Goal: Task Accomplishment & Management: Complete application form

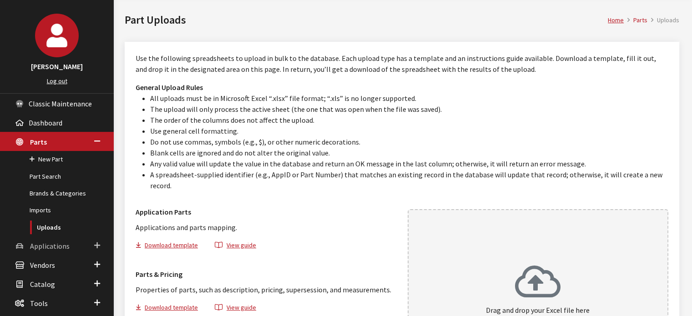
scroll to position [46, 0]
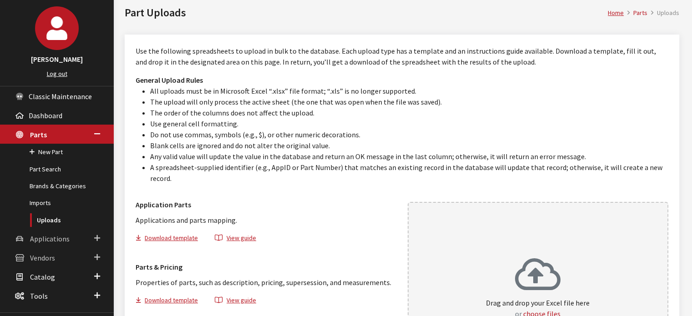
click at [71, 243] on link "Applications" at bounding box center [57, 238] width 114 height 19
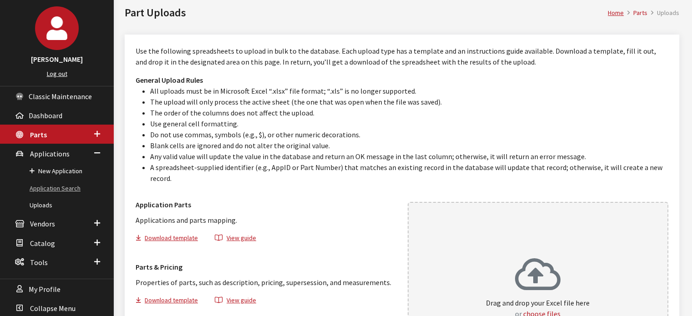
click at [79, 185] on link "Application Search" at bounding box center [57, 188] width 114 height 17
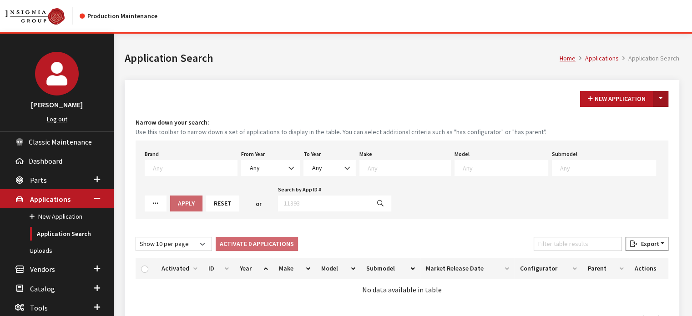
click at [662, 99] on button "Toggle Dropdown" at bounding box center [660, 99] width 15 height 16
click at [635, 122] on button "New From Existing..." at bounding box center [629, 118] width 78 height 16
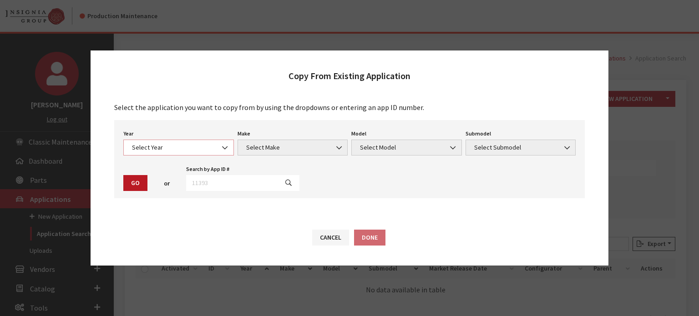
click at [142, 152] on span "Select Year" at bounding box center [178, 148] width 99 height 10
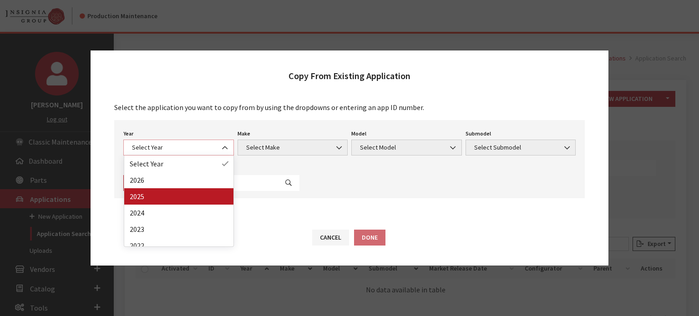
select select "43"
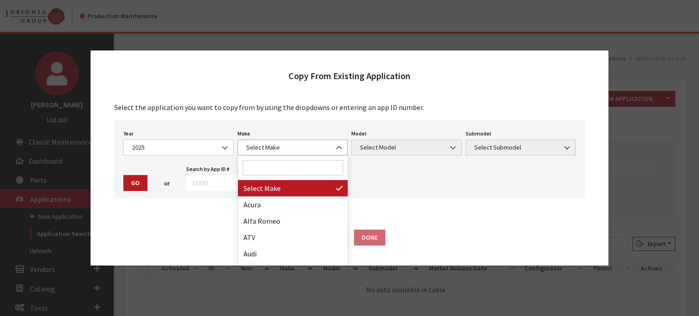
click at [318, 146] on span "Select Make" at bounding box center [292, 148] width 99 height 10
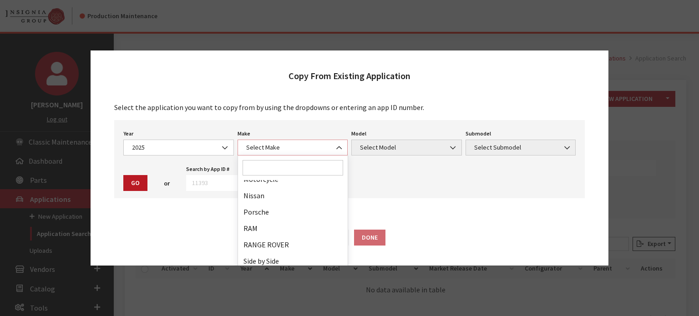
scroll to position [564, 0]
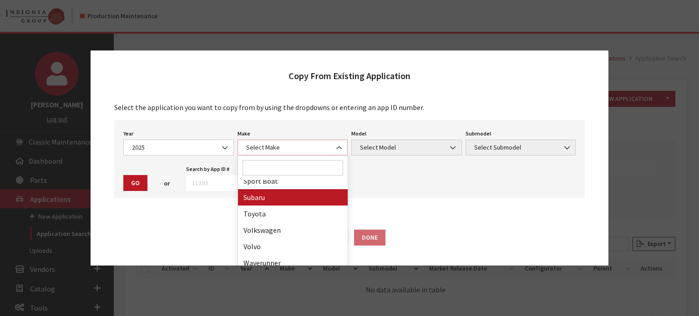
select select "28"
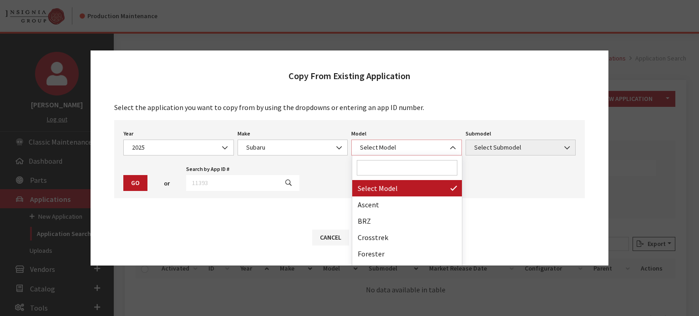
click at [354, 142] on span "Select Model" at bounding box center [406, 148] width 111 height 16
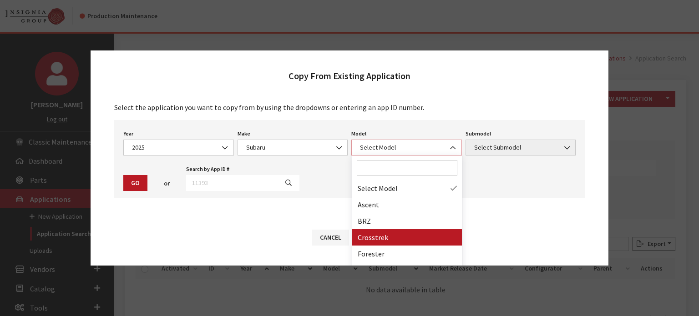
scroll to position [73, 0]
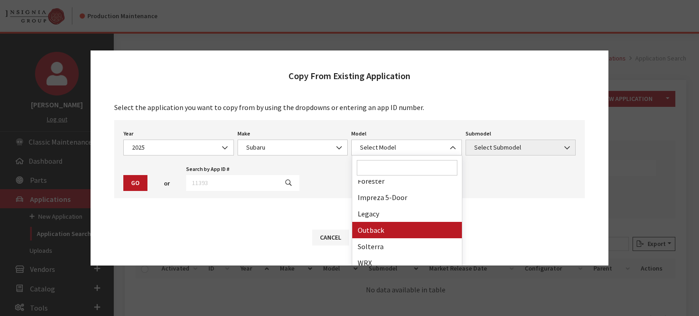
drag, startPoint x: 384, startPoint y: 233, endPoint x: 453, endPoint y: 171, distance: 92.5
select select "361"
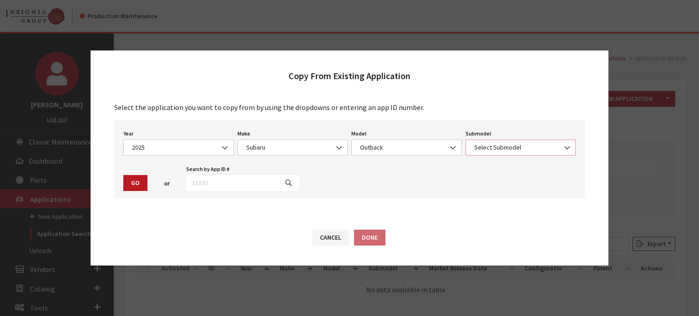
click at [524, 153] on span "Select Submodel" at bounding box center [521, 148] width 111 height 16
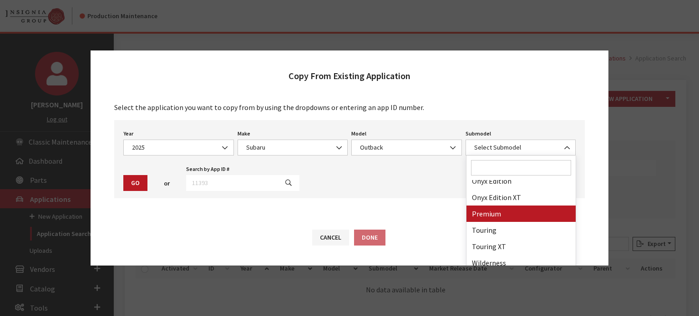
drag, startPoint x: 517, startPoint y: 210, endPoint x: 490, endPoint y: 204, distance: 27.8
select select "661"
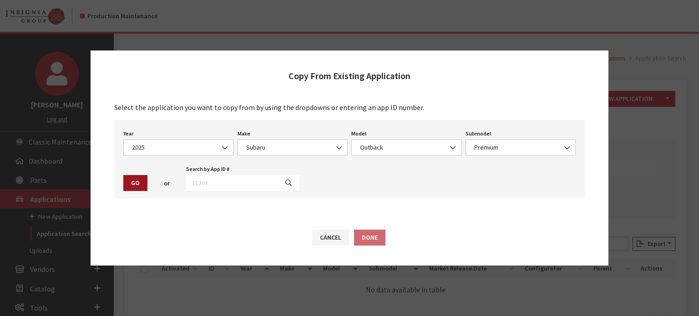
click at [142, 176] on button "Go" at bounding box center [135, 183] width 24 height 16
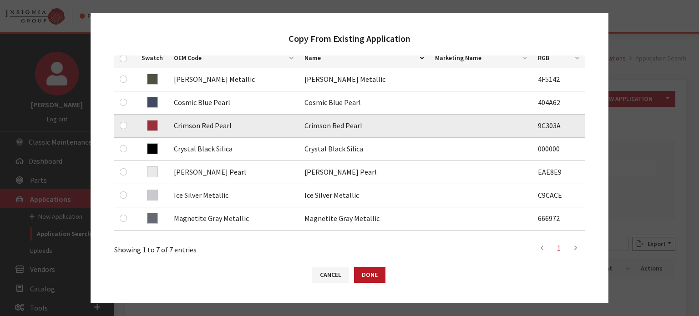
scroll to position [182, 0]
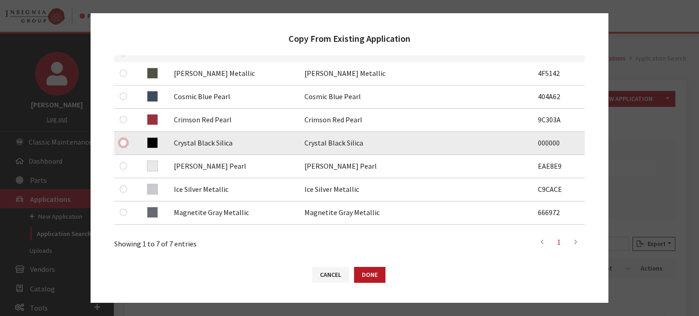
click at [121, 142] on input "checkbox" at bounding box center [123, 142] width 7 height 7
checkbox input "true"
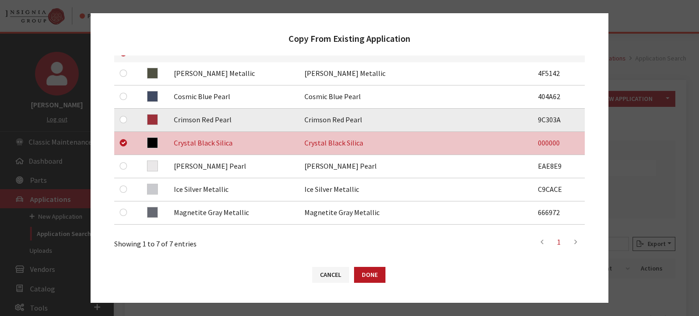
click at [129, 115] on div at bounding box center [125, 119] width 11 height 11
click at [123, 120] on input "checkbox" at bounding box center [123, 119] width 7 height 7
checkbox input "true"
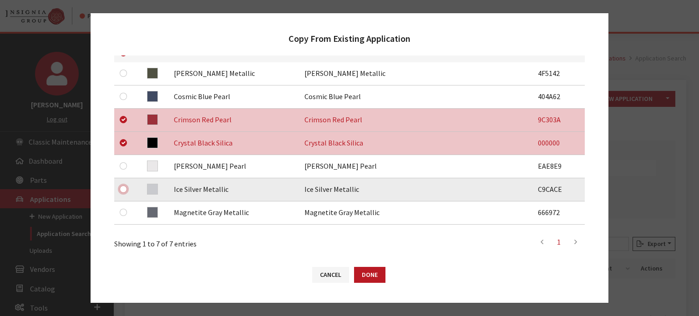
click at [122, 189] on input "checkbox" at bounding box center [123, 189] width 7 height 7
checkbox input "true"
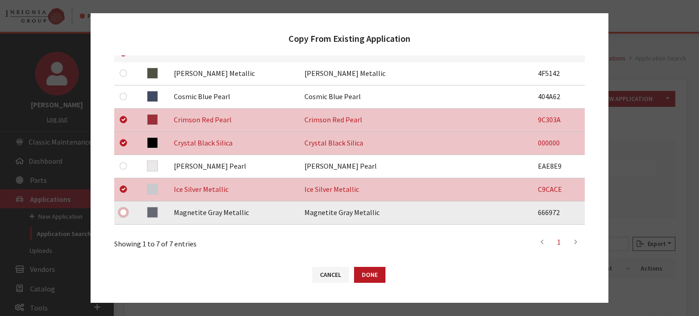
click at [123, 211] on input "checkbox" at bounding box center [123, 212] width 7 height 7
checkbox input "true"
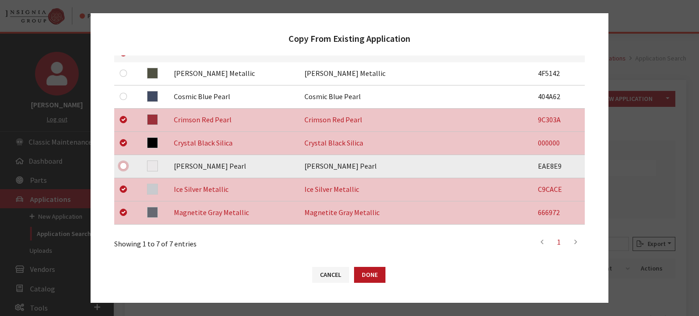
click at [120, 163] on input "checkbox" at bounding box center [123, 165] width 7 height 7
checkbox input "true"
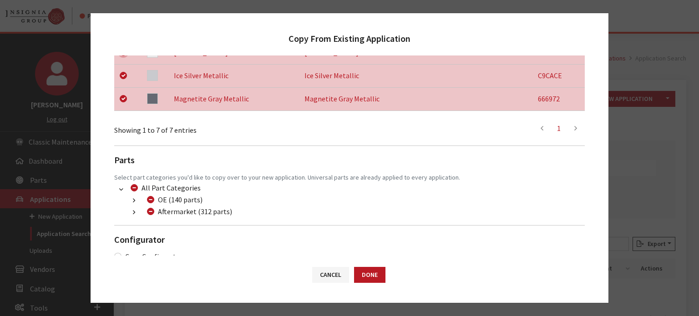
scroll to position [311, 0]
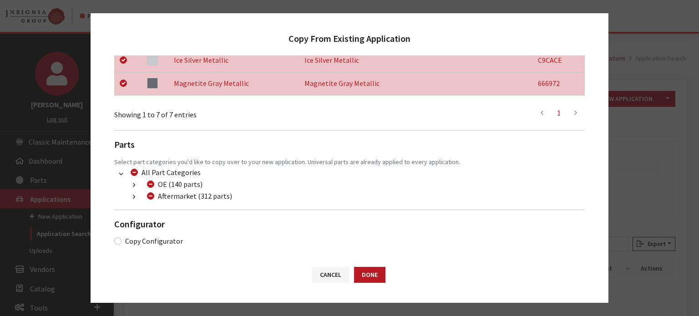
click at [131, 196] on button "button" at bounding box center [134, 197] width 18 height 10
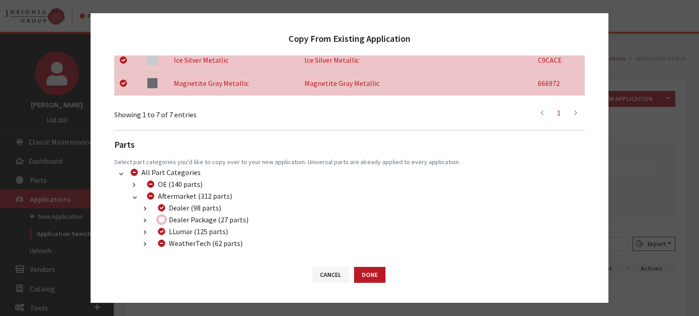
click at [160, 217] on input "Dealer Package (27 parts)" at bounding box center [161, 219] width 7 height 7
checkbox input "true"
click at [159, 237] on li "LLumar (125 parts) (998) LLumar-Paint Protection (14 parts) (999) LLumar-Window…" at bounding box center [360, 232] width 449 height 12
click at [162, 244] on input "WeatherTech (62 parts)" at bounding box center [161, 243] width 7 height 7
checkbox input "true"
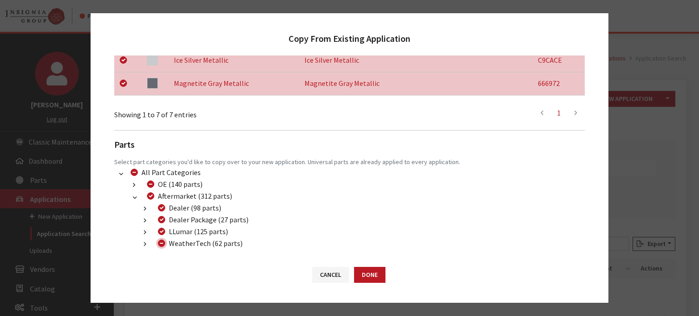
checkbox input "true"
click at [163, 244] on input "WeatherTech (62 parts)" at bounding box center [161, 243] width 7 height 7
checkbox input "false"
click at [372, 276] on button "Done" at bounding box center [369, 275] width 31 height 16
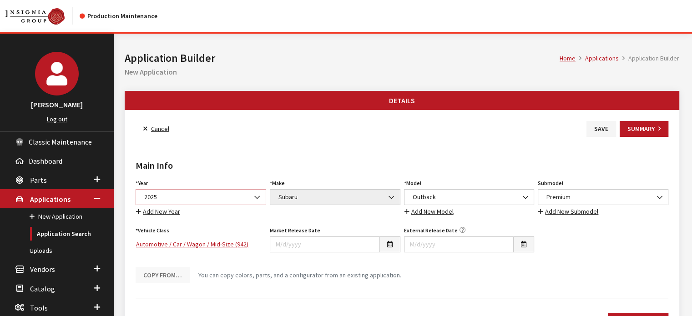
click at [217, 192] on span "2025" at bounding box center [201, 197] width 119 height 10
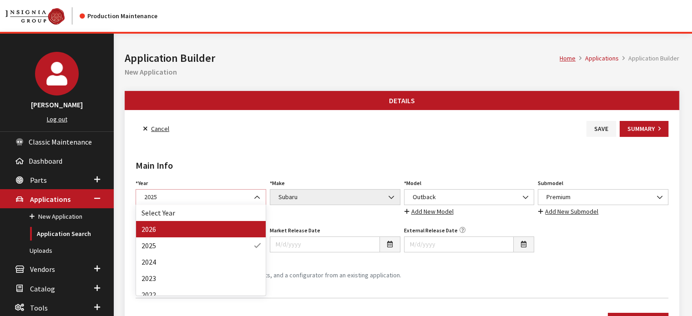
select select "44"
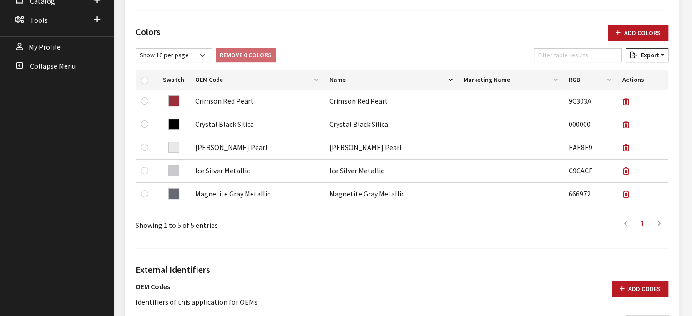
scroll to position [273, 0]
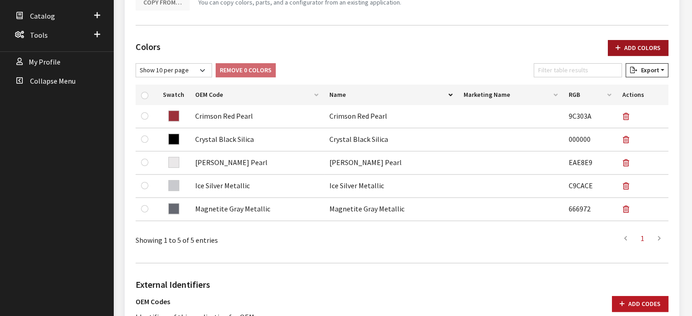
click at [640, 42] on button "Add Colors" at bounding box center [638, 48] width 61 height 16
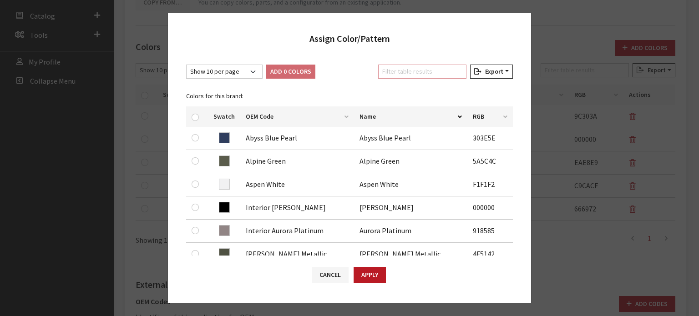
click at [398, 76] on input "Filter table results" at bounding box center [422, 72] width 88 height 14
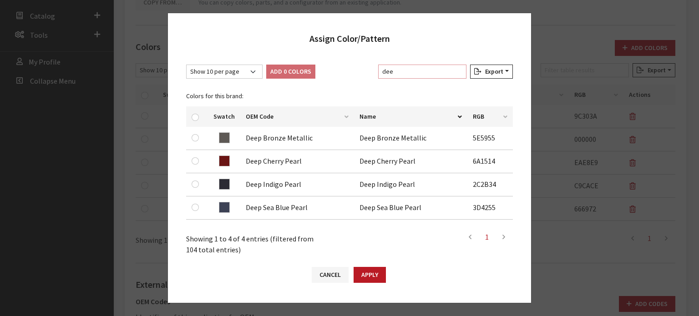
click at [419, 73] on input "dee" at bounding box center [422, 72] width 88 height 14
click at [418, 76] on input "dee" at bounding box center [422, 72] width 88 height 14
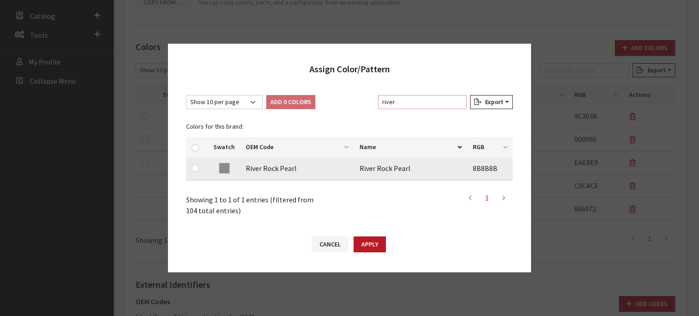
type input "river"
click at [191, 164] on td at bounding box center [197, 168] width 22 height 23
click at [193, 167] on input "checkbox" at bounding box center [195, 168] width 7 height 7
checkbox input "true"
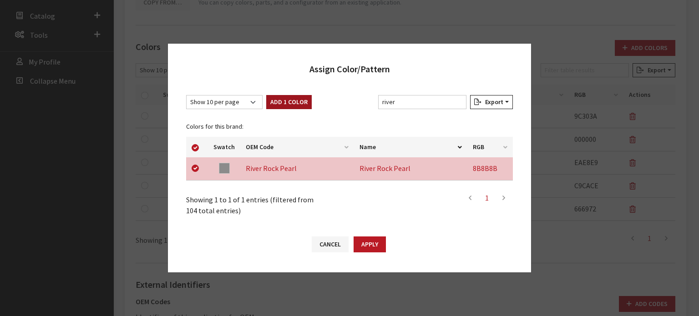
click at [291, 100] on button "Add 1 Color" at bounding box center [289, 102] width 46 height 14
checkbox input "false"
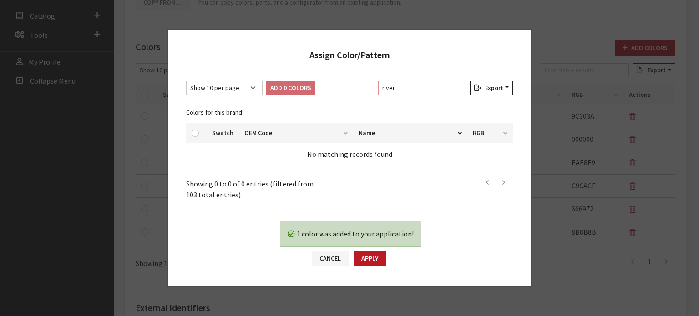
click at [412, 85] on input "river" at bounding box center [422, 88] width 88 height 14
click at [411, 85] on input "river" at bounding box center [422, 88] width 88 height 14
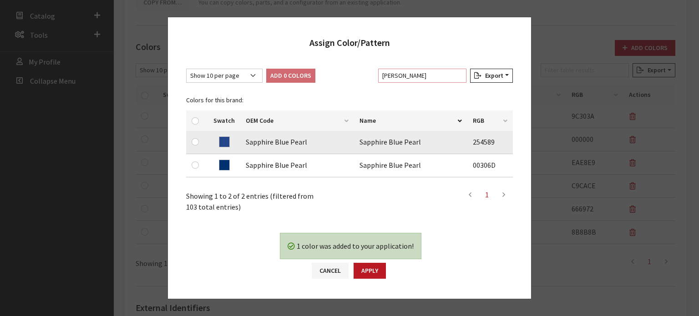
type input "sapp"
click at [197, 143] on input "checkbox" at bounding box center [195, 141] width 7 height 7
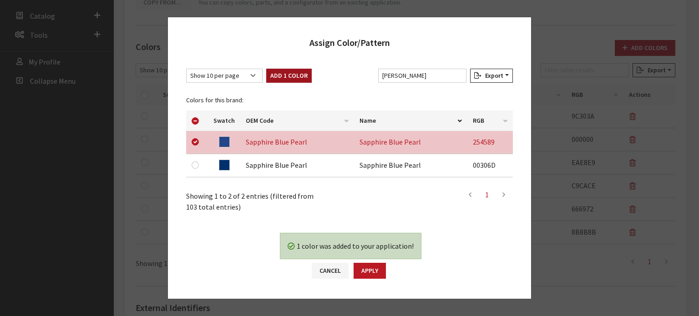
click at [280, 76] on button "Add 1 Color" at bounding box center [289, 76] width 46 height 14
checkbox input "false"
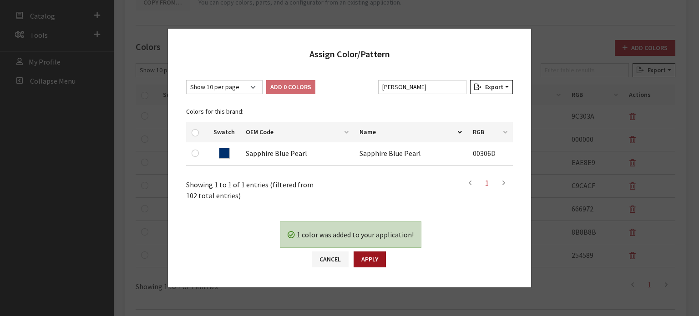
click at [377, 259] on button "Apply" at bounding box center [370, 260] width 32 height 16
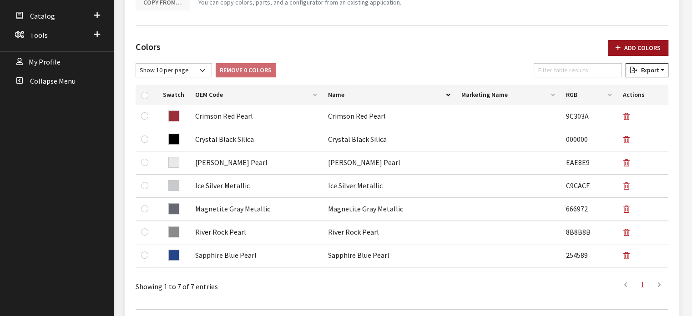
click at [615, 41] on button "Add Colors" at bounding box center [638, 48] width 61 height 16
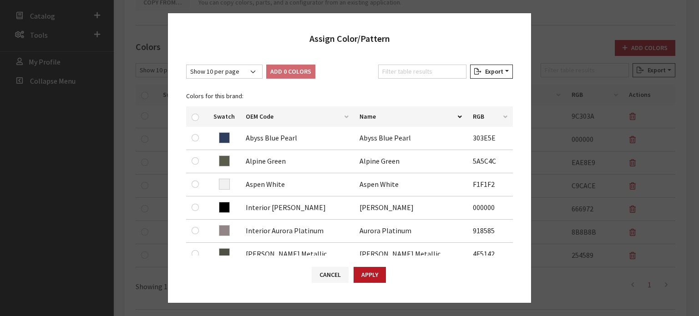
click at [407, 79] on div "Filter table results" at bounding box center [422, 74] width 92 height 18
click at [406, 76] on input "Filter table results" at bounding box center [422, 72] width 88 height 14
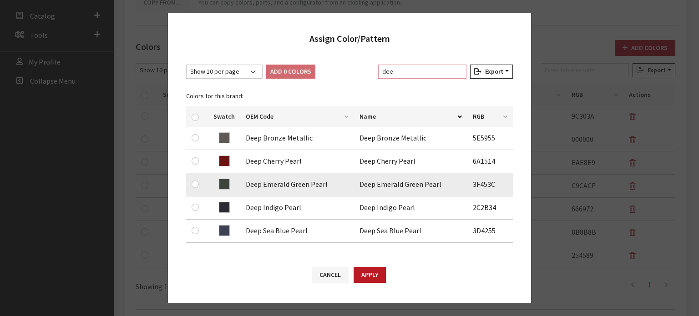
type input "dee"
click at [192, 188] on div at bounding box center [197, 184] width 11 height 11
click at [197, 187] on div at bounding box center [197, 184] width 11 height 11
click at [196, 186] on input "checkbox" at bounding box center [195, 184] width 7 height 7
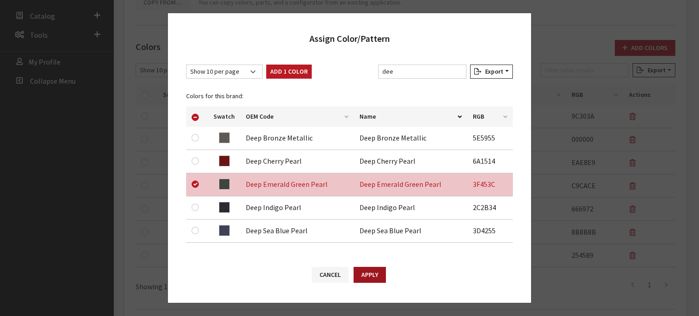
click at [371, 275] on button "Apply" at bounding box center [370, 275] width 32 height 16
checkbox input "false"
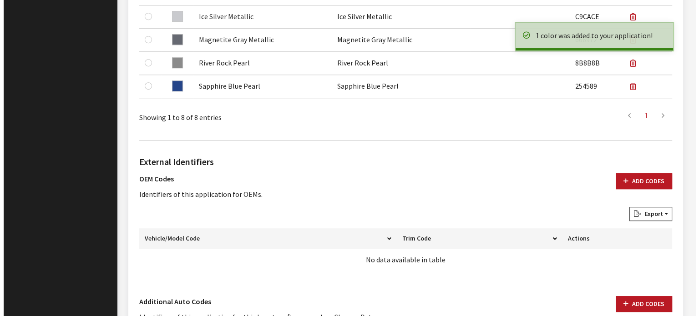
scroll to position [592, 0]
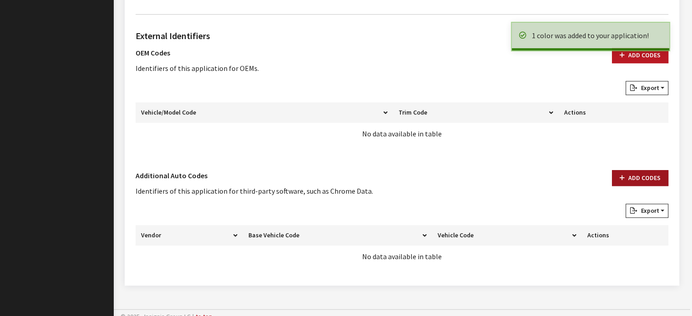
click at [623, 177] on icon "button" at bounding box center [622, 178] width 5 height 6
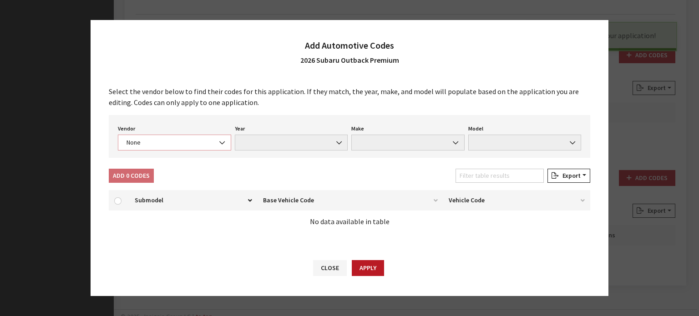
click at [180, 145] on span "None" at bounding box center [174, 143] width 101 height 10
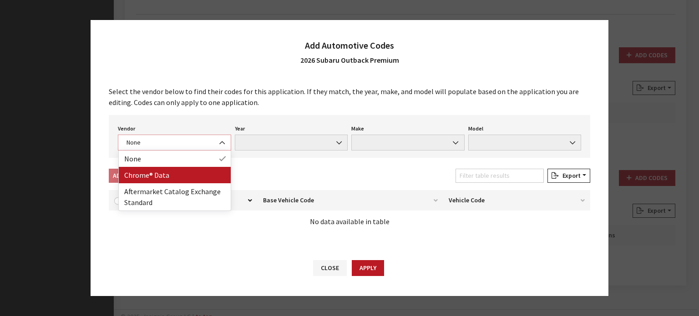
select select "4"
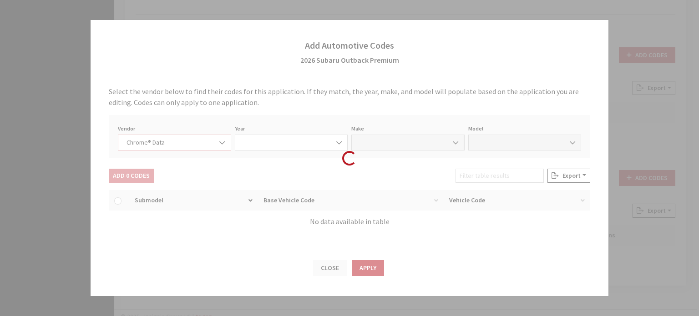
select select "2026"
select select "37"
select select "72341"
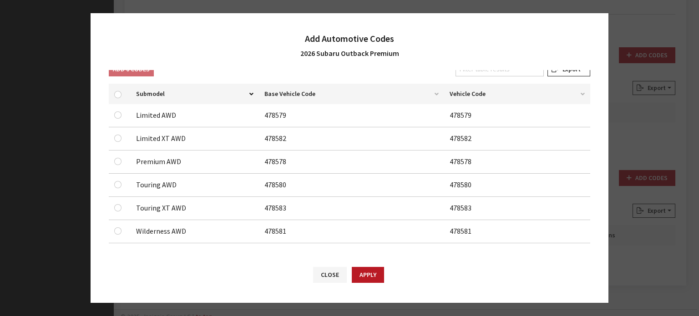
scroll to position [102, 0]
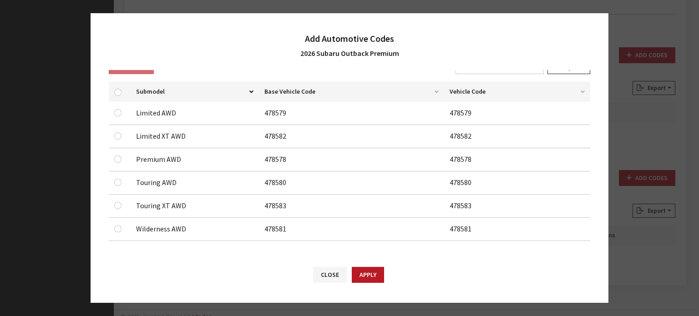
click at [117, 152] on td at bounding box center [120, 159] width 22 height 23
click at [114, 161] on div at bounding box center [119, 159] width 11 height 11
click at [116, 159] on input "checkbox" at bounding box center [117, 159] width 7 height 7
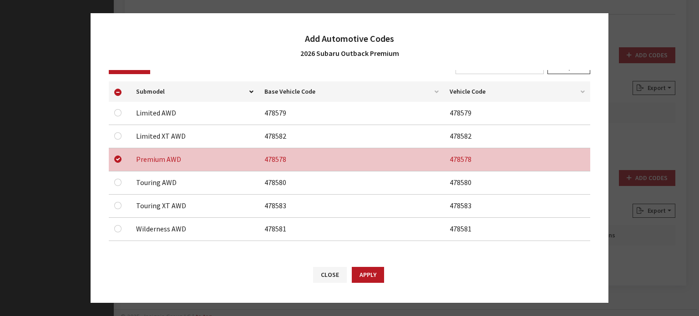
scroll to position [11, 0]
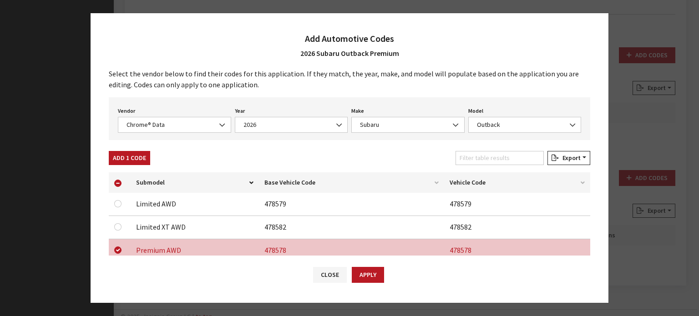
click at [121, 156] on button "Add 1 Code" at bounding box center [129, 158] width 41 height 14
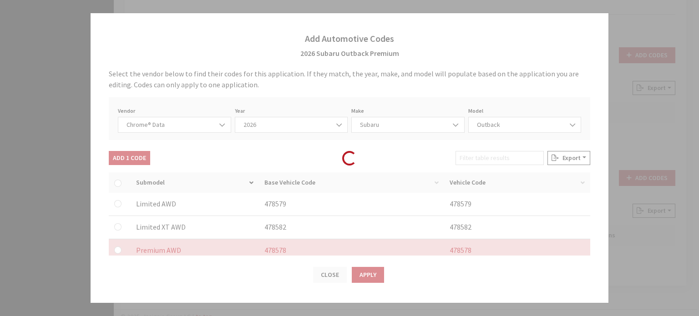
checkbox input "false"
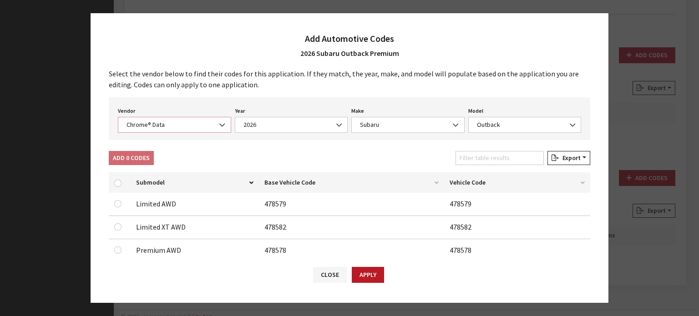
click at [166, 125] on span "Chrome® Data" at bounding box center [174, 125] width 101 height 10
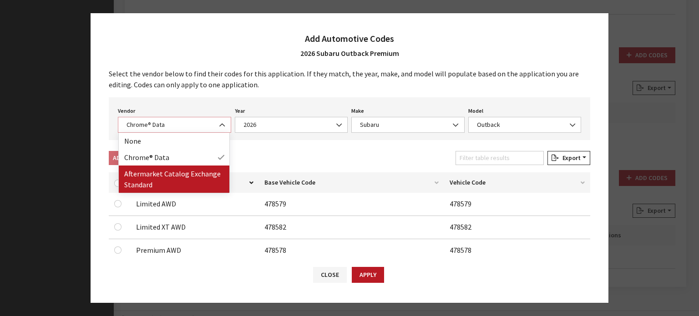
select select "2"
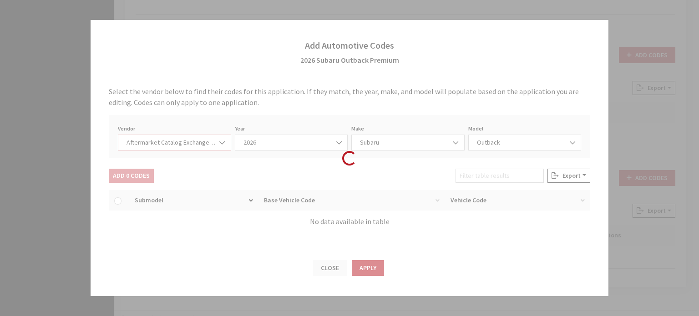
scroll to position [0, 0]
select select "2026"
select select "13"
select select "66"
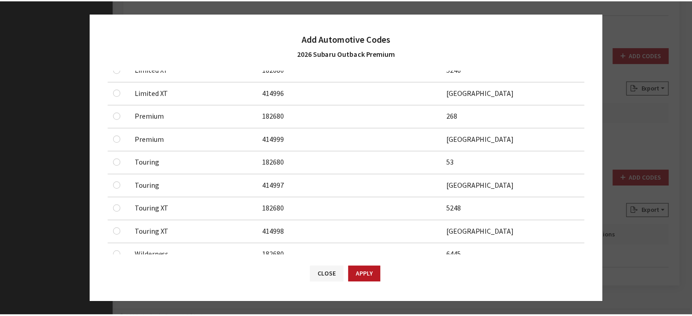
scroll to position [182, 0]
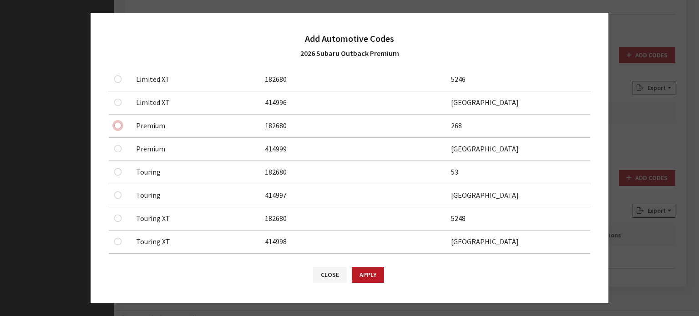
click at [119, 123] on input "checkbox" at bounding box center [117, 125] width 7 height 7
checkbox input "true"
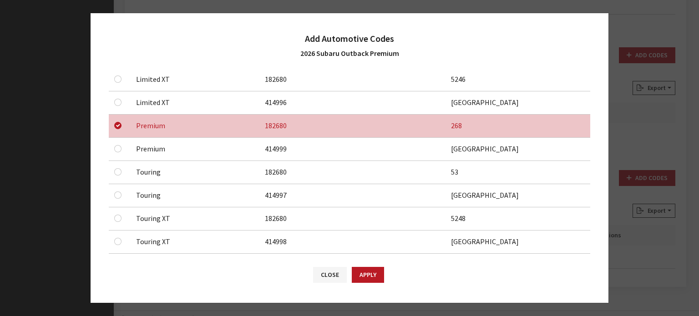
click at [119, 155] on td at bounding box center [120, 149] width 22 height 23
click at [116, 147] on input "checkbox" at bounding box center [117, 148] width 7 height 7
checkbox input "true"
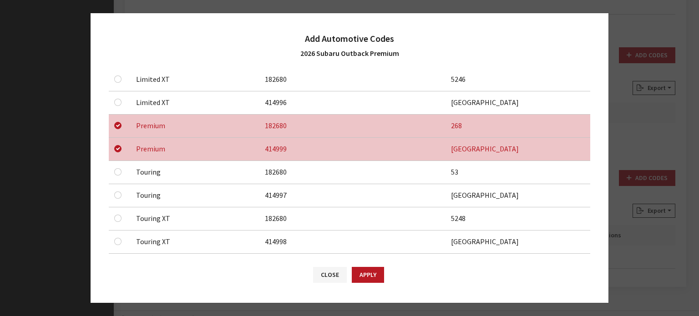
click at [374, 272] on button "Apply" at bounding box center [368, 275] width 32 height 16
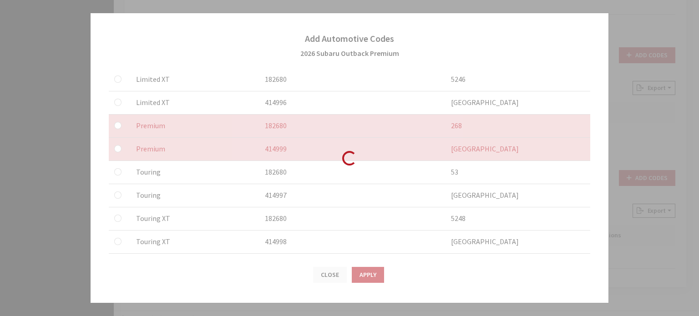
checkbox input "false"
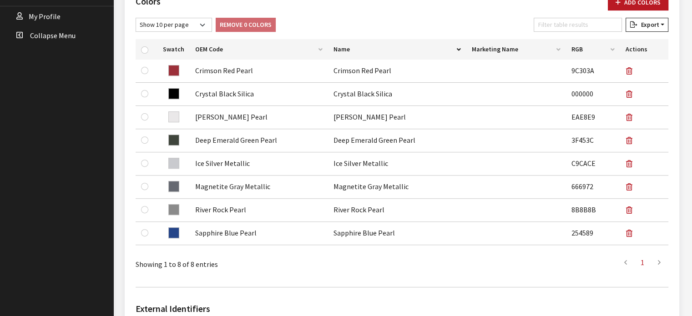
scroll to position [46, 0]
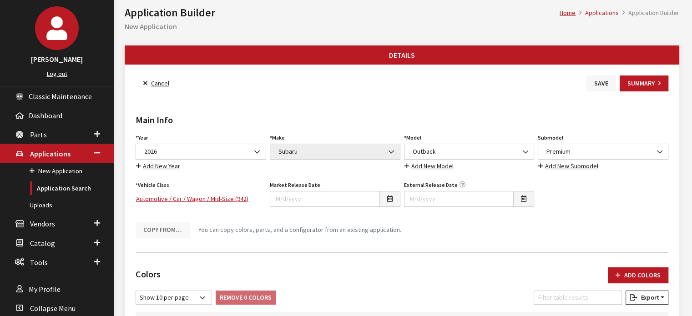
click at [592, 85] on button "Save" at bounding box center [602, 84] width 30 height 16
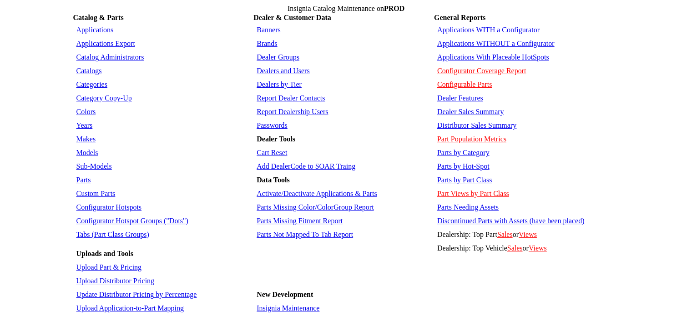
click at [76, 108] on link "Colors" at bounding box center [86, 112] width 20 height 8
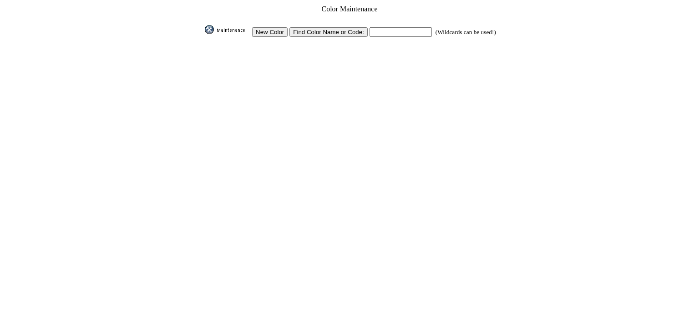
click at [265, 33] on input "New Color" at bounding box center [269, 32] width 35 height 10
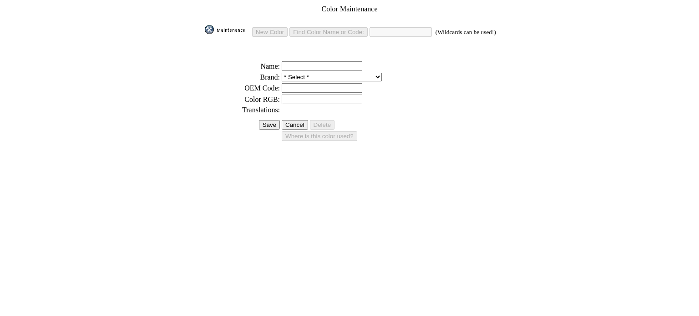
click at [312, 61] on input "text" at bounding box center [322, 66] width 81 height 10
click at [291, 95] on input "text" at bounding box center [322, 100] width 81 height 10
paste input "#3F453C"
click at [289, 95] on input "#3F453C" at bounding box center [322, 100] width 81 height 10
type input "3F453C"
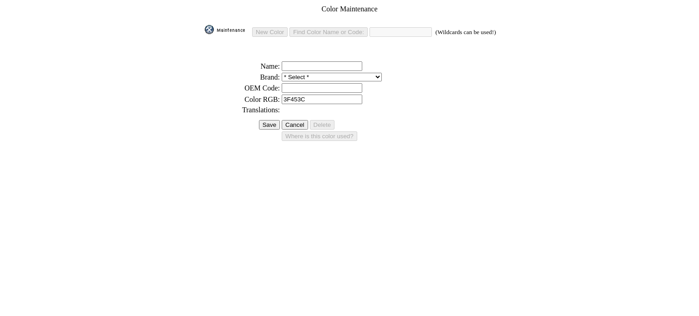
click at [322, 61] on input "text" at bounding box center [322, 66] width 81 height 10
paste input "Deep Emerald Green Pearl"
type input "Deep Emerald Green Pearl"
click at [311, 74] on select "* Select * 3D Carbon 3M ACE Acura Advent Agri-Cover Alfa Romeo AlloyGator Alpin…" at bounding box center [332, 77] width 100 height 9
select select "25"
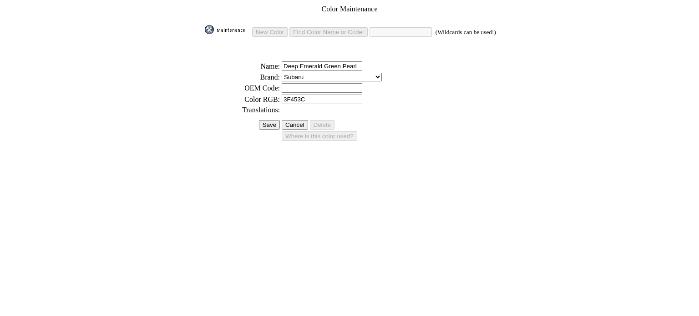
click at [283, 73] on select "* Select * 3D Carbon 3M ACE Acura Advent Agri-Cover Alfa Romeo AlloyGator Alpin…" at bounding box center [332, 77] width 100 height 9
click at [307, 84] on input "text" at bounding box center [322, 88] width 81 height 10
paste input "Deep Emerald Green Pearl"
type input "Deep Emerald Green Pearl"
click at [267, 120] on input "Save" at bounding box center [269, 125] width 21 height 10
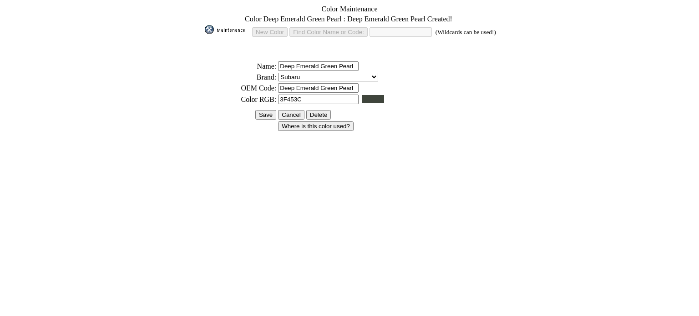
click at [267, 114] on input "Save" at bounding box center [265, 115] width 21 height 10
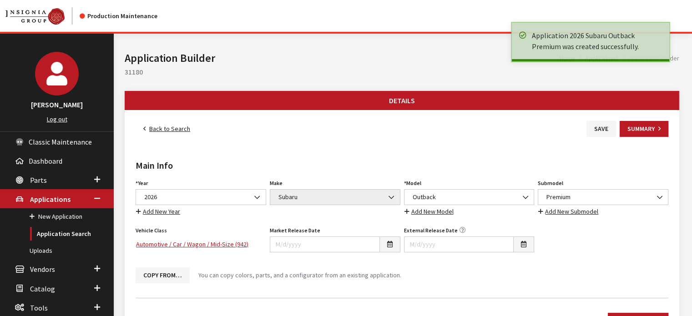
click at [170, 126] on link "Back to Search" at bounding box center [167, 129] width 62 height 16
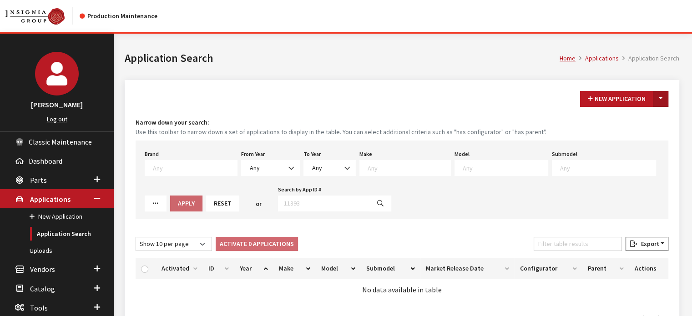
click at [661, 101] on button "Toggle Dropdown" at bounding box center [660, 99] width 15 height 16
click at [653, 120] on button "New From Existing..." at bounding box center [629, 118] width 78 height 16
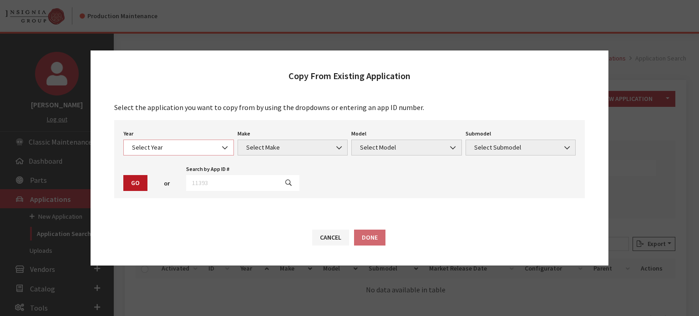
click at [167, 141] on span "Select Year" at bounding box center [178, 148] width 111 height 16
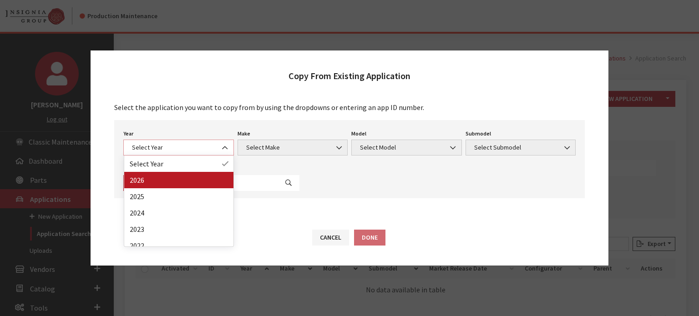
select select "43"
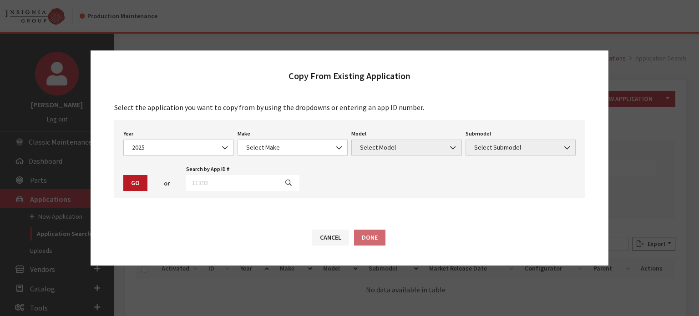
click at [302, 166] on div "Year Select Year 2026 2025 2024 2023 2022 2021 2020 2019 2018 2017 2016 2015 20…" at bounding box center [349, 159] width 471 height 78
click at [302, 155] on span "Select Make" at bounding box center [293, 148] width 111 height 16
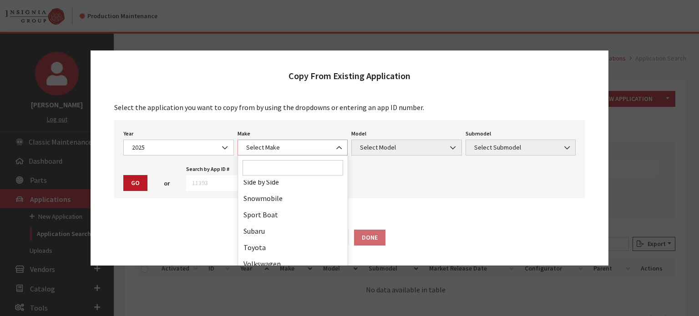
scroll to position [546, 0]
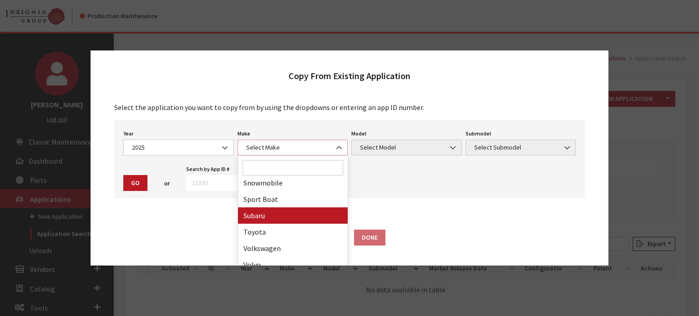
select select "28"
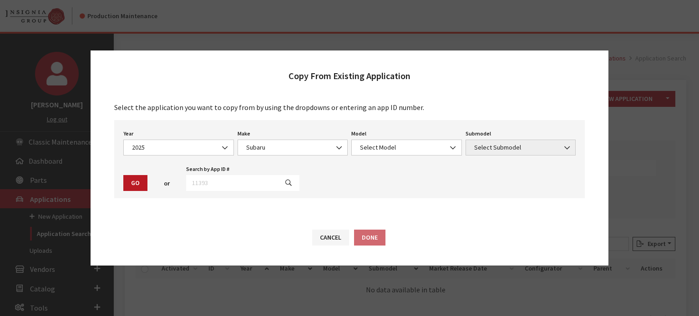
click at [370, 158] on div "Year Select Year 2026 2025 2024 2023 2022 2021 2020 2019 2018 2017 2016 2015 20…" at bounding box center [349, 159] width 471 height 78
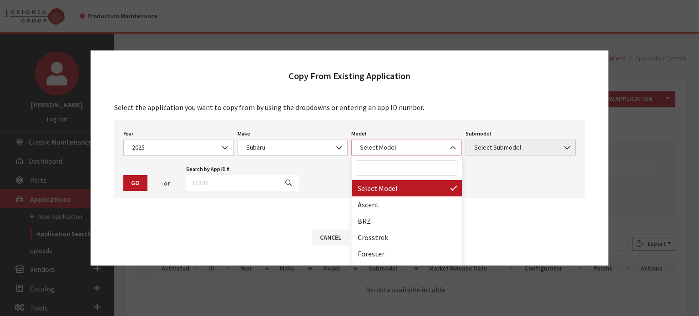
click at [380, 141] on span "Select Model" at bounding box center [406, 148] width 111 height 16
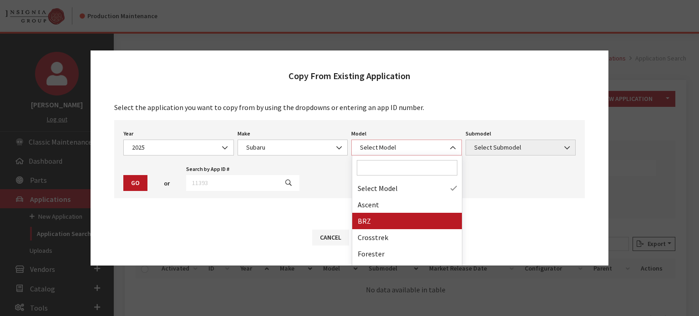
scroll to position [73, 0]
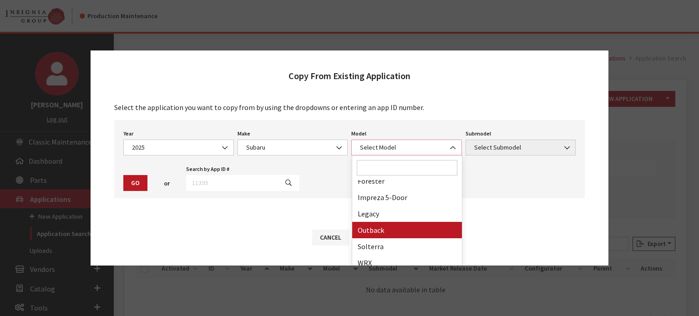
select select "361"
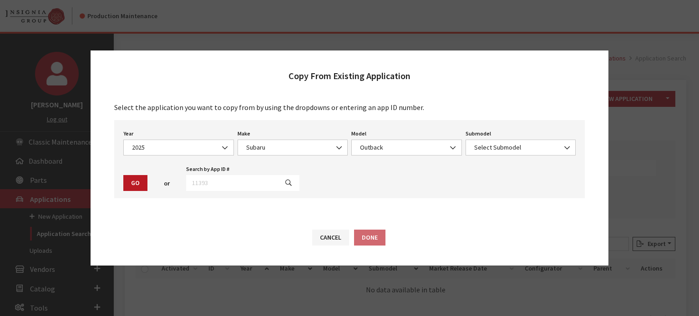
click at [501, 135] on div "Submodel Select Submodel Base Limited Limited XT Onyx Edition Onyx Edition XT P…" at bounding box center [521, 141] width 114 height 28
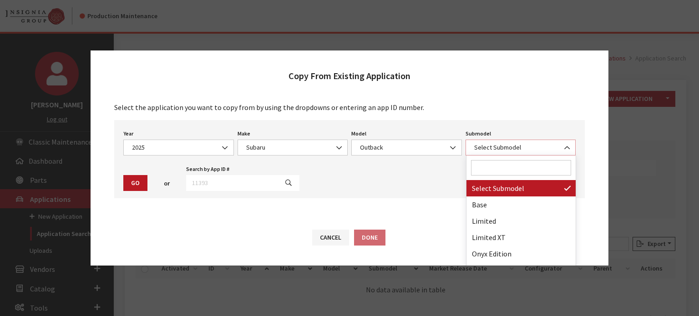
click at [501, 148] on span "Select Submodel" at bounding box center [520, 148] width 99 height 10
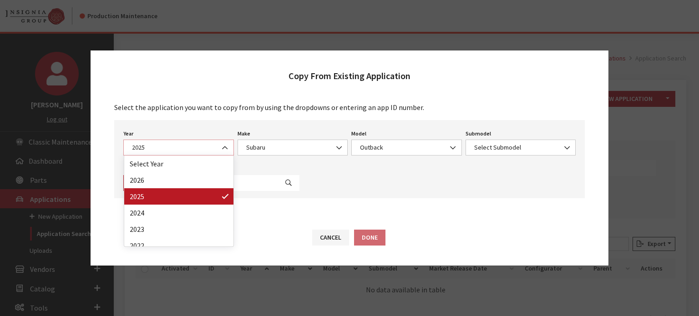
click at [191, 145] on span "2025" at bounding box center [178, 148] width 99 height 10
drag, startPoint x: 193, startPoint y: 191, endPoint x: 194, endPoint y: 182, distance: 9.7
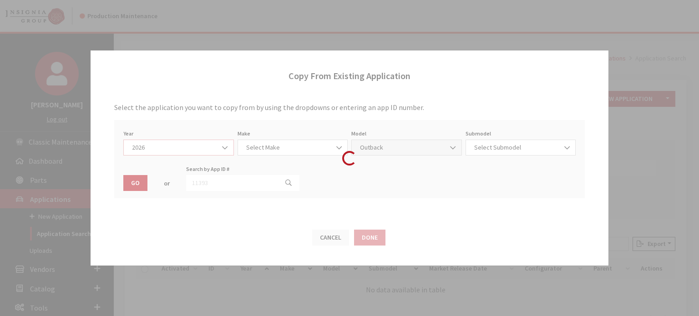
select select "44"
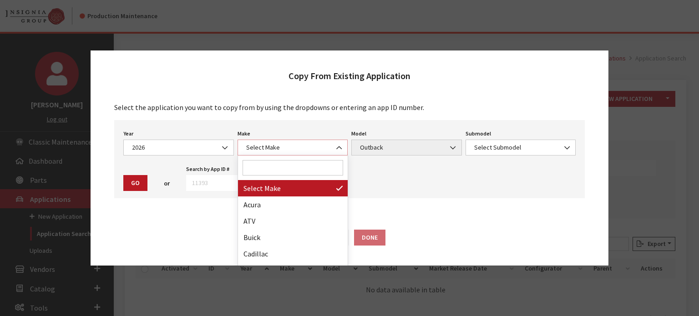
click at [344, 153] on span at bounding box center [339, 147] width 15 height 15
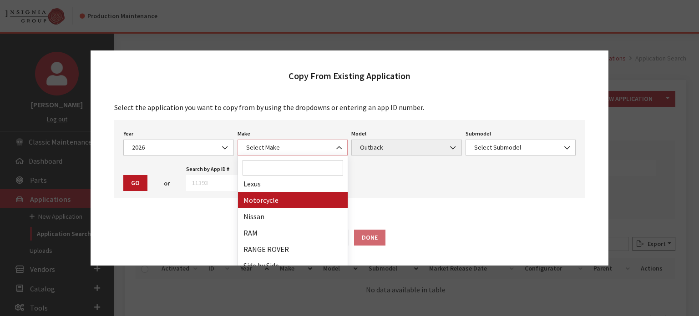
scroll to position [319, 0]
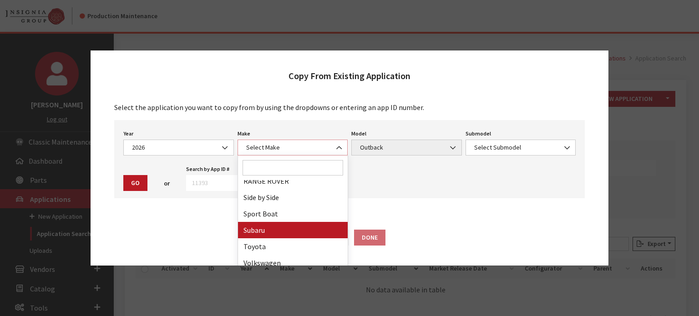
select select "28"
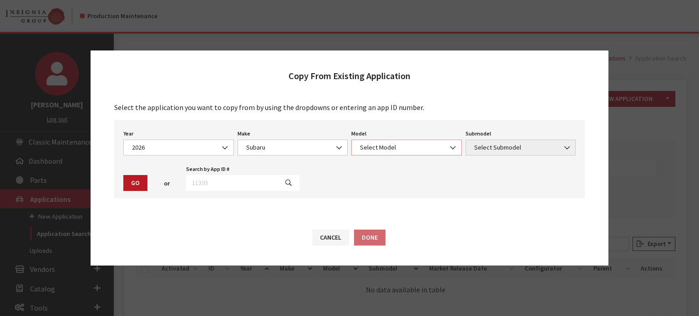
click at [385, 144] on span "Select Model" at bounding box center [406, 148] width 99 height 10
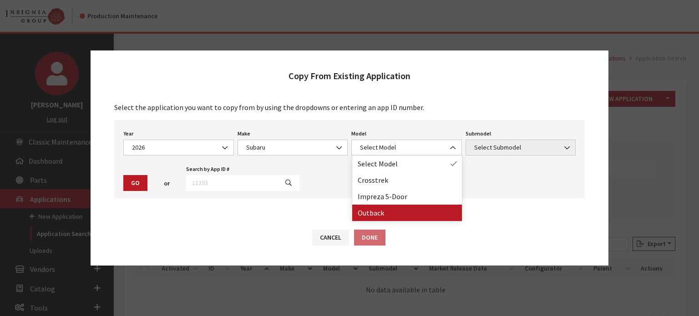
drag, startPoint x: 385, startPoint y: 217, endPoint x: 408, endPoint y: 199, distance: 28.6
select select "361"
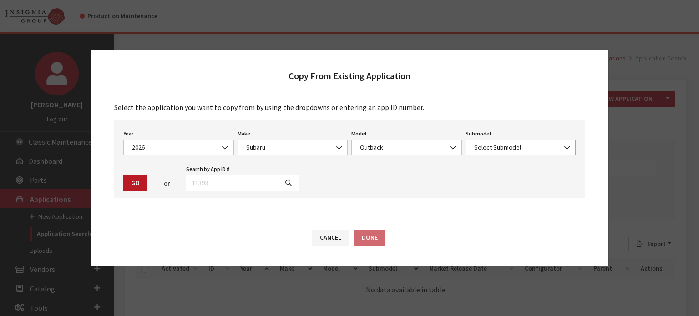
click at [491, 148] on span "Select Submodel" at bounding box center [520, 148] width 99 height 10
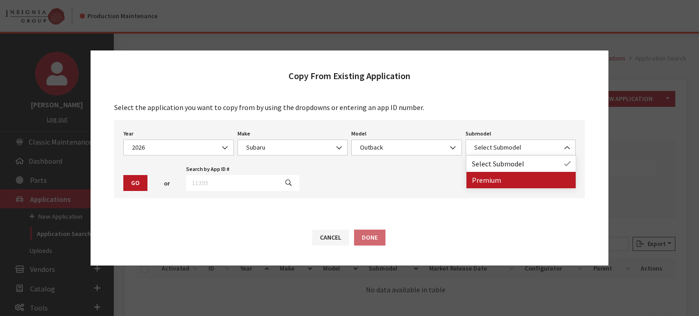
drag, startPoint x: 491, startPoint y: 182, endPoint x: 207, endPoint y: 190, distance: 284.5
select select "661"
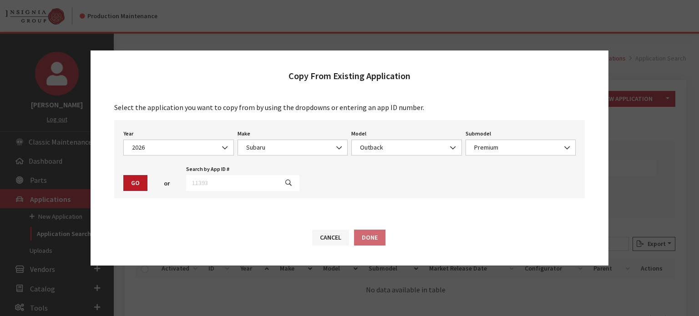
click at [143, 178] on button "Go" at bounding box center [135, 183] width 24 height 16
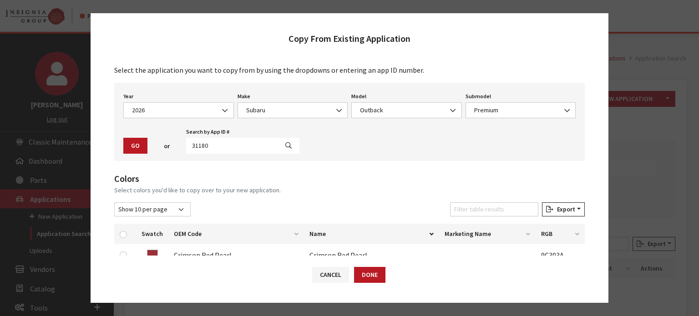
click at [124, 240] on th at bounding box center [125, 234] width 22 height 20
click at [121, 233] on input "checkbox" at bounding box center [123, 234] width 7 height 7
checkbox input "true"
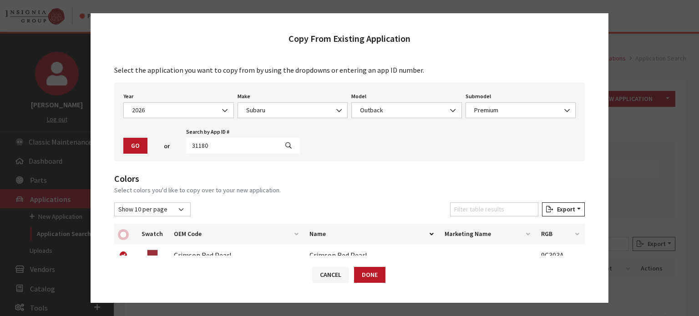
checkbox input "true"
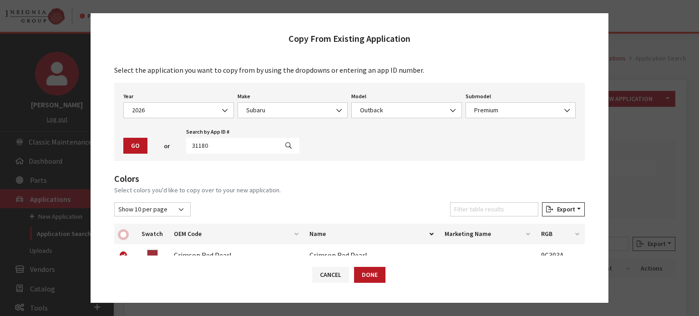
checkbox input "true"
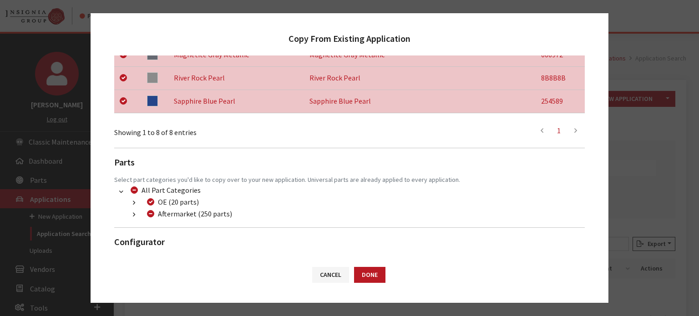
scroll to position [334, 0]
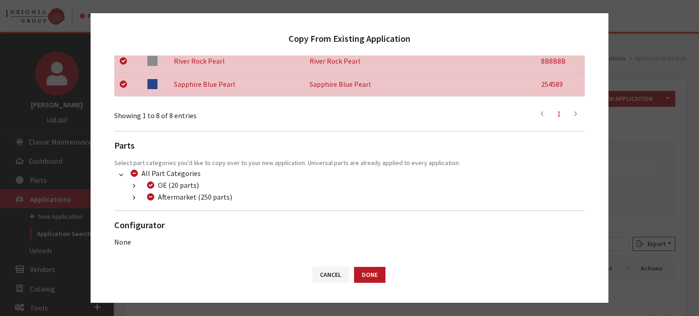
click at [136, 194] on button "button" at bounding box center [134, 198] width 18 height 10
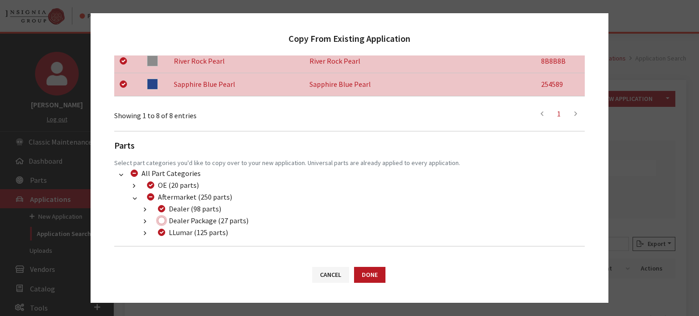
click at [160, 223] on input "Dealer Package (27 parts)" at bounding box center [161, 220] width 7 height 7
checkbox input "true"
click at [375, 280] on button "Done" at bounding box center [369, 275] width 31 height 16
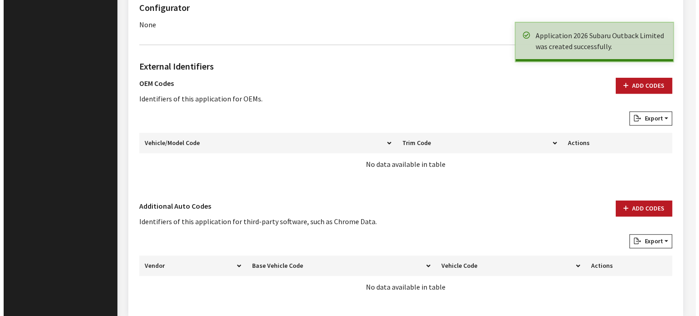
scroll to position [657, 0]
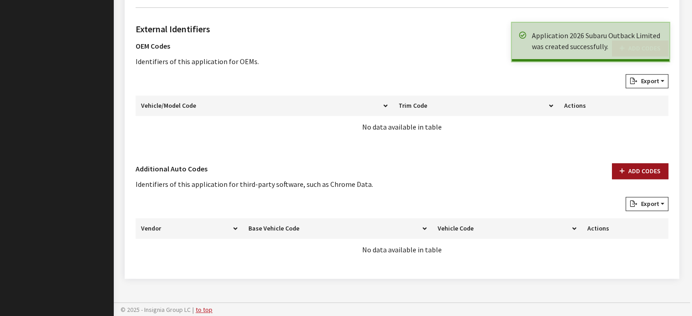
click at [623, 163] on button "Add Codes" at bounding box center [640, 171] width 56 height 16
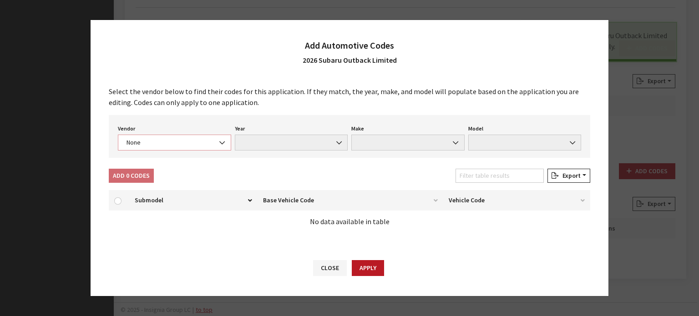
click at [155, 148] on span "None" at bounding box center [174, 143] width 113 height 16
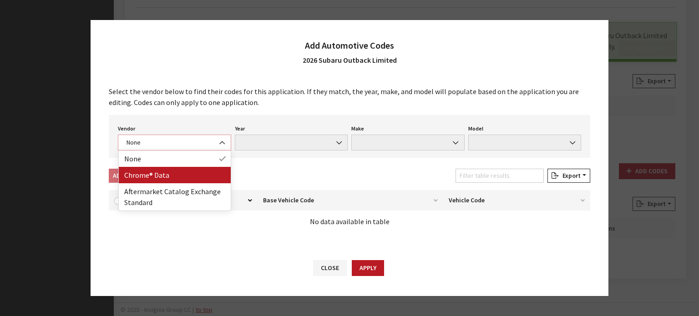
select select "4"
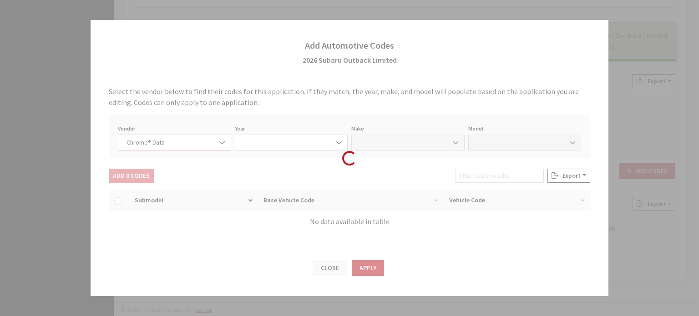
select select "2026"
select select "37"
select select "72341"
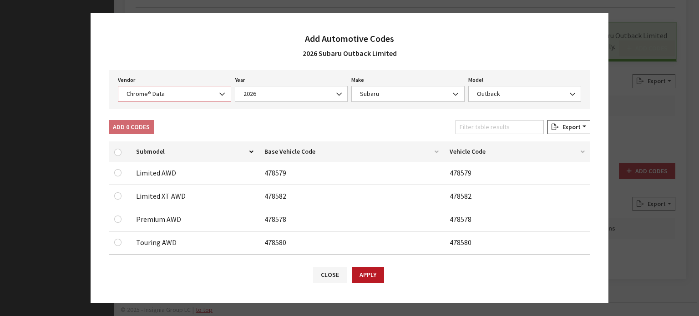
scroll to position [102, 0]
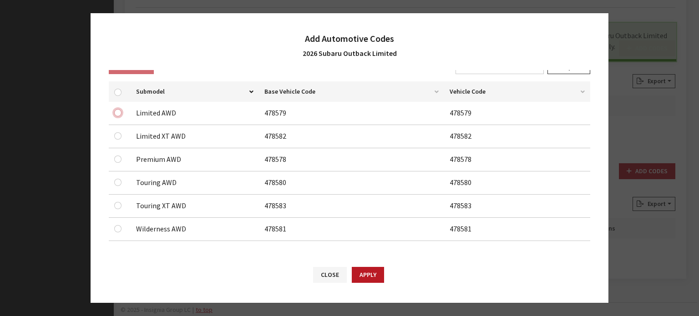
click at [117, 109] on input "checkbox" at bounding box center [117, 112] width 7 height 7
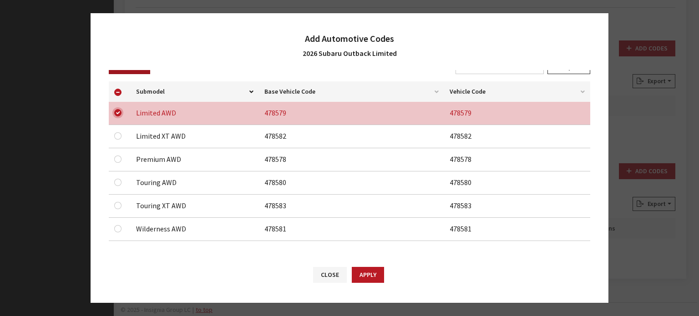
scroll to position [56, 0]
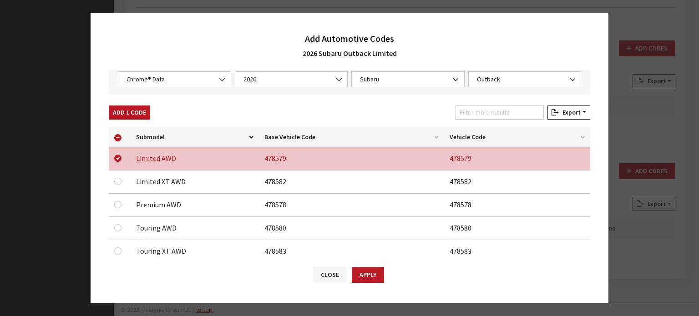
drag, startPoint x: 122, startPoint y: 112, endPoint x: 129, endPoint y: 109, distance: 7.9
click at [123, 112] on button "Add 1 Code" at bounding box center [129, 113] width 41 height 14
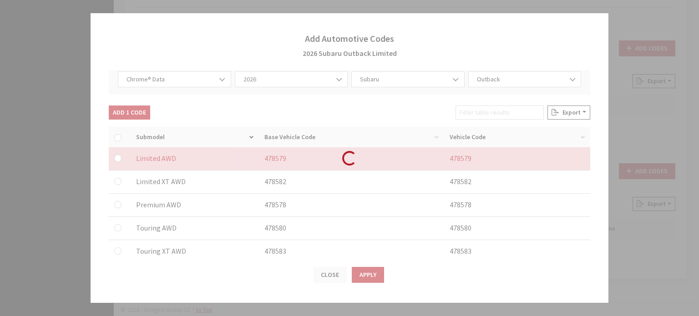
checkbox input "false"
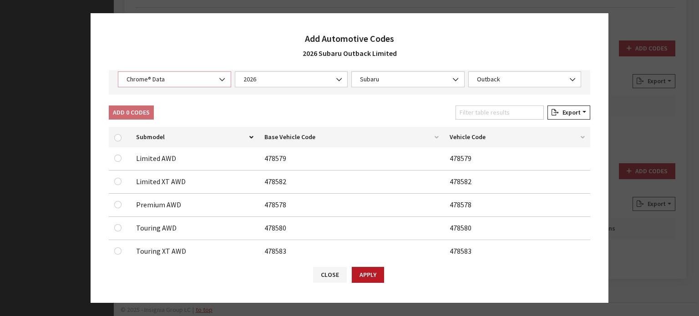
click at [166, 82] on span "Chrome® Data" at bounding box center [174, 80] width 101 height 10
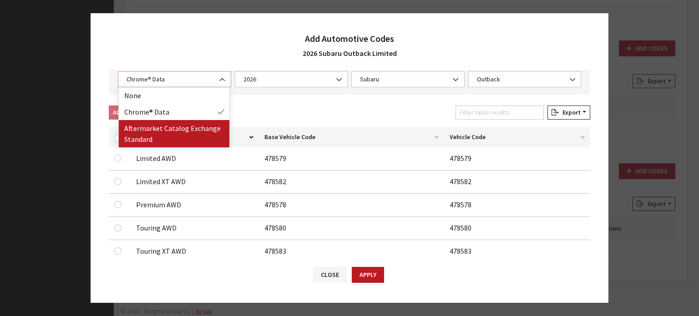
select select "2"
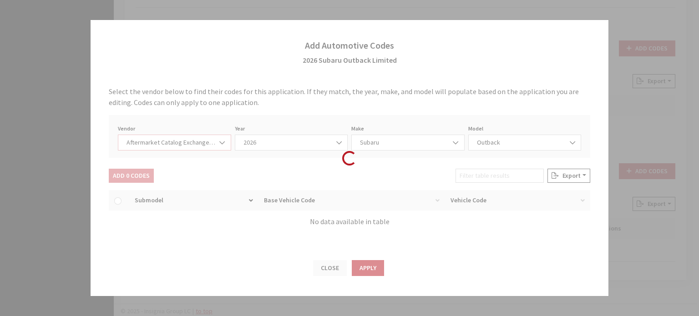
select select "2026"
select select "13"
select select "66"
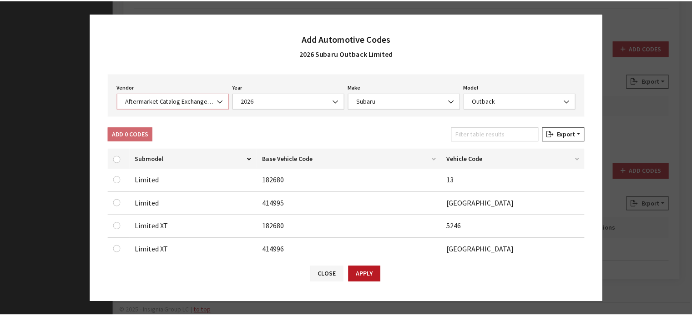
scroll to position [91, 0]
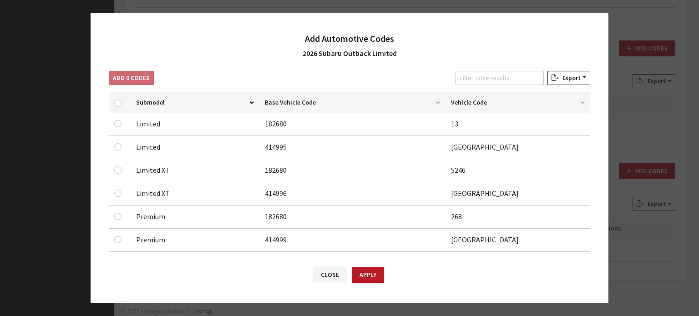
click at [112, 119] on td at bounding box center [120, 124] width 22 height 23
drag, startPoint x: 116, startPoint y: 122, endPoint x: 118, endPoint y: 127, distance: 5.8
click at [116, 122] on input "checkbox" at bounding box center [117, 123] width 7 height 7
checkbox input "true"
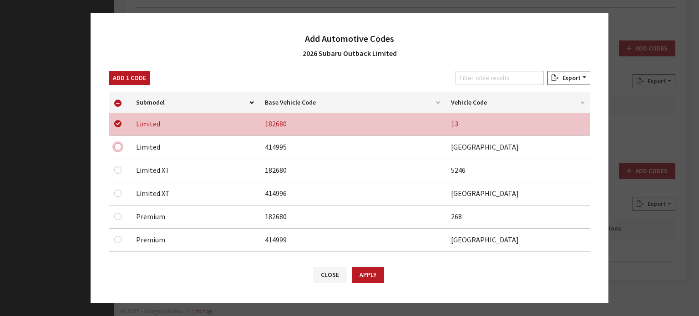
click at [120, 147] on input "checkbox" at bounding box center [117, 146] width 7 height 7
checkbox input "true"
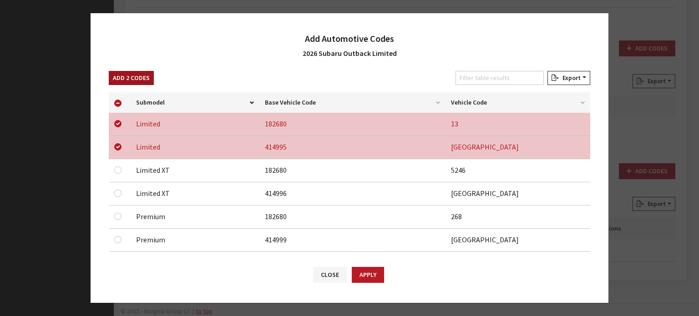
click at [145, 73] on button "Add 2 Codes" at bounding box center [131, 78] width 45 height 14
checkbox input "false"
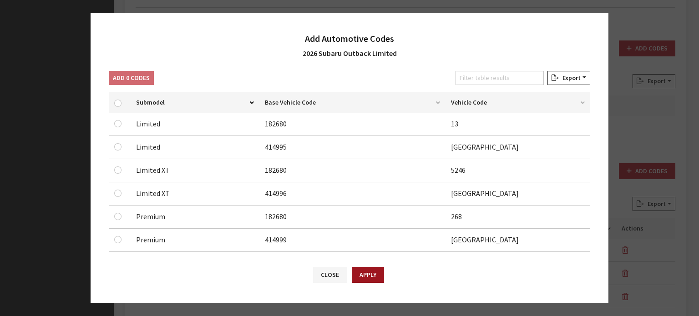
click at [363, 280] on button "Apply" at bounding box center [368, 275] width 32 height 16
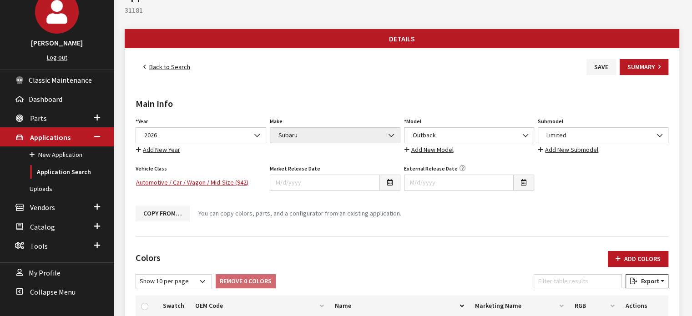
scroll to position [0, 0]
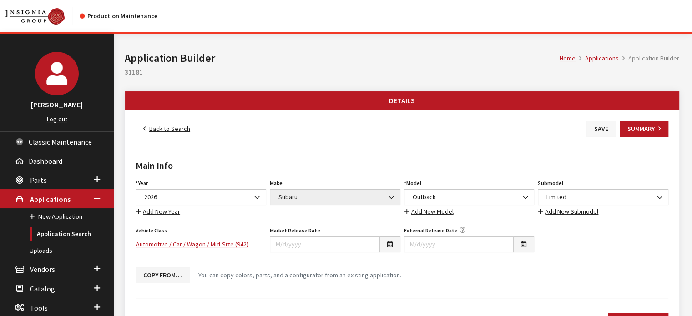
click at [594, 128] on button "Save" at bounding box center [602, 129] width 30 height 16
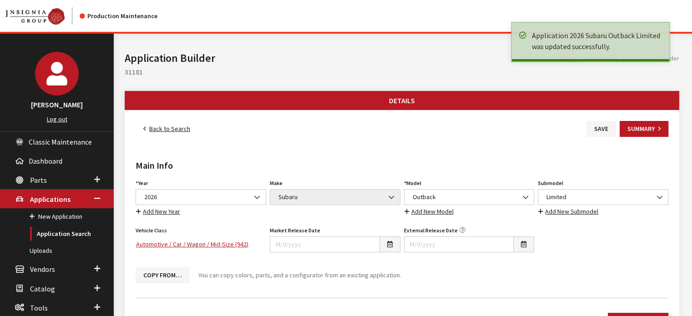
click at [162, 125] on link "Back to Search" at bounding box center [167, 129] width 62 height 16
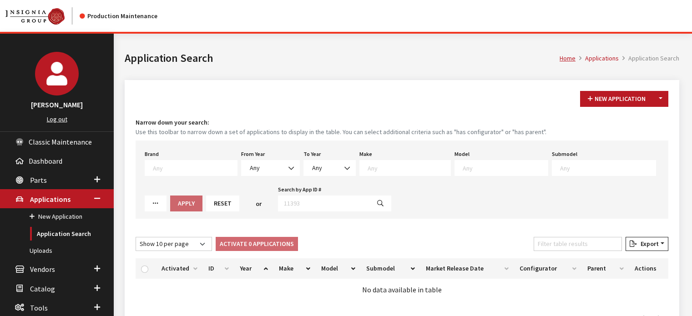
scroll to position [52, 0]
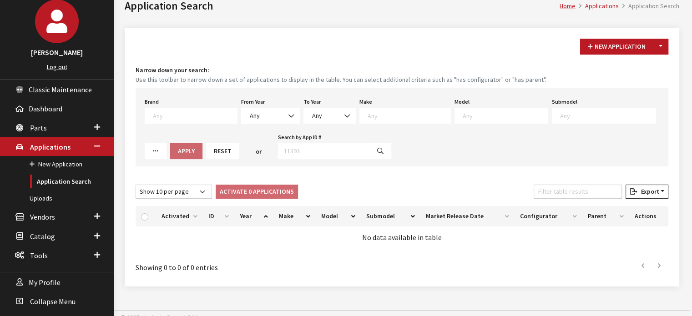
click at [206, 145] on button "Reset" at bounding box center [222, 151] width 33 height 16
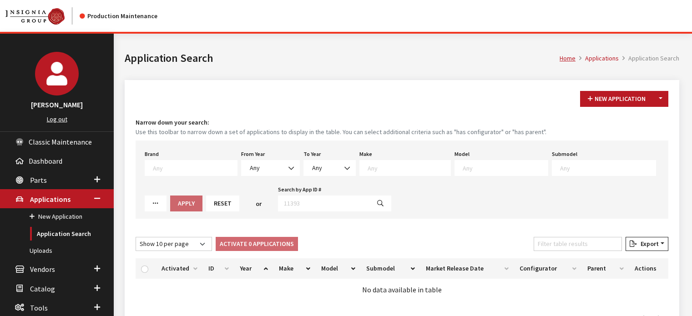
scroll to position [52, 0]
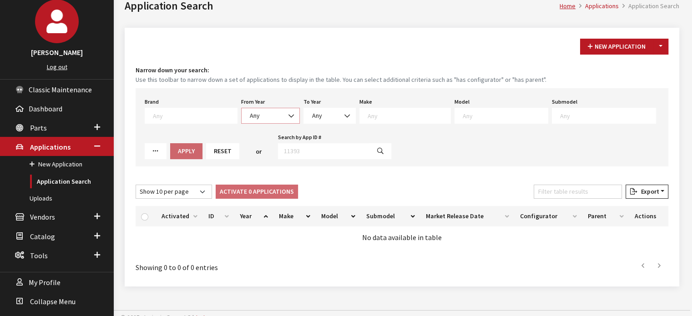
click at [284, 113] on span at bounding box center [291, 115] width 15 height 15
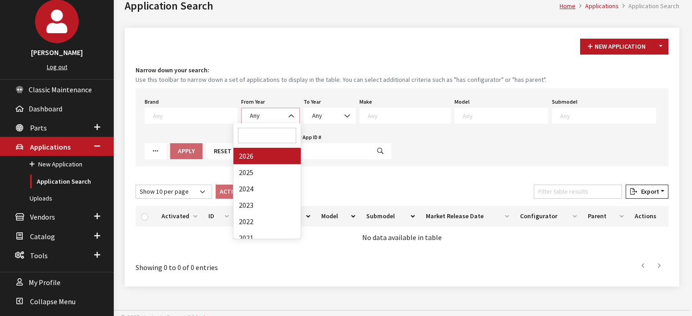
select select "2026"
select select
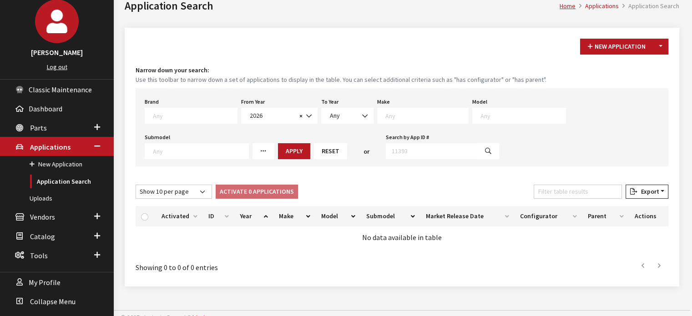
click at [430, 115] on textarea "Search" at bounding box center [426, 115] width 83 height 8
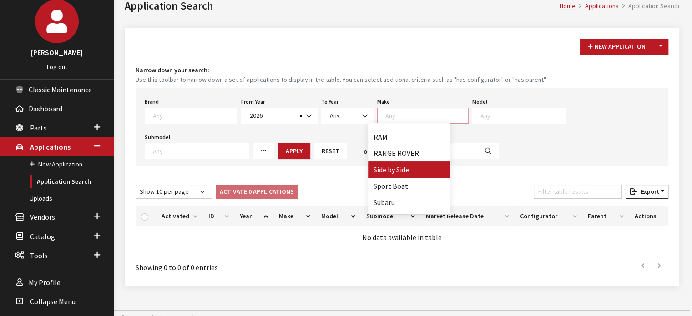
scroll to position [319, 0]
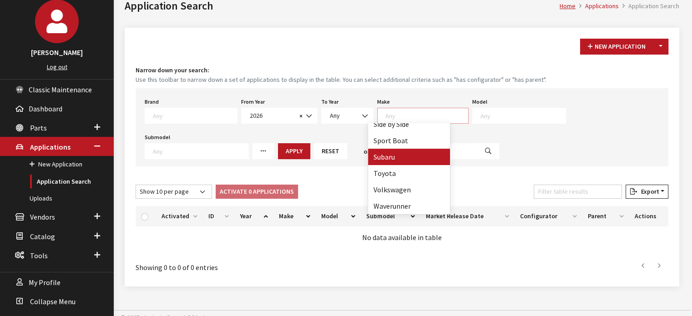
select select "28"
select select
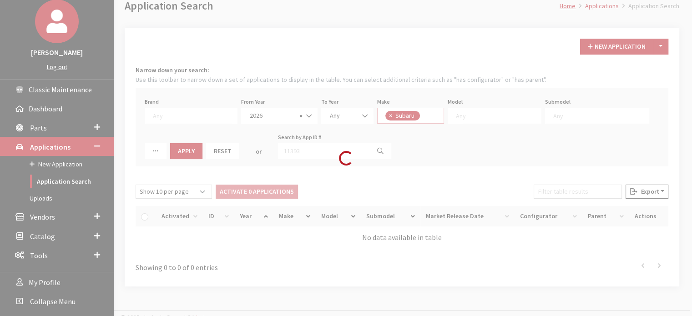
scroll to position [186, 0]
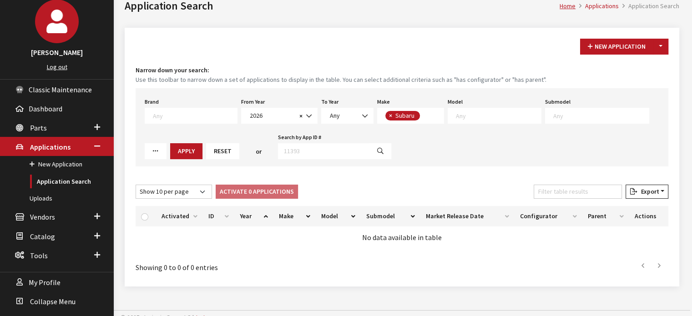
click at [482, 111] on textarea "Search" at bounding box center [498, 115] width 85 height 8
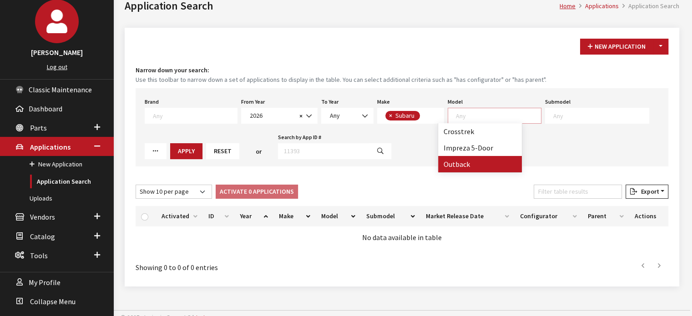
select select "361"
select select
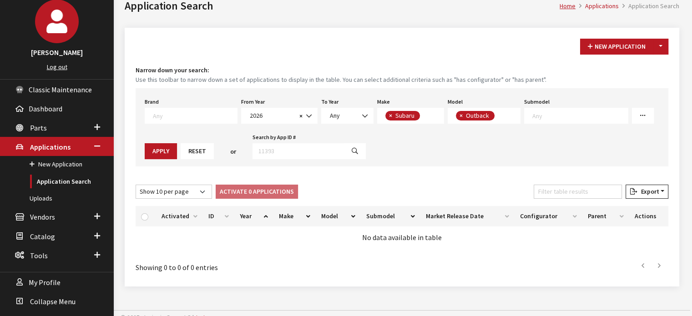
scroll to position [0, 0]
click at [160, 150] on button "Apply" at bounding box center [161, 151] width 32 height 16
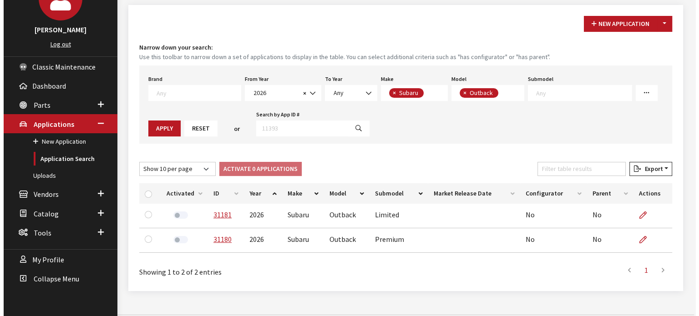
scroll to position [87, 0]
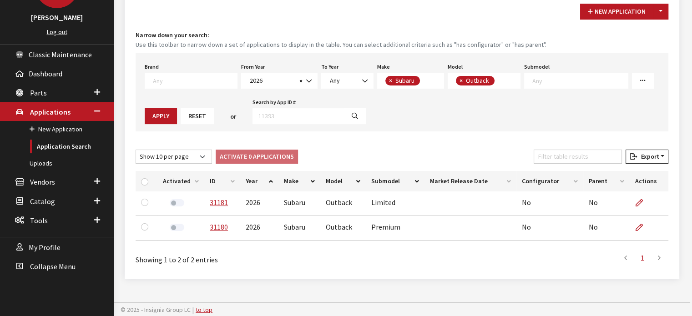
click at [208, 176] on th "ID" at bounding box center [222, 181] width 36 height 20
click at [663, 12] on button "Toggle Dropdown" at bounding box center [660, 12] width 15 height 16
click at [634, 33] on button "New From Existing..." at bounding box center [629, 31] width 78 height 16
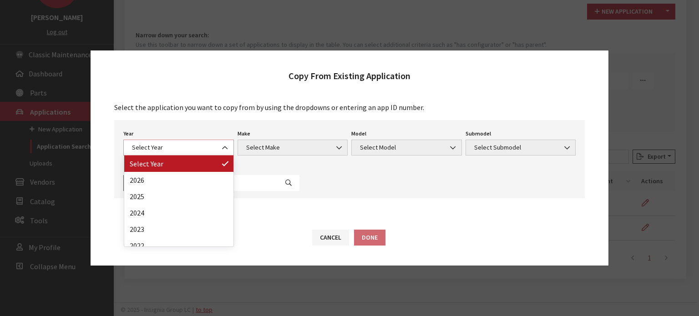
click at [197, 145] on span "Select Year" at bounding box center [178, 148] width 99 height 10
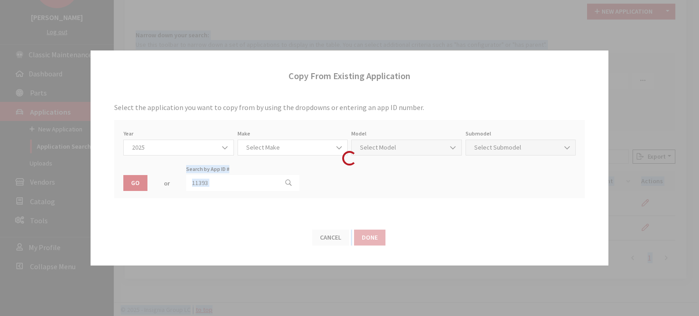
click at [175, 189] on div "Modal title Cancel Yes OK Modal title OK Modal title Cancel Apply Copy From Exi…" at bounding box center [405, 131] width 583 height 371
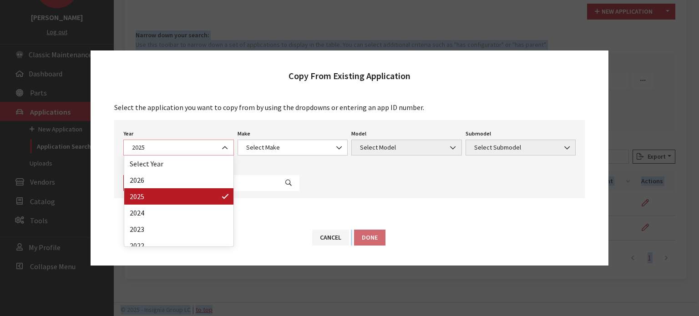
click at [184, 152] on span "2025" at bounding box center [178, 148] width 99 height 10
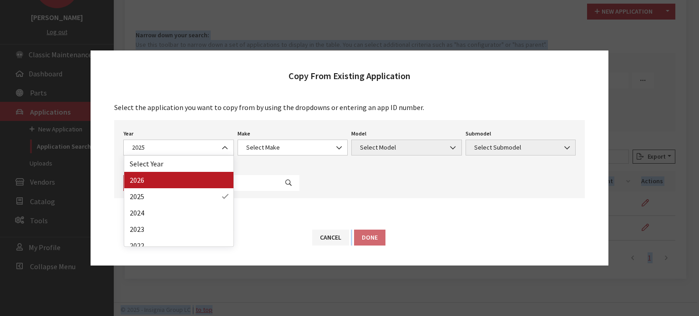
drag, startPoint x: 184, startPoint y: 183, endPoint x: 299, endPoint y: 127, distance: 127.4
select select "44"
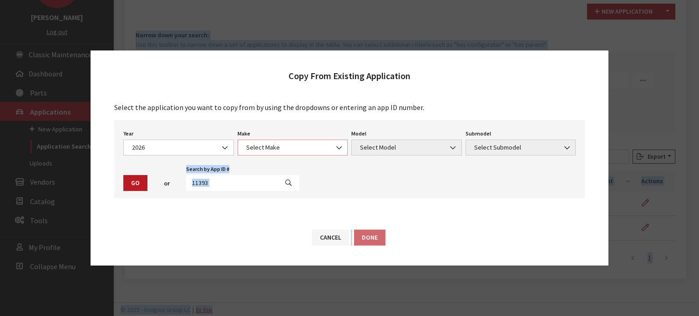
click at [309, 152] on span "Select Make" at bounding box center [292, 148] width 99 height 10
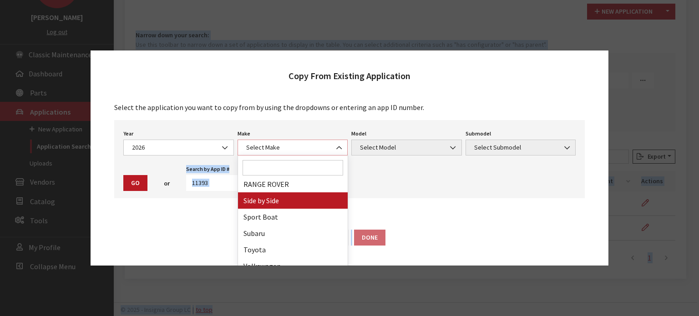
scroll to position [335, 0]
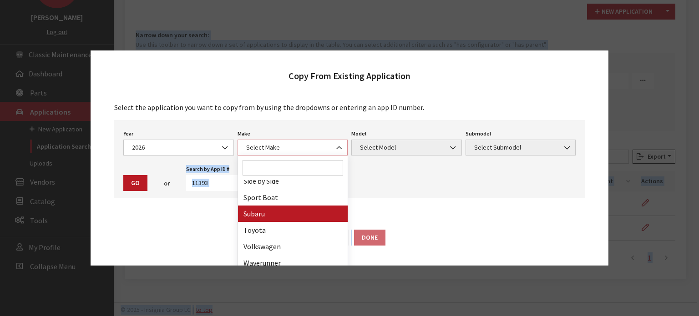
select select "28"
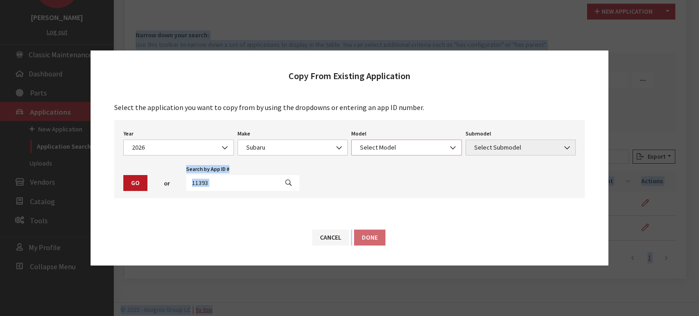
click at [375, 151] on span "Select Model" at bounding box center [406, 148] width 99 height 10
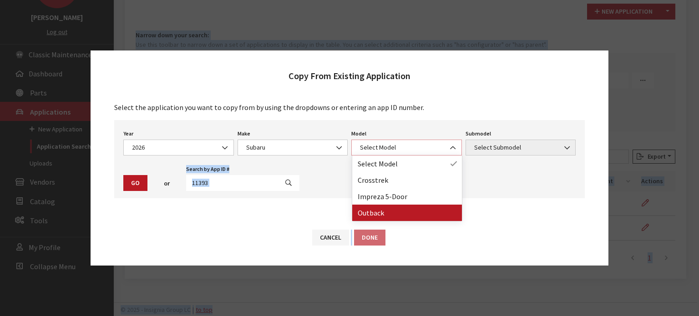
select select "361"
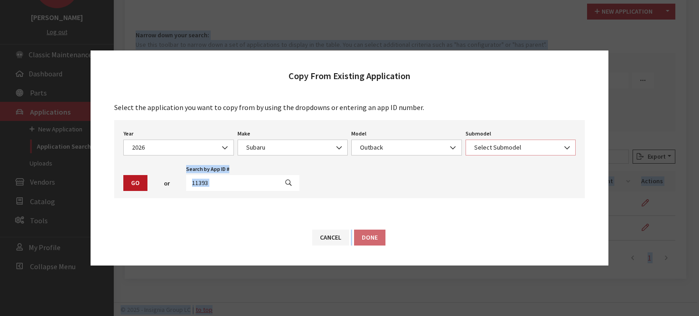
click at [519, 149] on span "Select Submodel" at bounding box center [520, 148] width 99 height 10
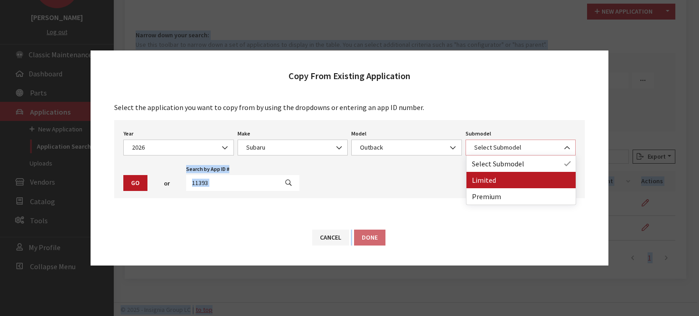
select select "118"
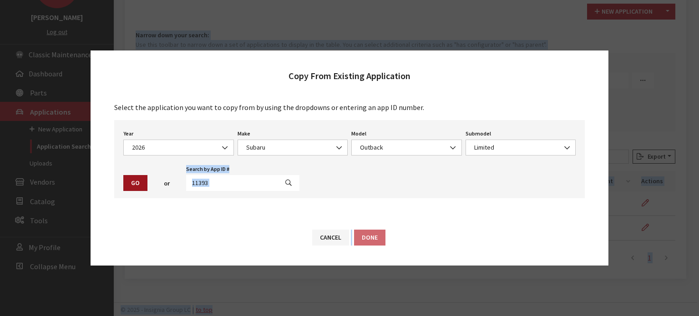
click at [128, 185] on button "Go" at bounding box center [135, 183] width 24 height 16
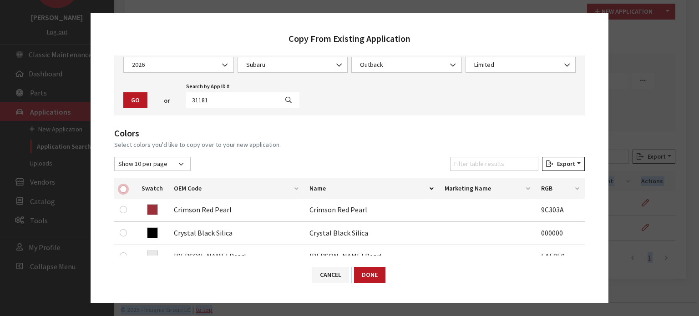
click at [121, 187] on input "checkbox" at bounding box center [123, 189] width 7 height 7
checkbox input "true"
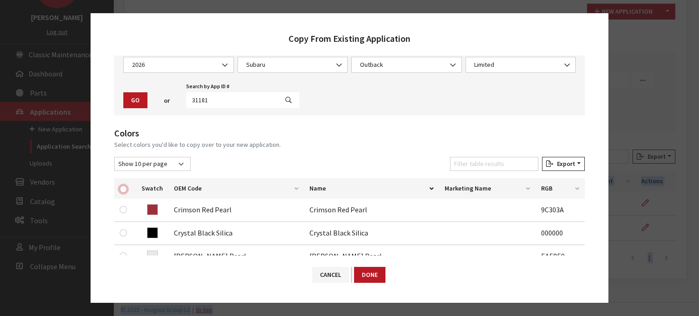
checkbox input "true"
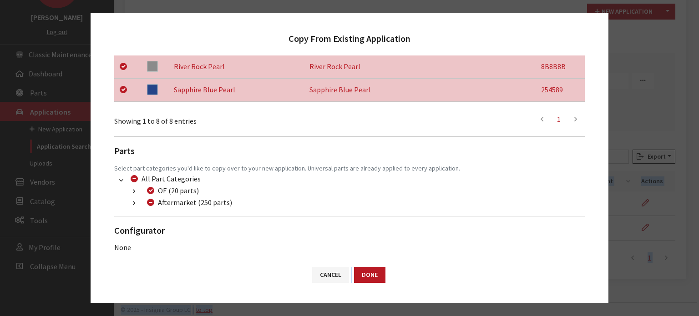
scroll to position [334, 0]
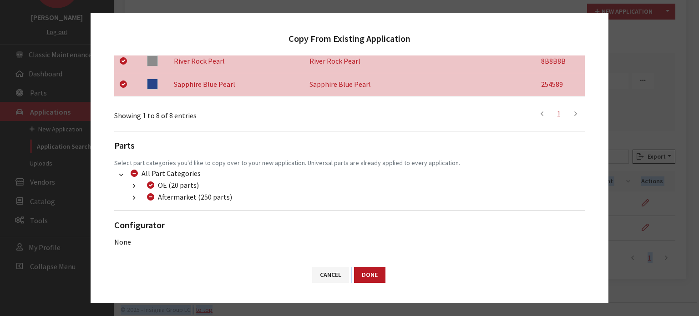
click at [132, 198] on button "button" at bounding box center [134, 198] width 18 height 10
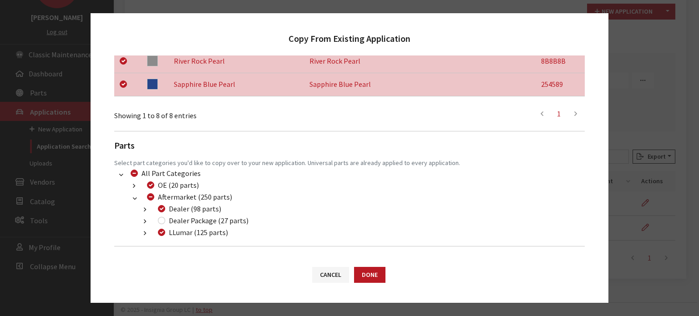
click at [160, 217] on div "Dealer Package (27 parts)" at bounding box center [201, 220] width 93 height 11
click at [162, 220] on input "Dealer Package (27 parts)" at bounding box center [161, 220] width 7 height 7
checkbox input "true"
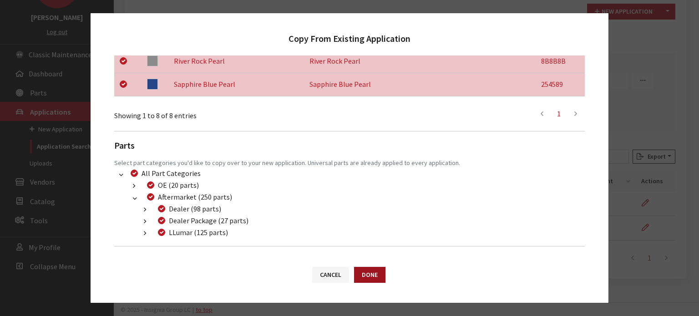
click at [362, 272] on button "Done" at bounding box center [369, 275] width 31 height 16
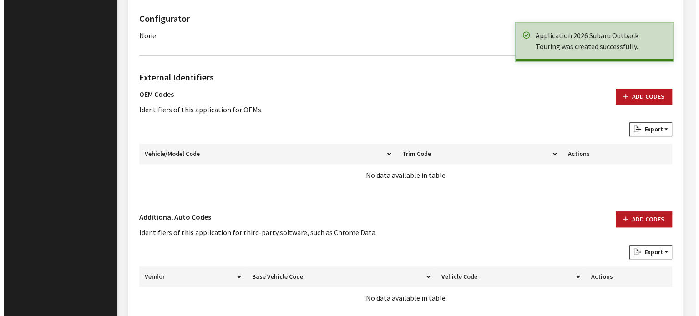
scroll to position [657, 0]
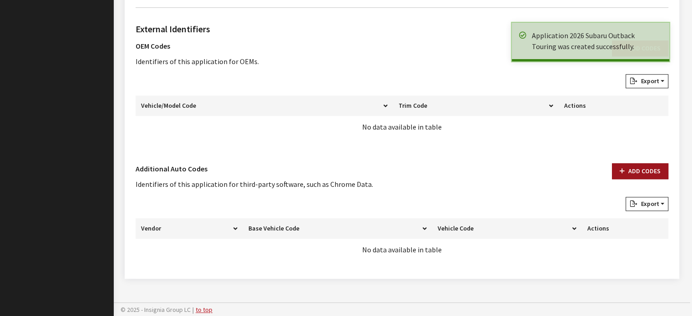
click at [635, 163] on button "Add Codes" at bounding box center [640, 171] width 56 height 16
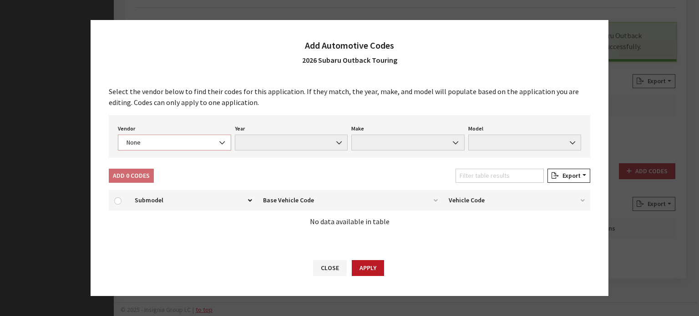
click at [200, 143] on span "None" at bounding box center [174, 143] width 101 height 10
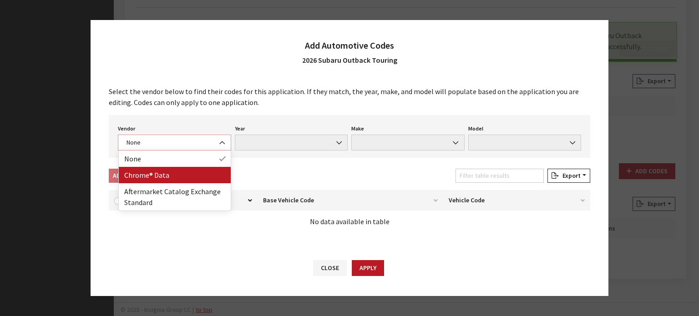
select select "4"
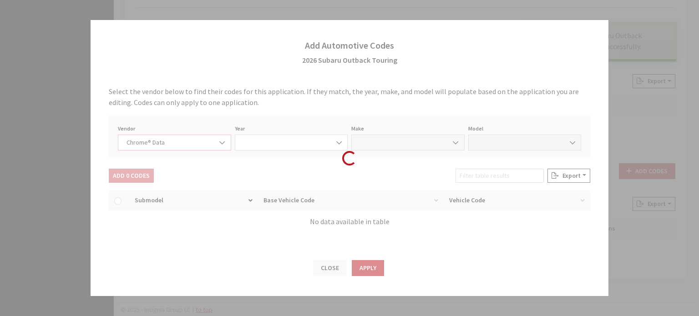
select select "2026"
select select "37"
select select "72341"
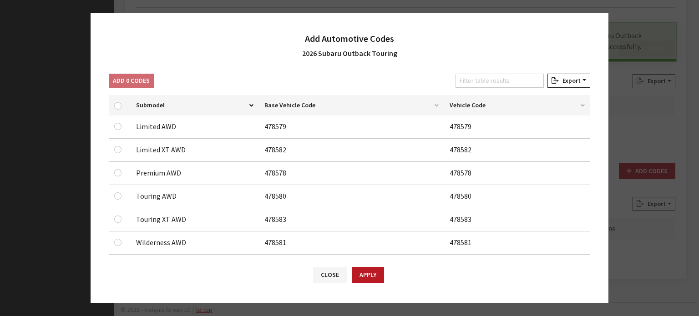
scroll to position [102, 0]
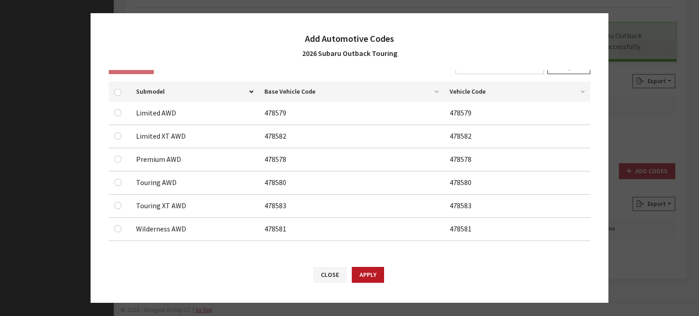
drag, startPoint x: 110, startPoint y: 184, endPoint x: 117, endPoint y: 183, distance: 6.9
click at [110, 184] on td at bounding box center [120, 183] width 22 height 23
click at [117, 183] on input "checkbox" at bounding box center [117, 182] width 7 height 7
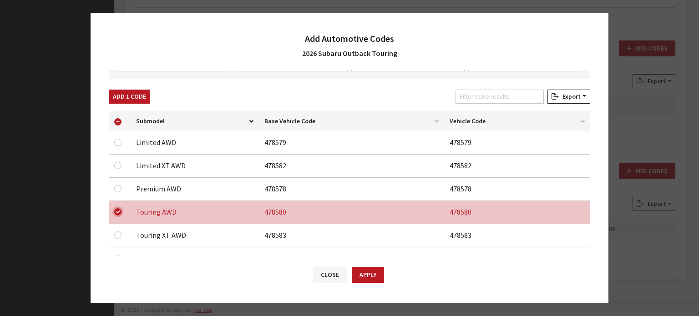
scroll to position [56, 0]
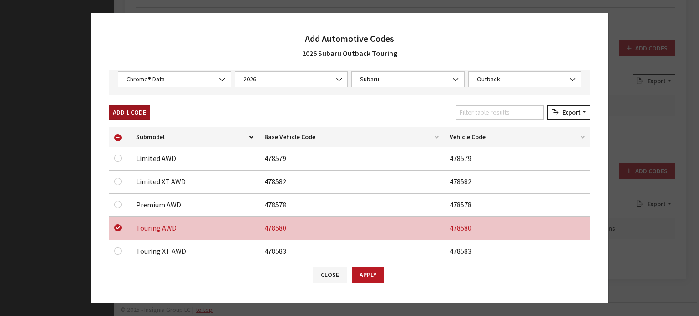
click at [130, 114] on button "Add 1 Code" at bounding box center [129, 113] width 41 height 14
checkbox input "false"
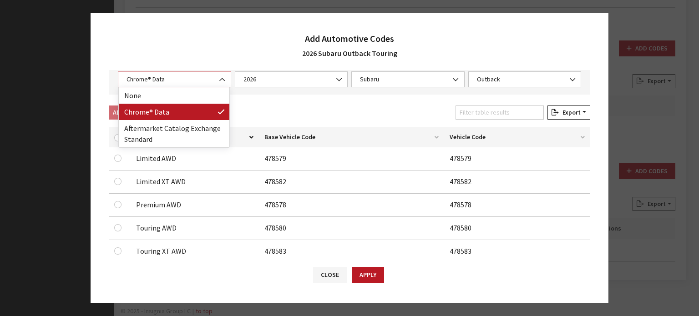
click at [195, 71] on span "Chrome® Data" at bounding box center [174, 79] width 113 height 16
drag, startPoint x: 184, startPoint y: 119, endPoint x: 181, endPoint y: 128, distance: 9.2
select select "2"
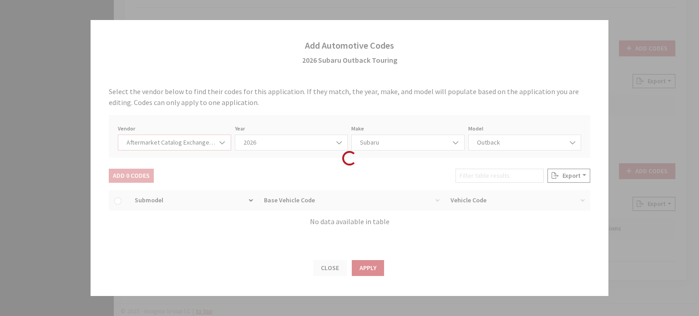
scroll to position [0, 0]
select select "2026"
select select "13"
select select "66"
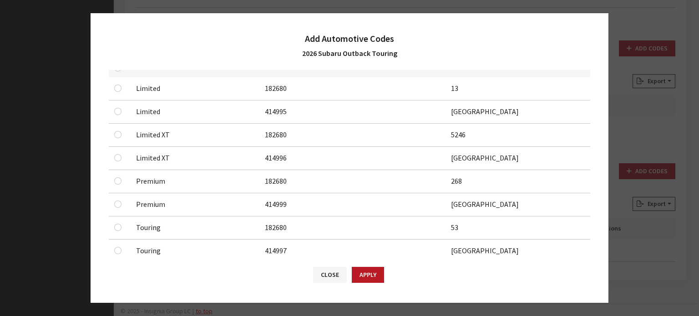
scroll to position [182, 0]
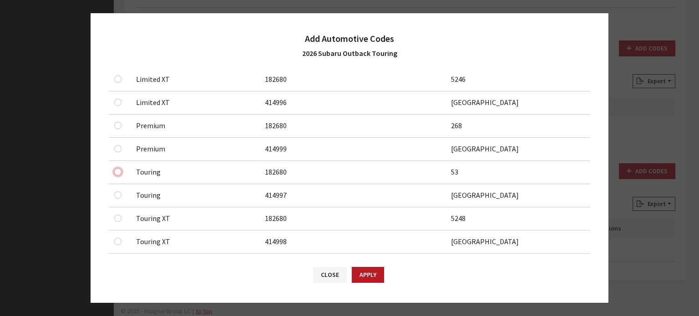
click at [115, 172] on input "checkbox" at bounding box center [117, 171] width 7 height 7
checkbox input "true"
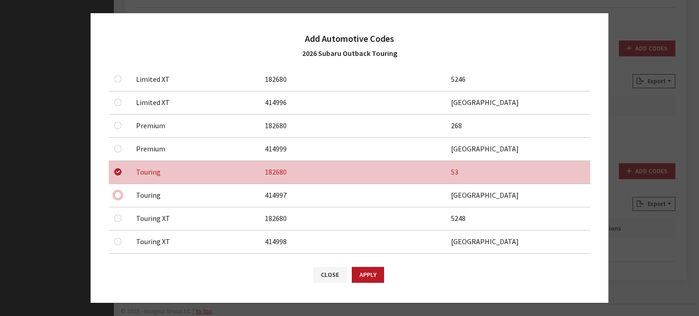
click at [119, 192] on input "checkbox" at bounding box center [117, 195] width 7 height 7
checkbox input "true"
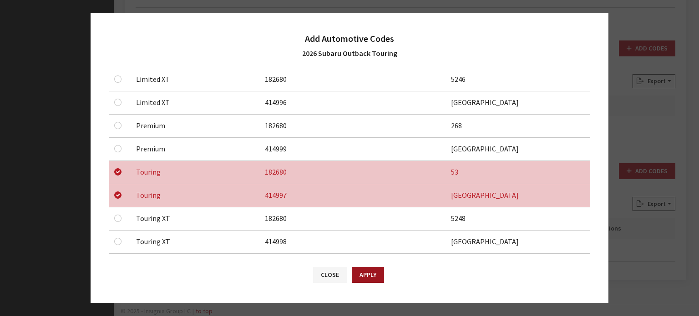
click at [379, 277] on button "Apply" at bounding box center [368, 275] width 32 height 16
checkbox input "false"
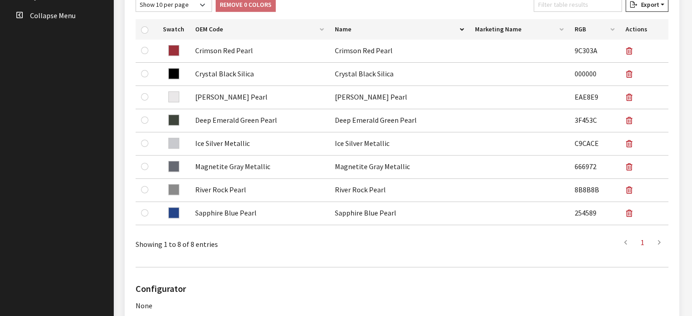
scroll to position [66, 0]
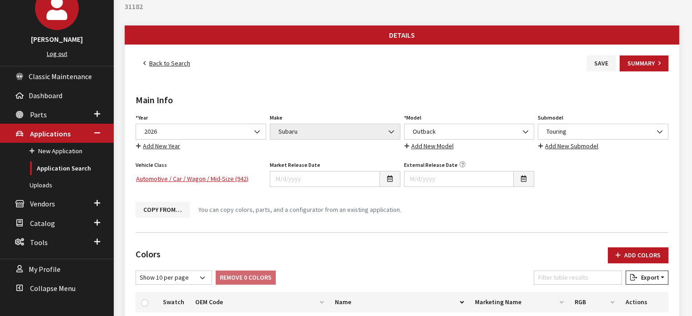
click at [594, 72] on div "Main Info Year Select Year 2026 2025 2024 2023 2022 2021 2020 2019 2018 2017 20…" at bounding box center [402, 148] width 537 height 154
click at [591, 61] on button "Save" at bounding box center [602, 64] width 30 height 16
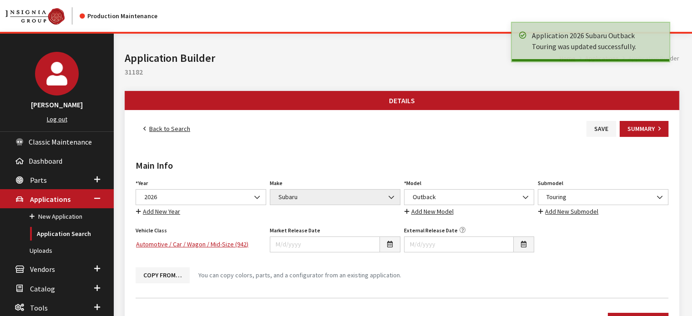
click at [193, 129] on link "Back to Search" at bounding box center [167, 129] width 62 height 16
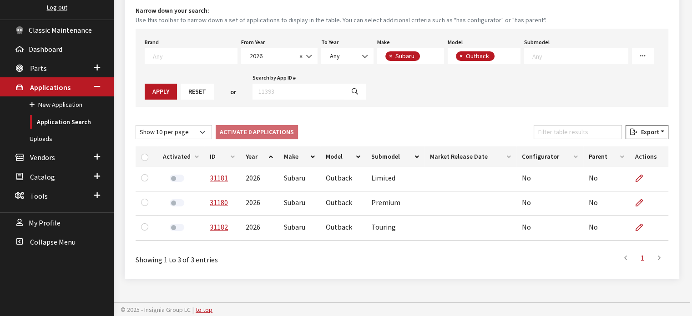
scroll to position [112, 0]
click at [215, 157] on th "ID" at bounding box center [222, 156] width 36 height 20
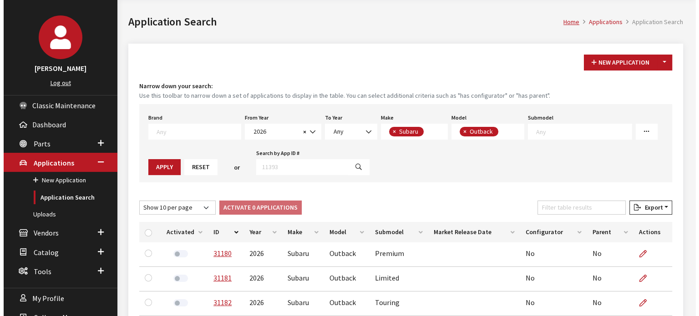
scroll to position [21, 0]
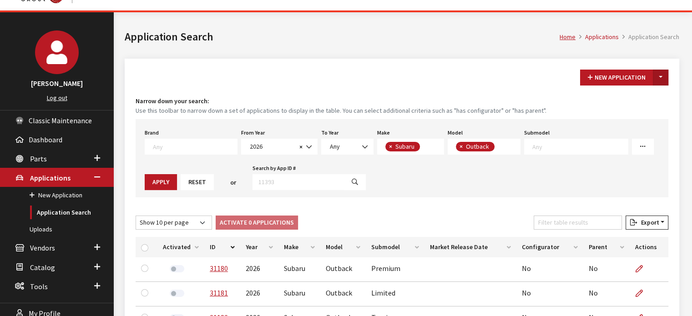
click at [661, 79] on button "Toggle Dropdown" at bounding box center [660, 78] width 15 height 16
click at [653, 98] on button "New From Existing..." at bounding box center [629, 97] width 78 height 16
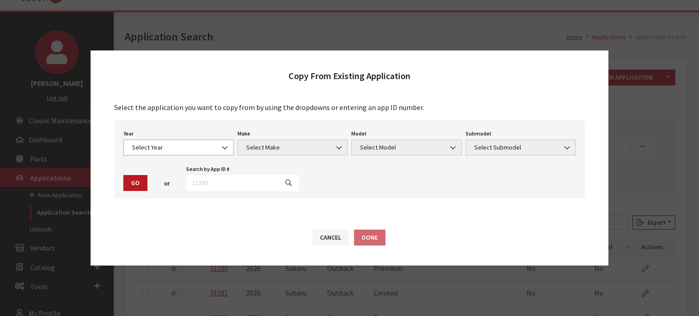
click at [173, 149] on span "Select Year" at bounding box center [178, 148] width 99 height 10
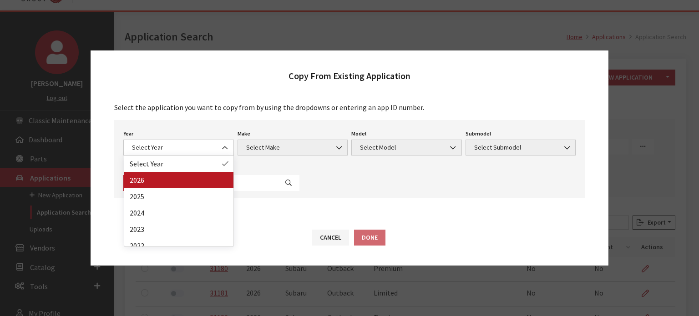
drag, startPoint x: 166, startPoint y: 183, endPoint x: 232, endPoint y: 158, distance: 70.1
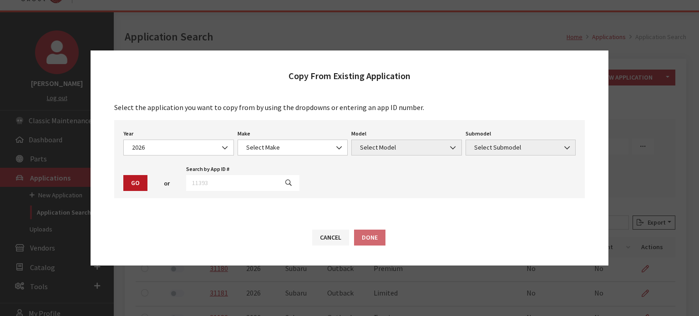
click at [211, 161] on div "Year Select Year 2026 2025 2024 2023 2022 2021 2020 2019 2018 2017 2016 2015 20…" at bounding box center [349, 159] width 471 height 78
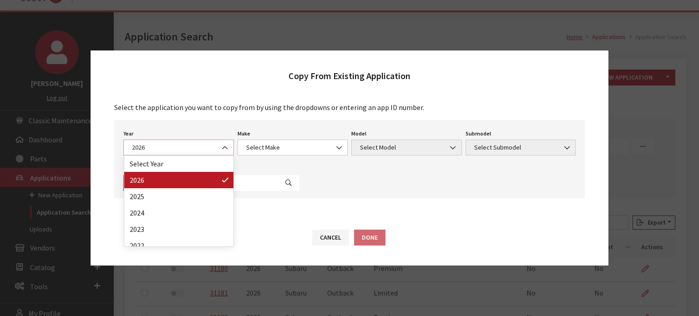
click at [184, 142] on span "2026" at bounding box center [178, 148] width 111 height 16
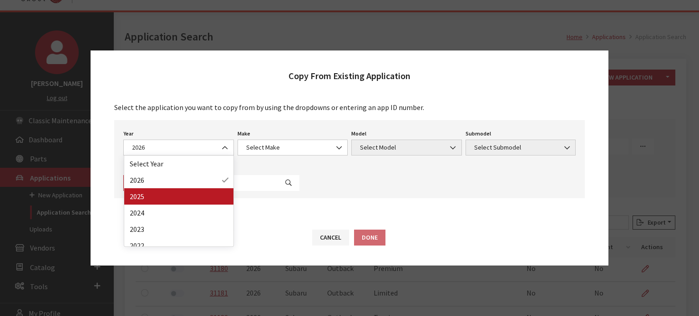
drag, startPoint x: 176, startPoint y: 191, endPoint x: 177, endPoint y: 198, distance: 7.1
select select "43"
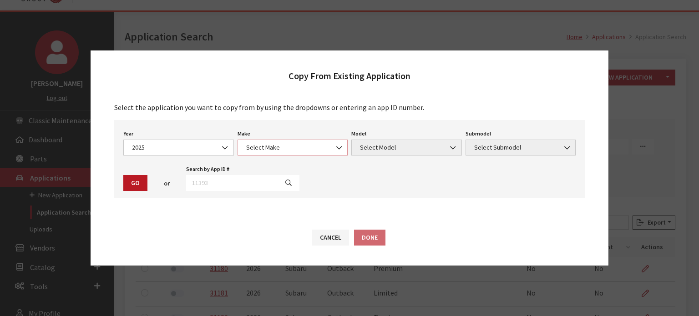
drag, startPoint x: 308, startPoint y: 142, endPoint x: 308, endPoint y: 151, distance: 8.7
click at [308, 142] on span "Select Make" at bounding box center [293, 148] width 111 height 16
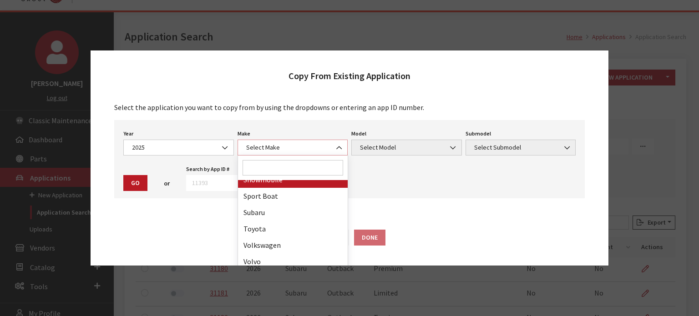
scroll to position [564, 0]
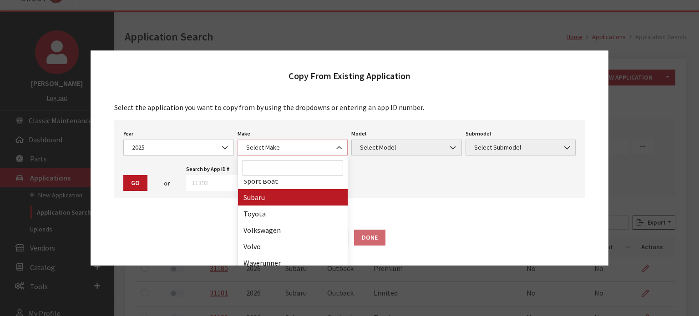
select select "28"
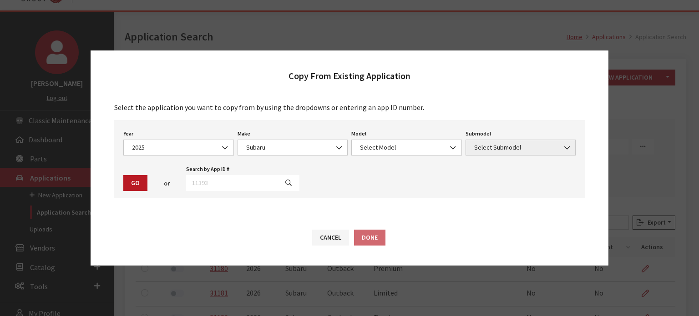
drag, startPoint x: 380, startPoint y: 135, endPoint x: 379, endPoint y: 147, distance: 11.5
click at [380, 136] on div "Model Select Model Ascent BRZ Crosstrek Forester Impreza 5-Door Legacy Outback …" at bounding box center [406, 141] width 114 height 28
click at [379, 147] on span "Select Model" at bounding box center [406, 148] width 99 height 10
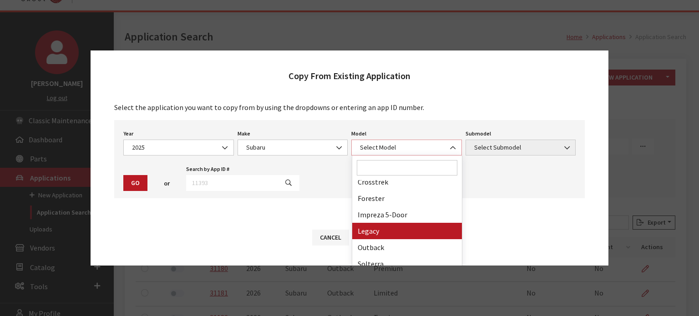
scroll to position [73, 0]
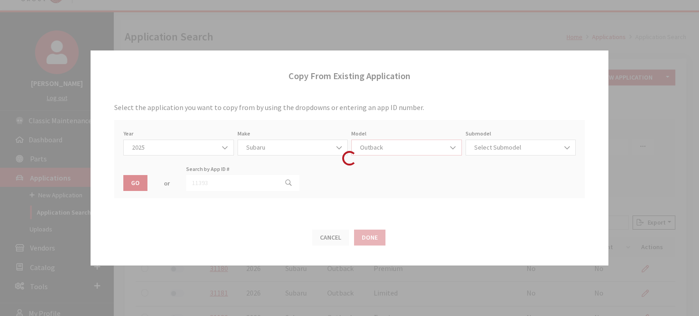
select select "361"
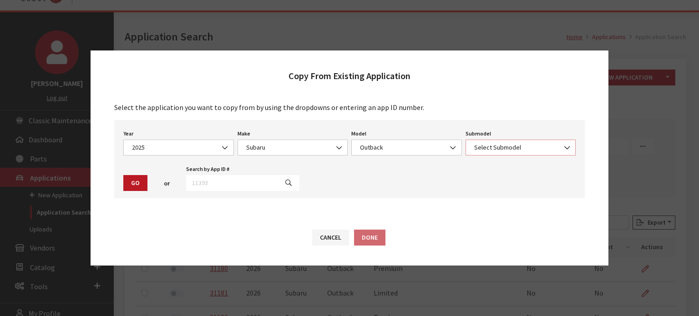
click at [496, 141] on span "Select Submodel" at bounding box center [521, 148] width 111 height 16
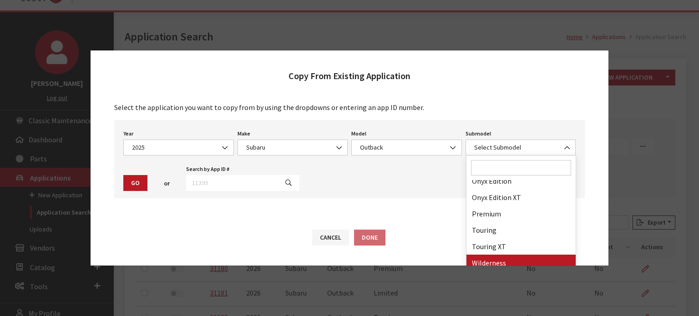
drag, startPoint x: 511, startPoint y: 260, endPoint x: 156, endPoint y: 247, distance: 355.2
select select "3679"
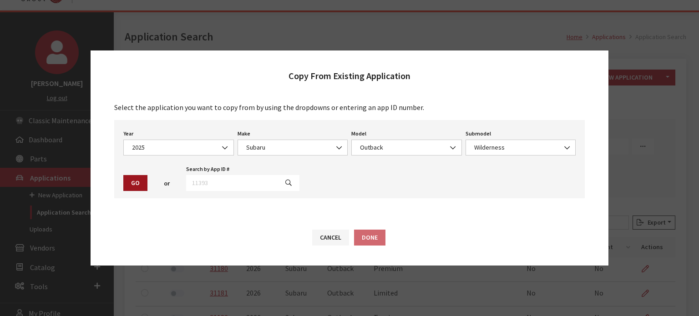
click at [130, 186] on button "Go" at bounding box center [135, 183] width 24 height 16
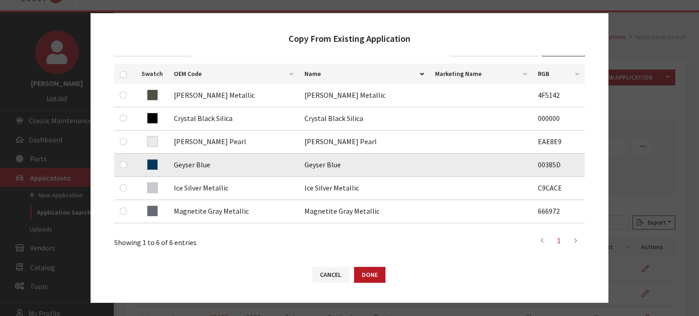
scroll to position [182, 0]
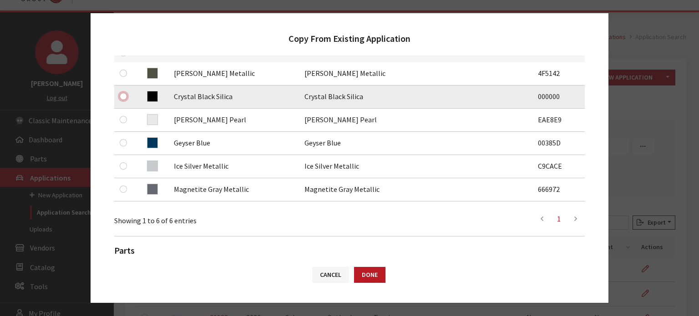
click at [125, 96] on input "checkbox" at bounding box center [123, 96] width 7 height 7
checkbox input "true"
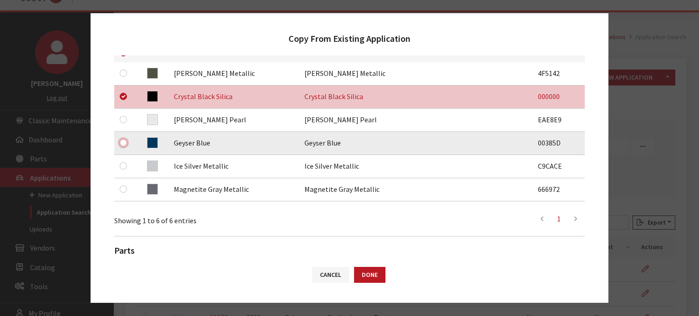
click at [123, 143] on input "checkbox" at bounding box center [123, 142] width 7 height 7
checkbox input "true"
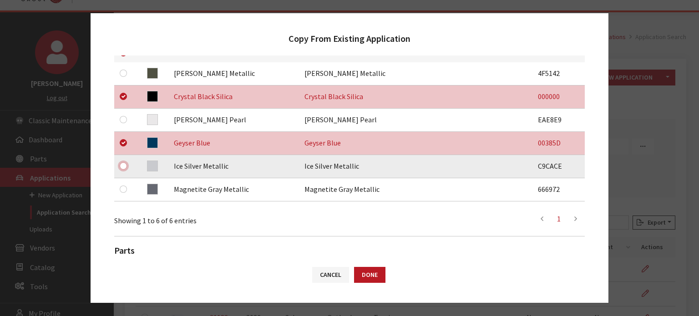
click at [122, 169] on input "checkbox" at bounding box center [123, 165] width 7 height 7
checkbox input "true"
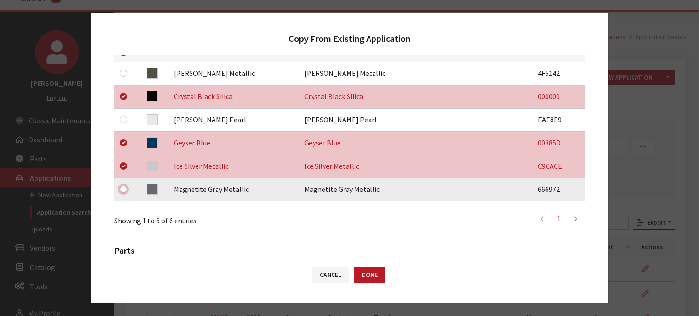
click at [123, 191] on input "checkbox" at bounding box center [123, 189] width 7 height 7
checkbox input "true"
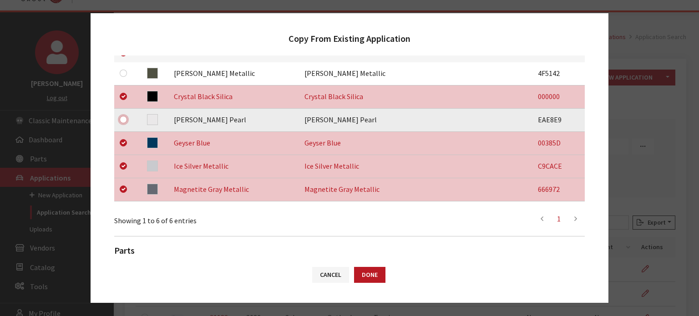
click at [121, 116] on input "checkbox" at bounding box center [123, 119] width 7 height 7
checkbox input "true"
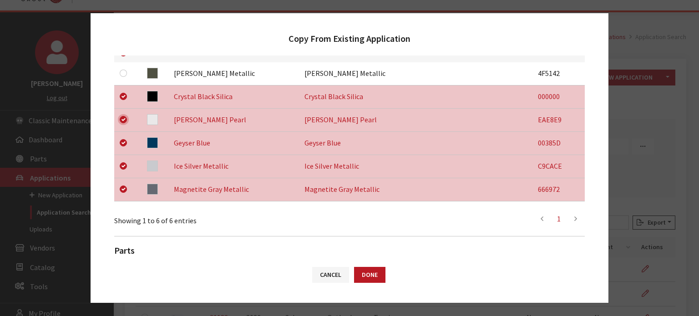
scroll to position [288, 0]
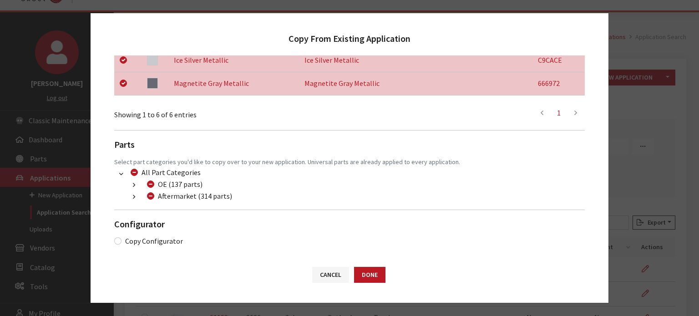
click at [125, 198] on button "button" at bounding box center [134, 197] width 18 height 10
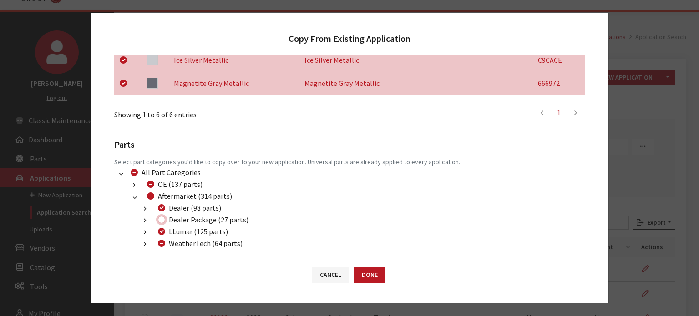
click at [162, 221] on input "Dealer Package (27 parts)" at bounding box center [161, 219] width 7 height 7
checkbox input "true"
drag, startPoint x: 165, startPoint y: 256, endPoint x: 158, endPoint y: 239, distance: 18.3
click at [164, 256] on div "Cancel Done" at bounding box center [350, 279] width 518 height 47
click at [159, 239] on div "WeatherTech (64 parts)" at bounding box center [198, 243] width 87 height 11
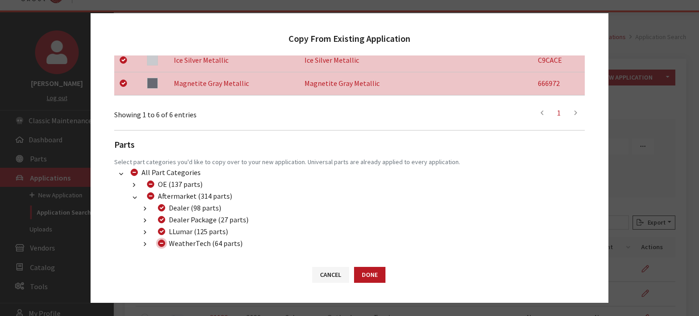
click at [162, 244] on input "WeatherTech (64 parts)" at bounding box center [161, 243] width 7 height 7
checkbox input "true"
click at [162, 244] on input "WeatherTech (64 parts)" at bounding box center [161, 243] width 7 height 7
checkbox input "false"
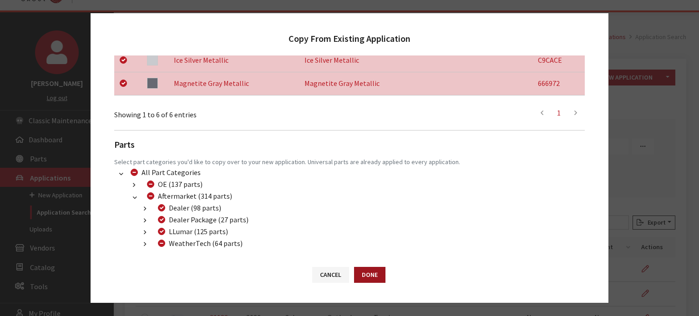
click at [368, 277] on button "Done" at bounding box center [369, 275] width 31 height 16
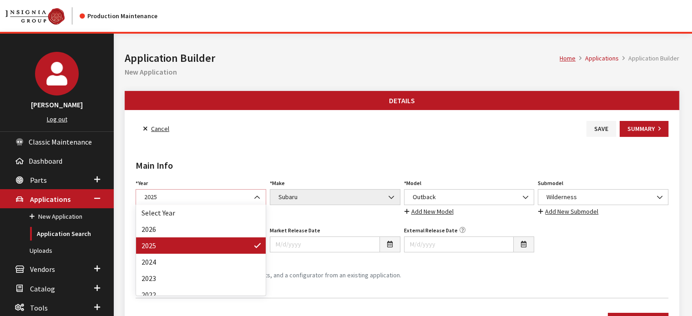
click at [233, 195] on span "2025" at bounding box center [201, 197] width 119 height 10
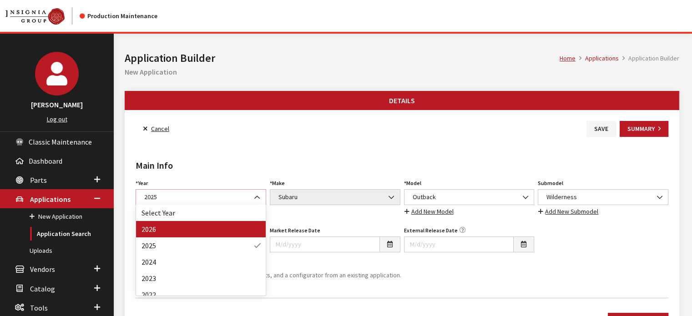
select select "44"
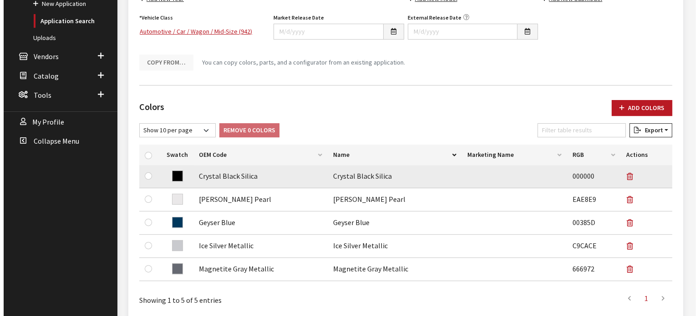
scroll to position [228, 0]
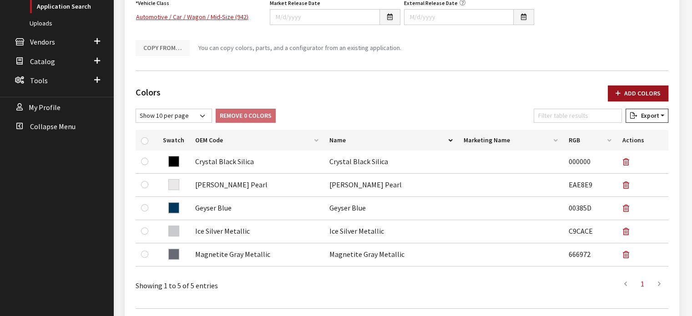
click at [621, 91] on icon "button" at bounding box center [618, 94] width 5 height 6
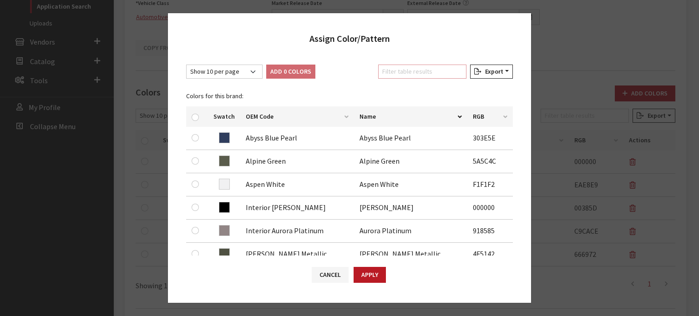
click at [420, 64] on div "Show 10 per page Show 25 per page Show 50 per page Show 100 per page Show 1000 …" at bounding box center [349, 156] width 363 height 200
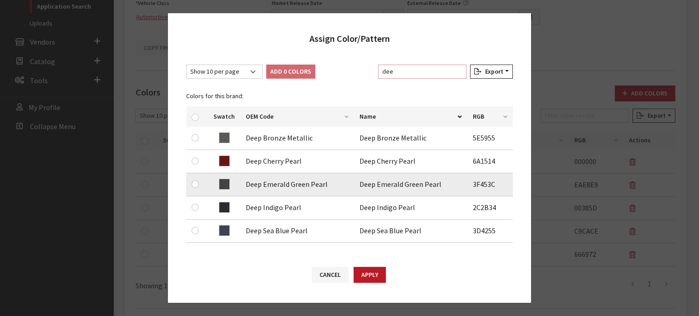
type input "dee"
click at [190, 184] on td at bounding box center [197, 184] width 22 height 23
click at [197, 184] on input "checkbox" at bounding box center [195, 184] width 7 height 7
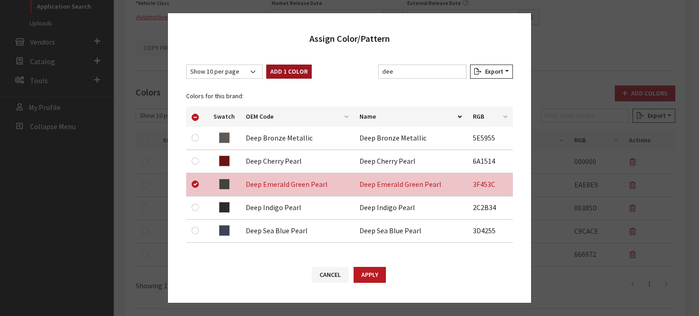
click at [267, 76] on button "Add 1 Color" at bounding box center [289, 72] width 46 height 14
checkbox input "false"
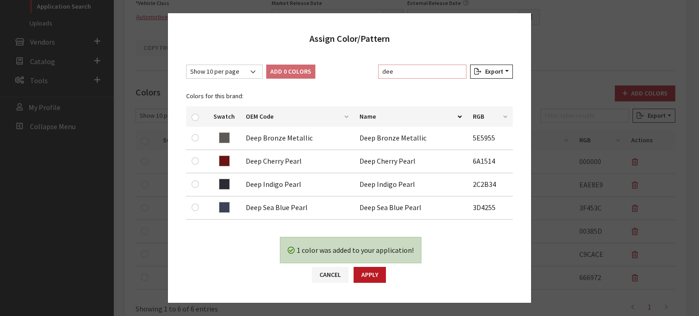
click at [395, 71] on input "dee" at bounding box center [422, 72] width 88 height 14
click at [393, 73] on input "dee" at bounding box center [422, 72] width 88 height 14
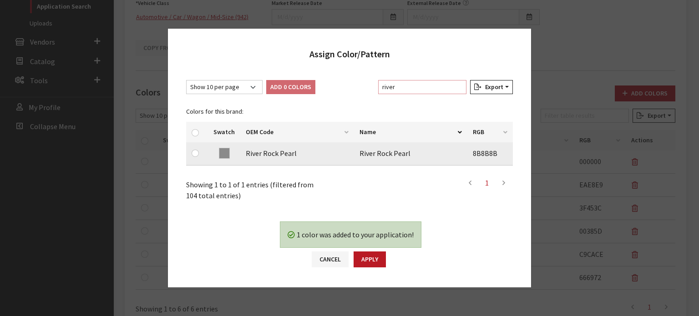
type input "river"
click at [193, 152] on input "checkbox" at bounding box center [195, 153] width 7 height 7
checkbox input "true"
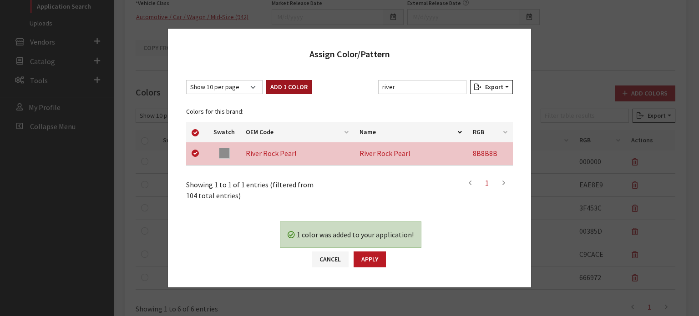
drag, startPoint x: 286, startPoint y: 81, endPoint x: 290, endPoint y: 89, distance: 8.1
click at [286, 82] on button "Add 1 Color" at bounding box center [289, 87] width 46 height 14
checkbox input "false"
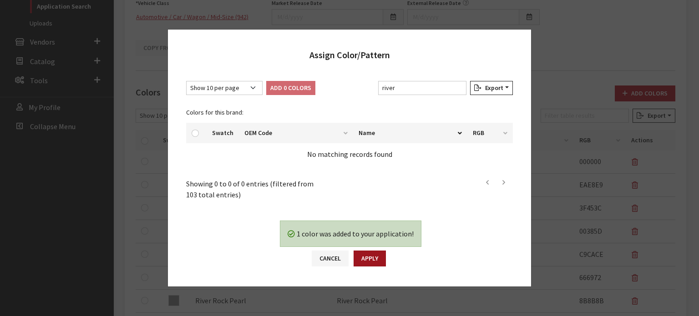
click at [364, 258] on button "Apply" at bounding box center [370, 259] width 32 height 16
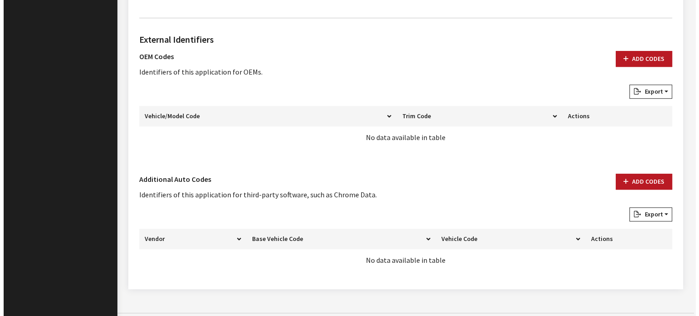
scroll to position [575, 0]
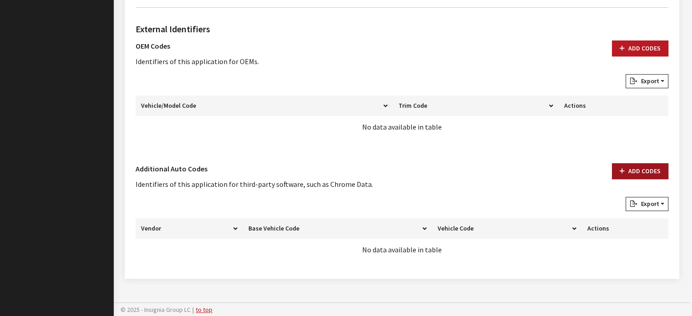
click at [635, 171] on button "Add Codes" at bounding box center [640, 171] width 56 height 16
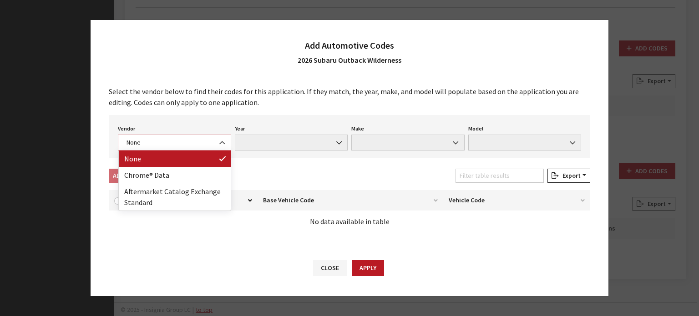
click at [218, 150] on span at bounding box center [222, 142] width 15 height 15
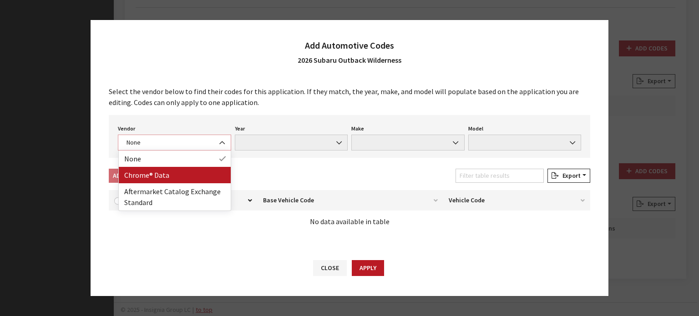
select select "4"
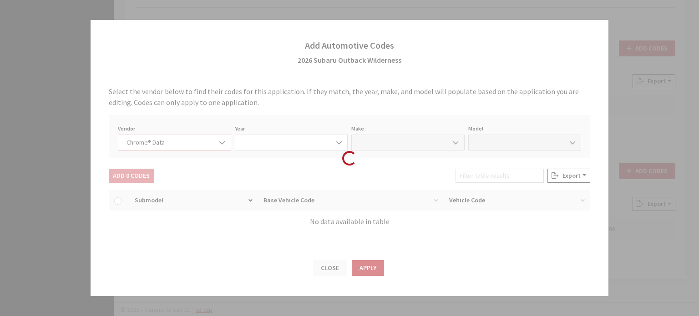
select select "2026"
select select "37"
select select "72341"
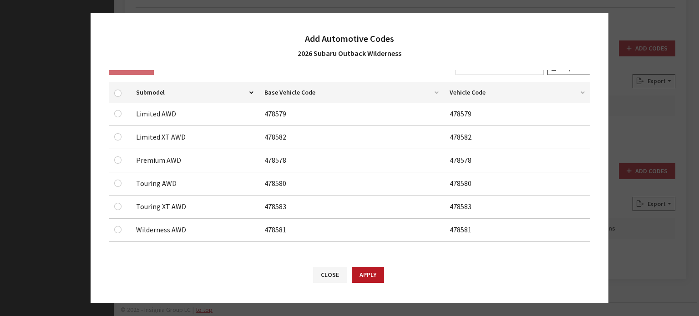
scroll to position [102, 0]
click at [115, 221] on td at bounding box center [120, 229] width 22 height 23
click at [115, 224] on div at bounding box center [119, 228] width 11 height 11
click at [117, 225] on input "checkbox" at bounding box center [117, 228] width 7 height 7
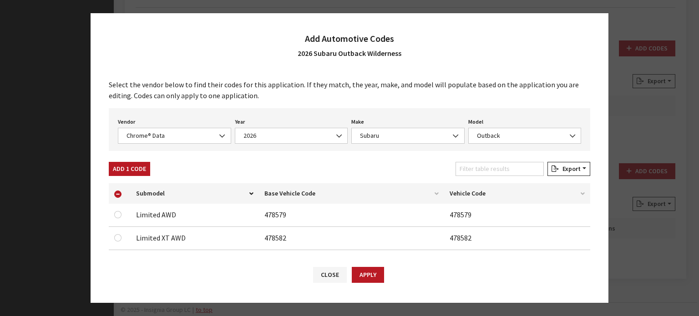
scroll to position [0, 0]
click at [135, 177] on div "Add 1 Code" at bounding box center [129, 171] width 45 height 18
click at [133, 170] on button "Add 1 Code" at bounding box center [129, 169] width 41 height 14
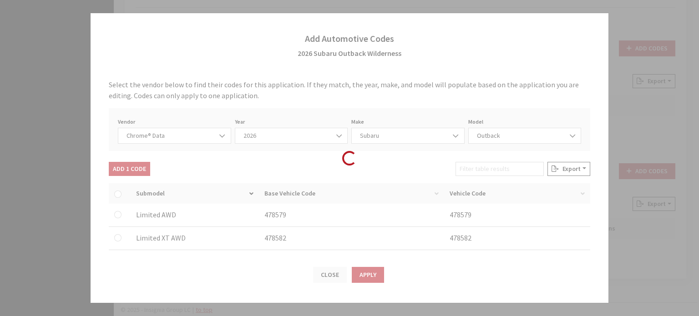
checkbox input "false"
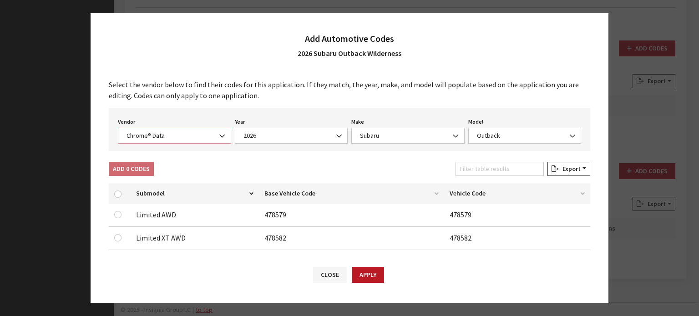
click at [166, 140] on span "Chrome® Data" at bounding box center [174, 136] width 101 height 10
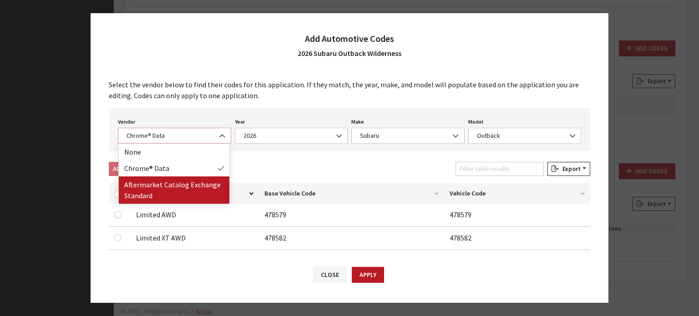
select select "2"
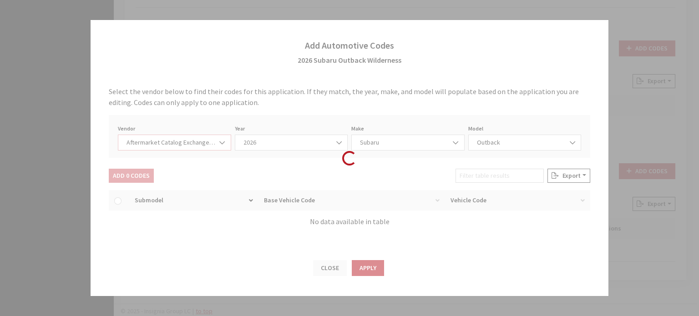
select select "2026"
select select "13"
select select "66"
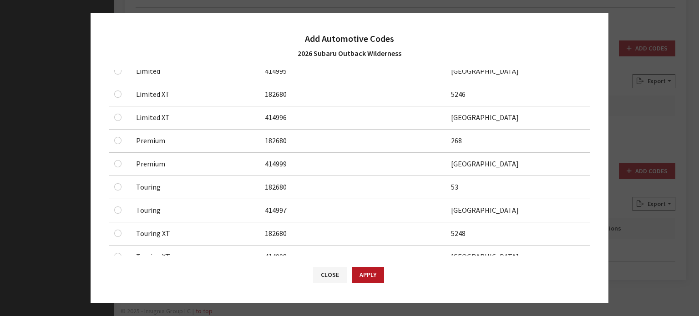
scroll to position [241, 0]
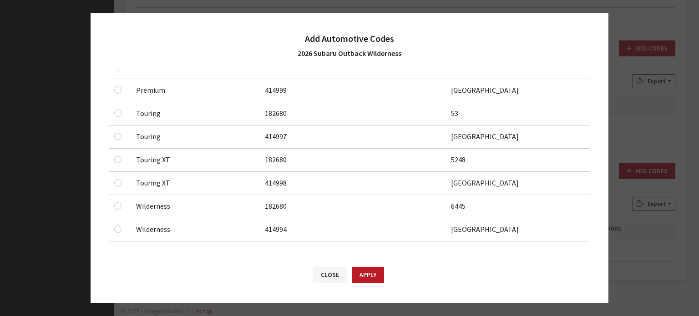
click at [114, 206] on div at bounding box center [119, 206] width 11 height 11
click at [117, 205] on input "checkbox" at bounding box center [117, 205] width 7 height 7
checkbox input "true"
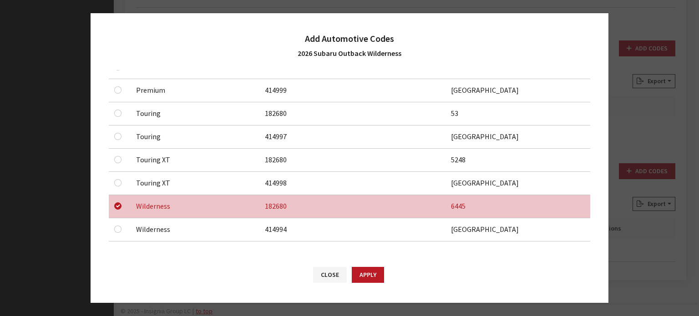
drag, startPoint x: 121, startPoint y: 222, endPoint x: 118, endPoint y: 227, distance: 6.2
click at [119, 224] on div at bounding box center [119, 229] width 11 height 11
click at [118, 228] on input "checkbox" at bounding box center [117, 229] width 7 height 7
checkbox input "true"
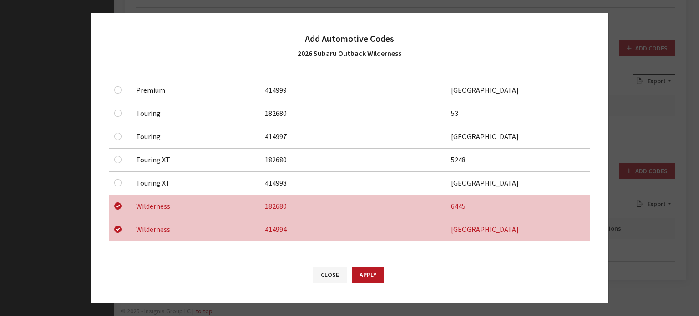
click at [375, 271] on button "Apply" at bounding box center [368, 275] width 32 height 16
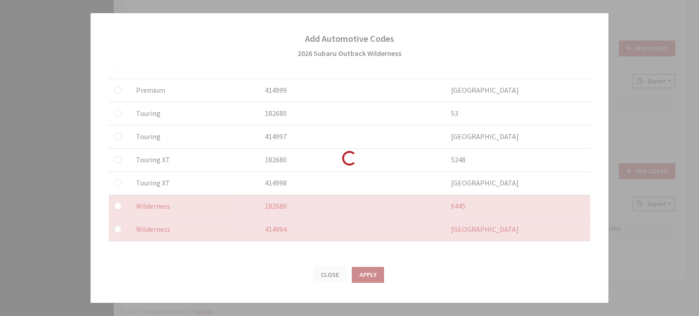
checkbox input "false"
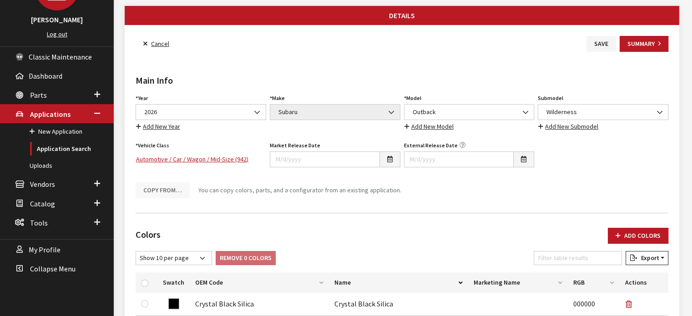
scroll to position [0, 0]
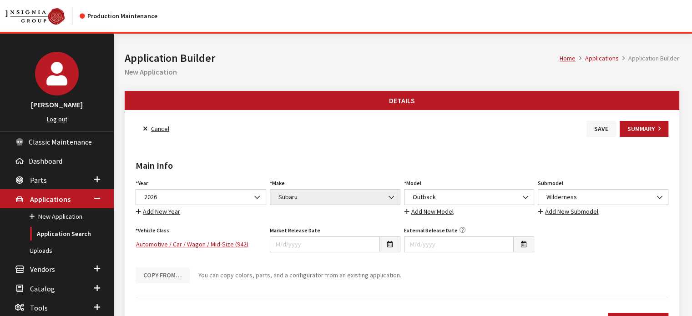
click at [601, 127] on button "Save" at bounding box center [602, 129] width 30 height 16
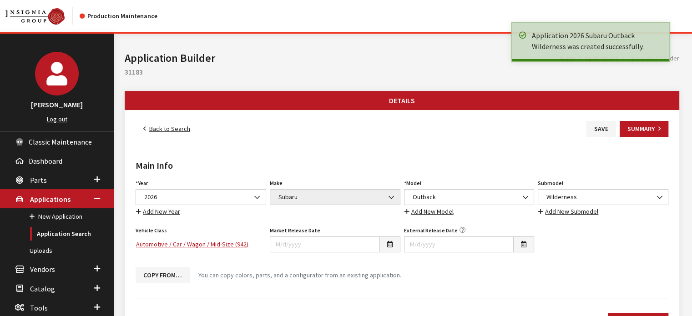
click at [182, 131] on link "Back to Search" at bounding box center [167, 129] width 62 height 16
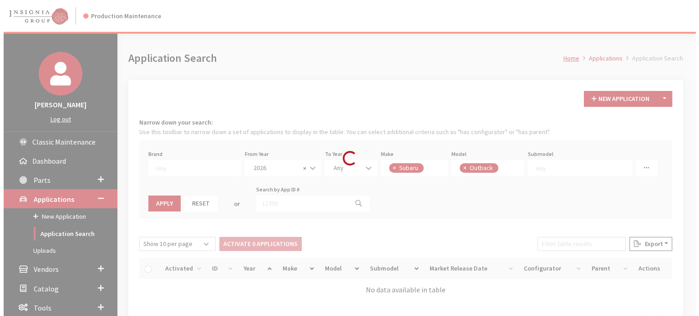
scroll to position [158, 0]
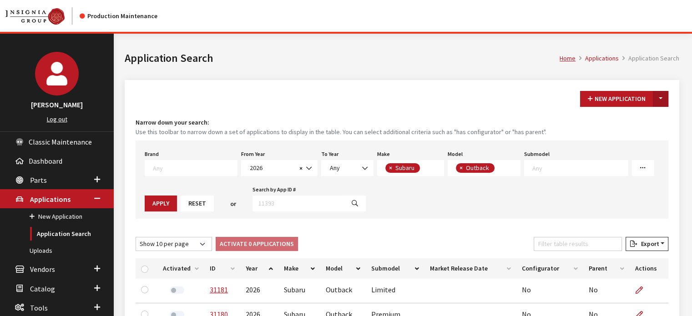
click at [662, 96] on button "Toggle Dropdown" at bounding box center [660, 99] width 15 height 16
click at [636, 120] on button "New From Existing..." at bounding box center [629, 118] width 78 height 16
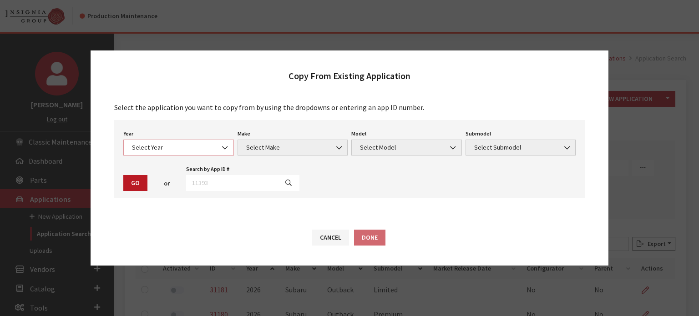
click at [145, 151] on span "Select Year" at bounding box center [178, 148] width 99 height 10
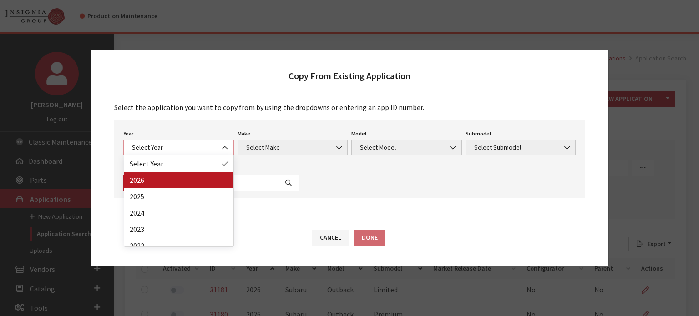
select select "44"
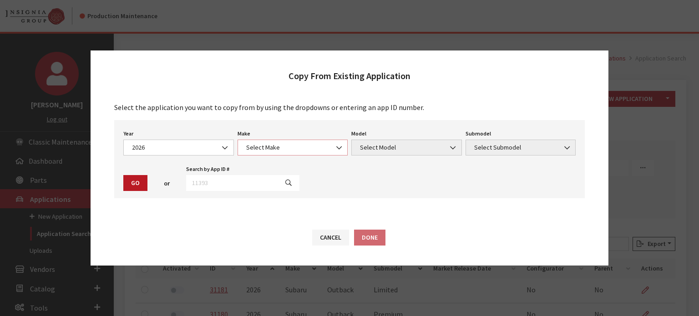
click at [271, 145] on span "Select Make" at bounding box center [292, 148] width 99 height 10
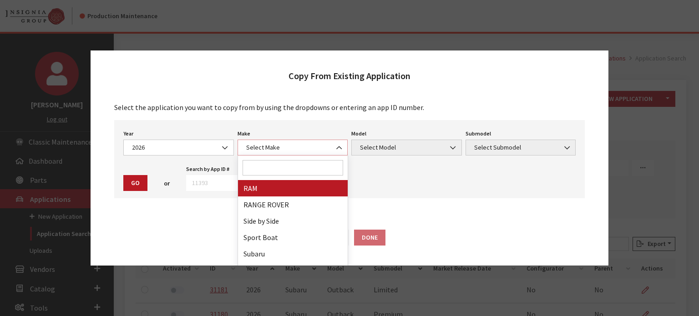
scroll to position [319, 0]
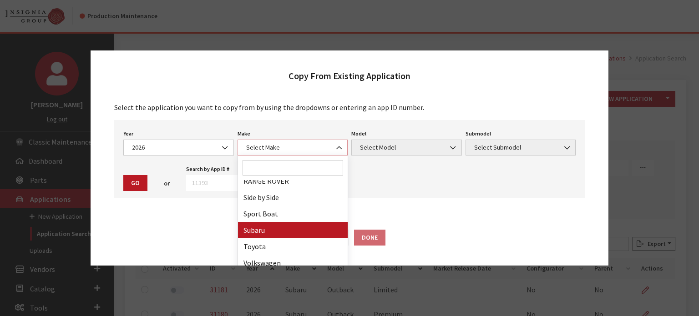
select select "28"
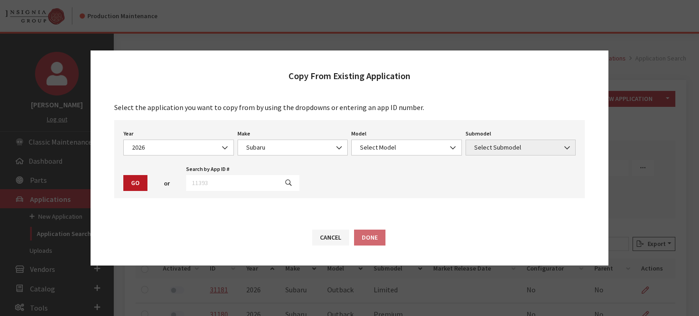
click at [377, 160] on div "Year Select Year [DATE] 2025 2024 2023 2022 2021 2020 2019 2018 2017 2016 2015 …" at bounding box center [349, 159] width 471 height 78
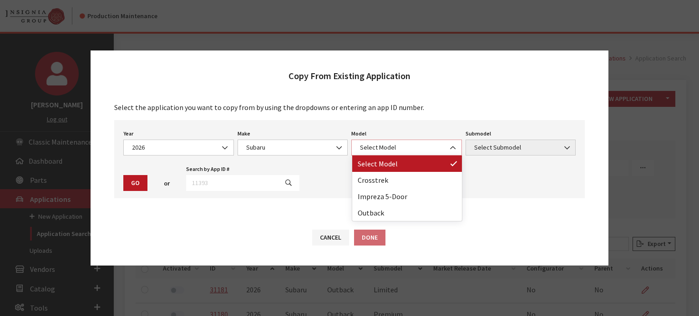
click at [381, 146] on span "Select Model" at bounding box center [406, 148] width 99 height 10
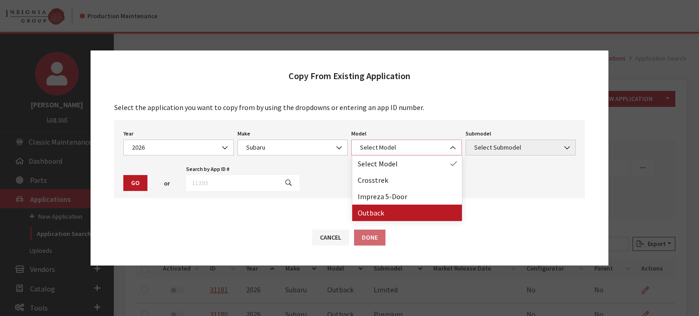
select select "361"
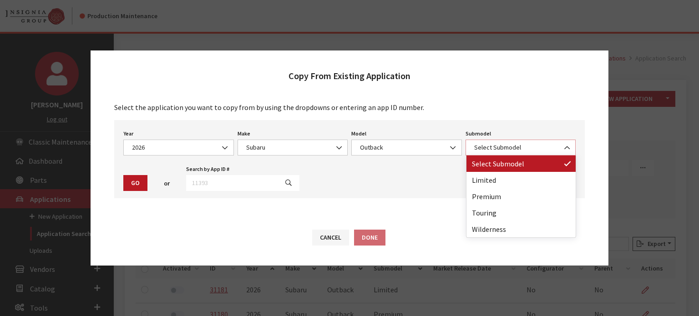
click at [474, 152] on span "Select Submodel" at bounding box center [520, 148] width 99 height 10
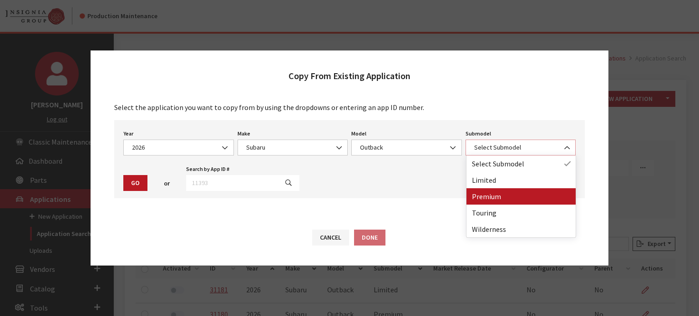
select select "661"
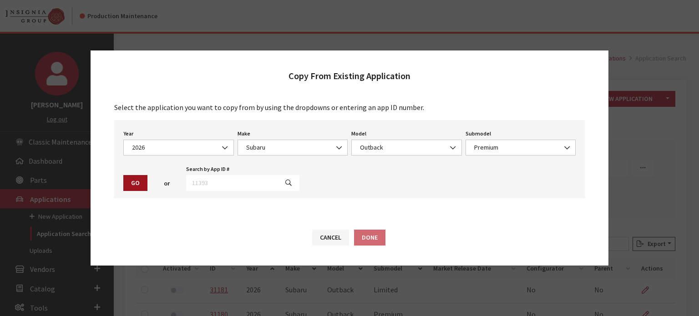
click at [138, 185] on button "Go" at bounding box center [135, 183] width 24 height 16
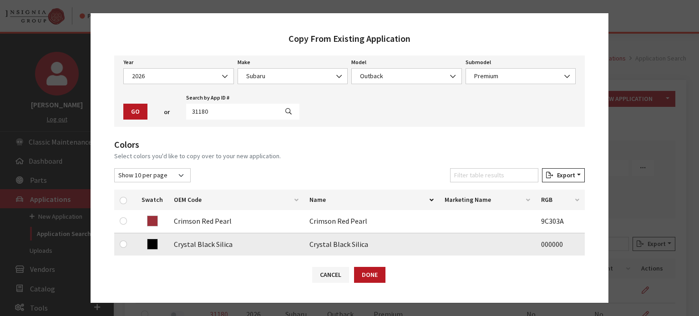
scroll to position [91, 0]
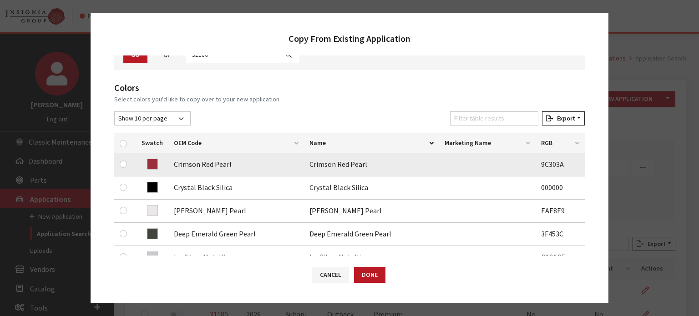
click at [127, 154] on td at bounding box center [125, 164] width 22 height 23
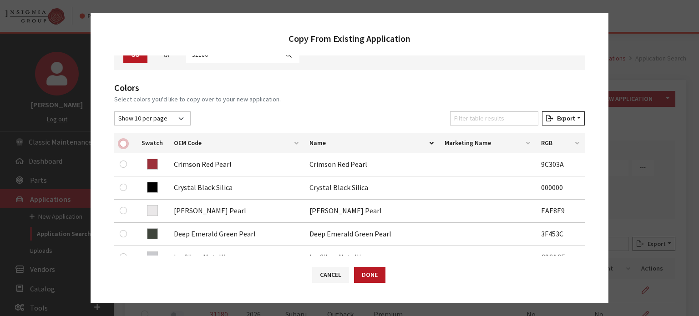
click at [121, 140] on input "checkbox" at bounding box center [123, 143] width 7 height 7
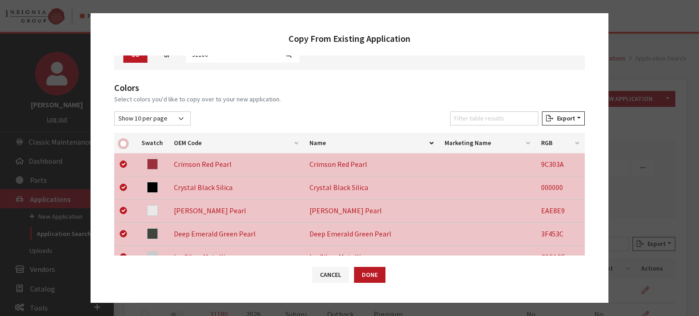
checkbox input "true"
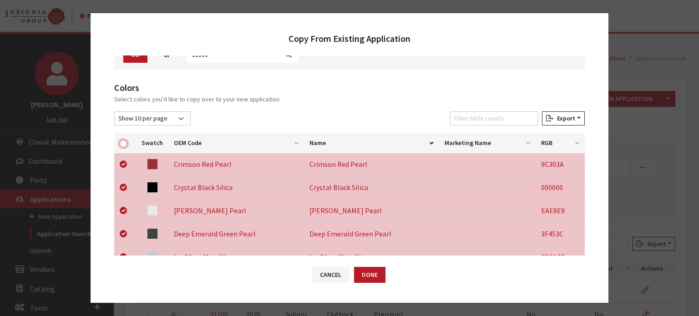
checkbox input "true"
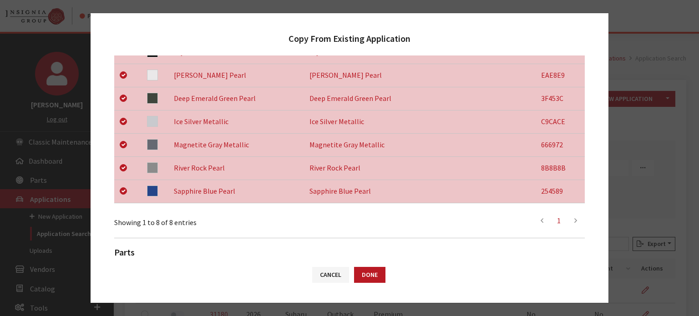
scroll to position [334, 0]
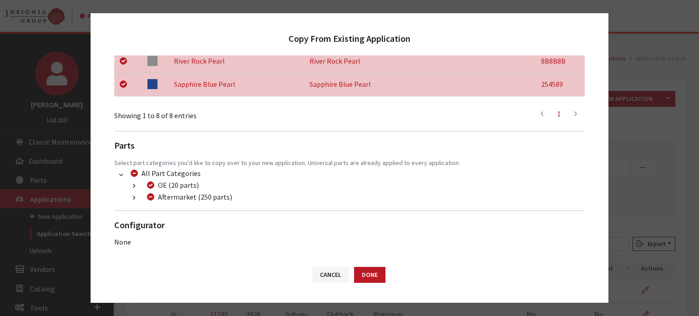
click at [134, 195] on icon "button" at bounding box center [134, 198] width 2 height 6
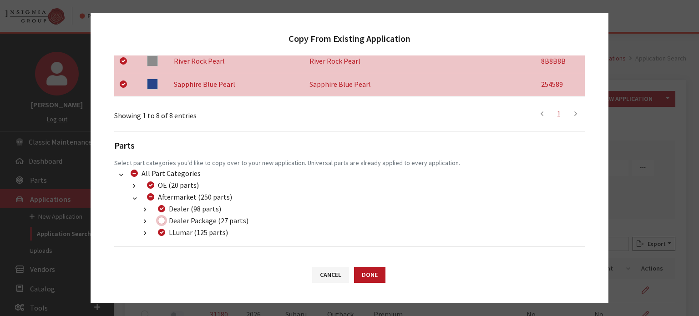
click at [162, 219] on input "Dealer Package (27 parts)" at bounding box center [161, 220] width 7 height 7
checkbox input "true"
click at [369, 271] on button "Done" at bounding box center [369, 275] width 31 height 16
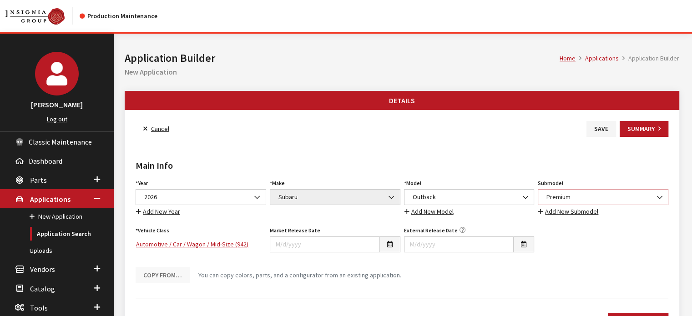
click at [571, 195] on span "Premium" at bounding box center [603, 197] width 119 height 10
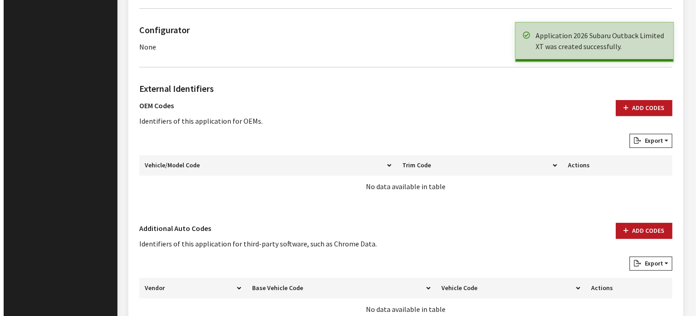
scroll to position [657, 0]
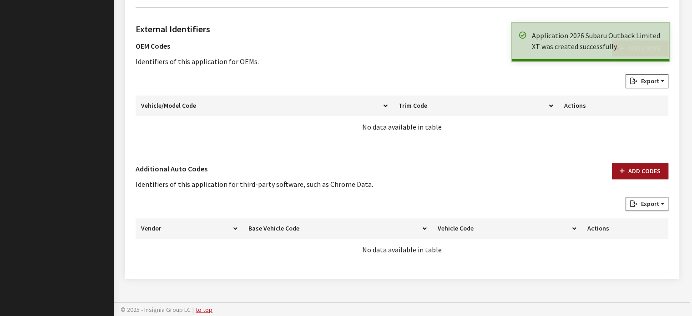
click at [641, 177] on button "Add Codes" at bounding box center [640, 171] width 56 height 16
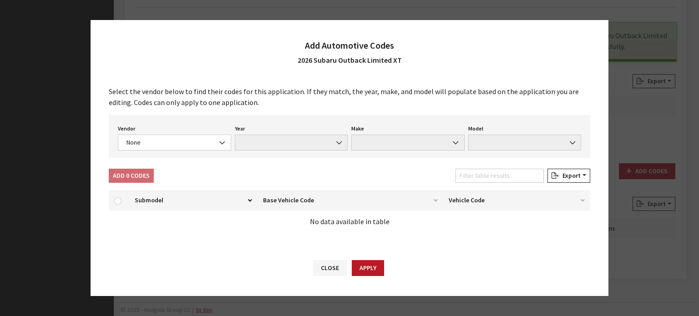
click at [162, 156] on div "Vendor None Chrome® Data Aftermarket Catalog Exchange Standard None Year None M…" at bounding box center [349, 136] width 481 height 43
drag, startPoint x: 157, startPoint y: 145, endPoint x: 156, endPoint y: 151, distance: 5.5
click at [157, 145] on span "None" at bounding box center [174, 143] width 101 height 10
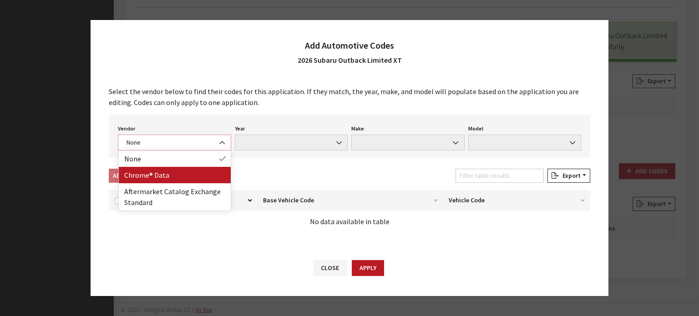
select select "4"
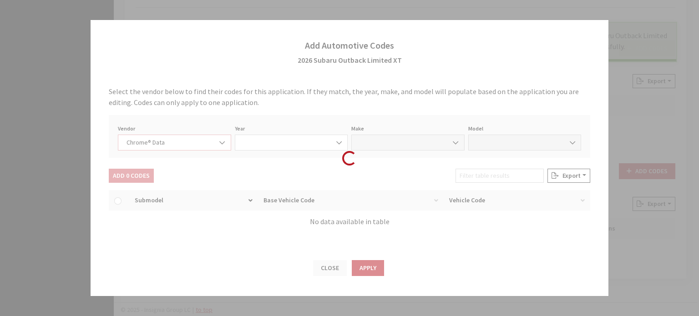
select select "2026"
select select "37"
select select "72341"
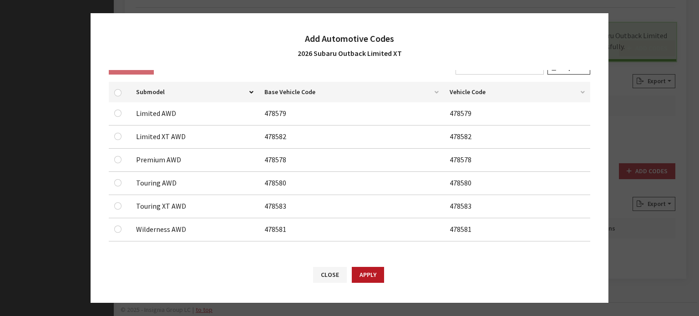
scroll to position [102, 0]
click at [118, 137] on input "checkbox" at bounding box center [117, 135] width 7 height 7
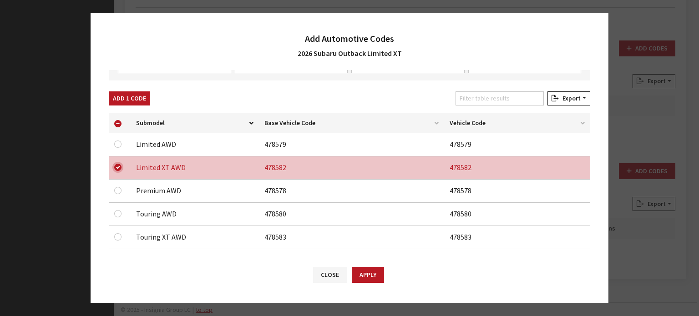
scroll to position [56, 0]
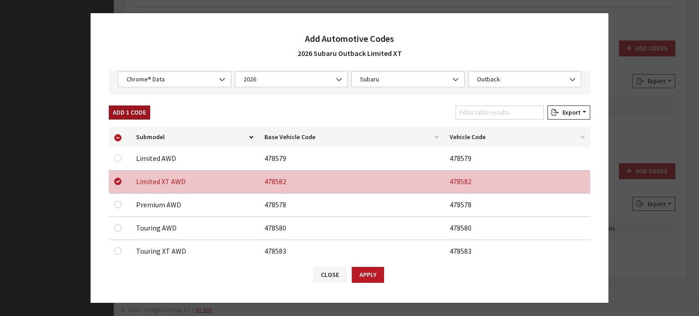
click at [133, 108] on button "Add 1 Code" at bounding box center [129, 113] width 41 height 14
checkbox input "false"
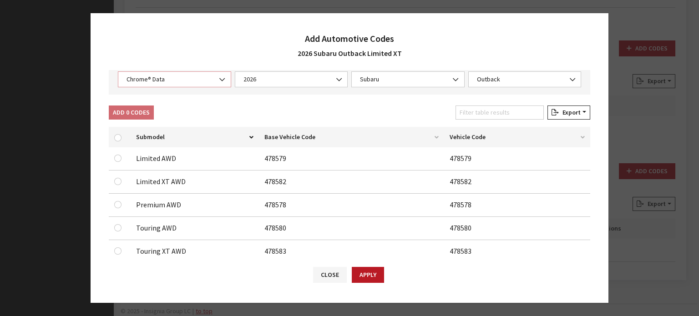
click at [174, 78] on span "Chrome® Data" at bounding box center [174, 80] width 101 height 10
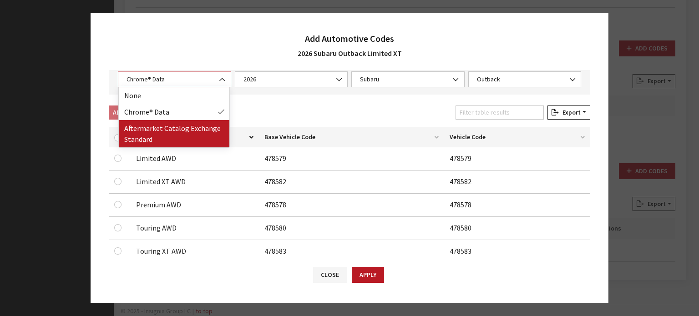
select select "2"
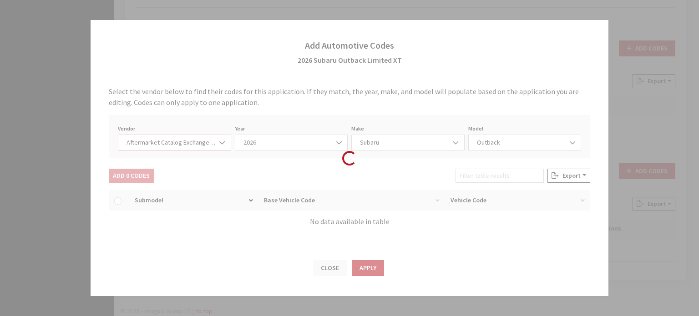
select select "2026"
select select "13"
select select "66"
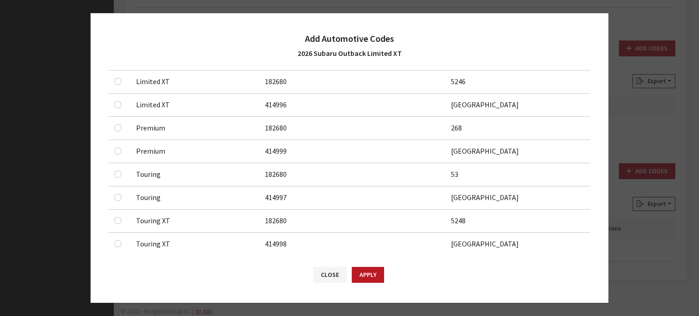
scroll to position [182, 0]
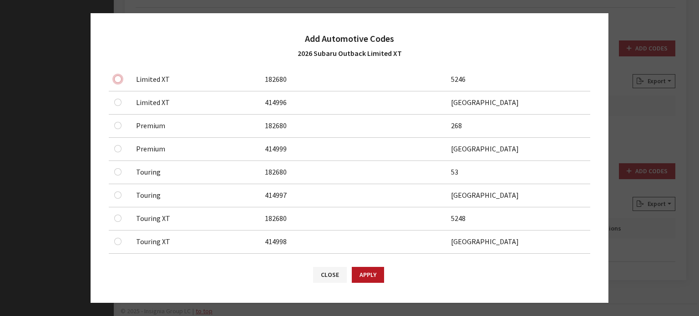
click at [120, 78] on input "checkbox" at bounding box center [117, 79] width 7 height 7
checkbox input "true"
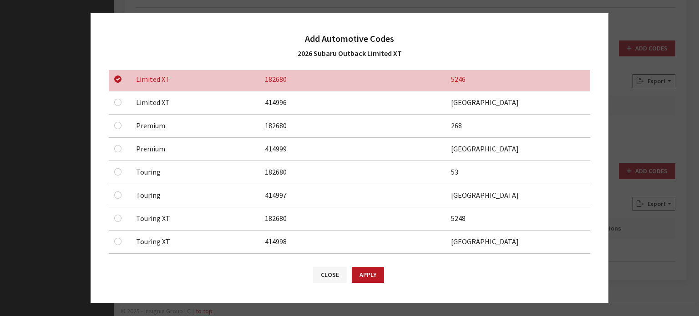
click at [119, 106] on div at bounding box center [119, 102] width 11 height 11
click at [119, 101] on input "checkbox" at bounding box center [117, 102] width 7 height 7
checkbox input "true"
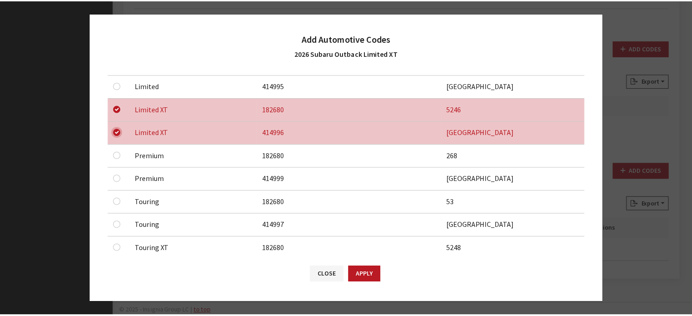
scroll to position [137, 0]
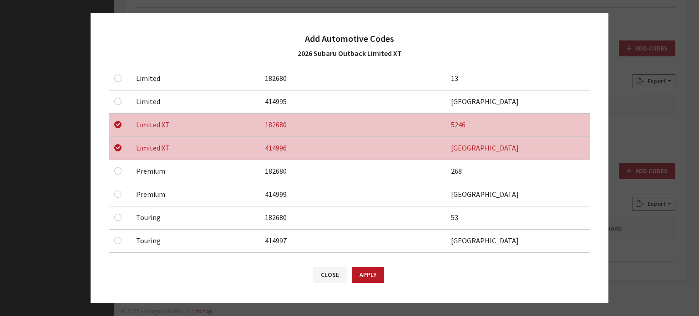
click at [367, 278] on button "Apply" at bounding box center [368, 275] width 32 height 16
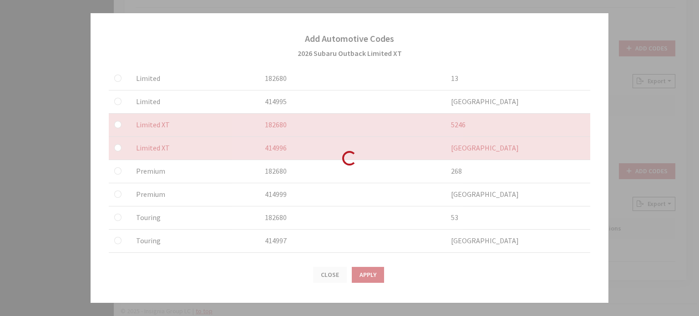
checkbox input "false"
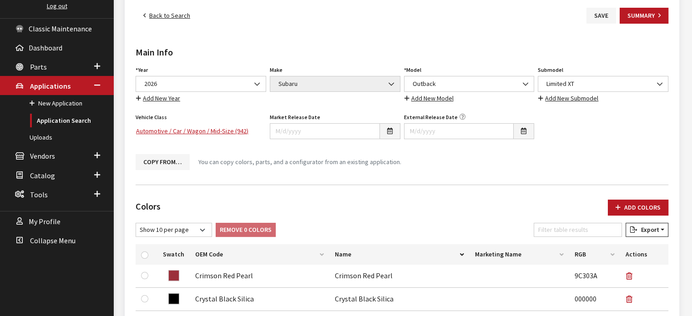
scroll to position [66, 0]
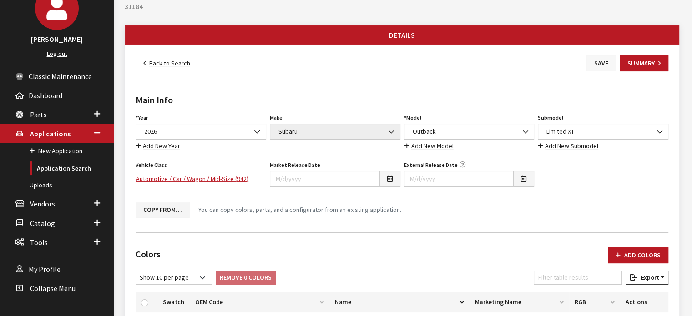
click at [597, 67] on button "Save" at bounding box center [602, 64] width 30 height 16
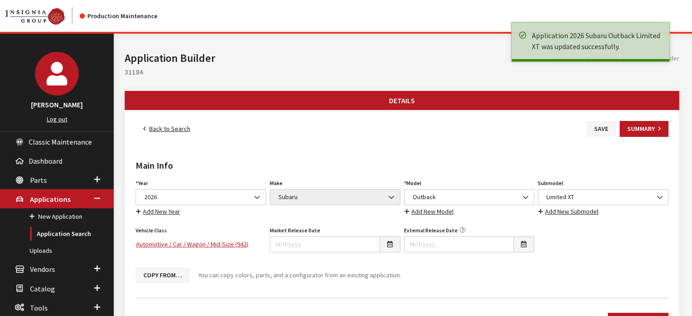
click at [153, 128] on link "Back to Search" at bounding box center [167, 129] width 62 height 16
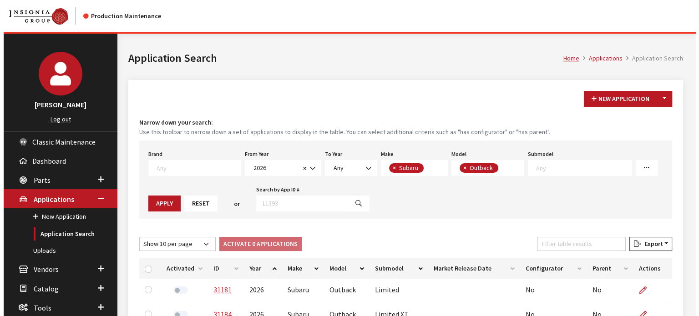
scroll to position [158, 0]
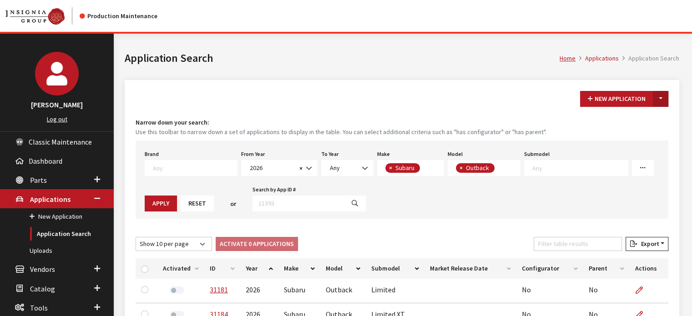
click at [661, 99] on button "Toggle Dropdown" at bounding box center [660, 99] width 15 height 16
click at [649, 118] on button "New From Existing..." at bounding box center [629, 118] width 78 height 16
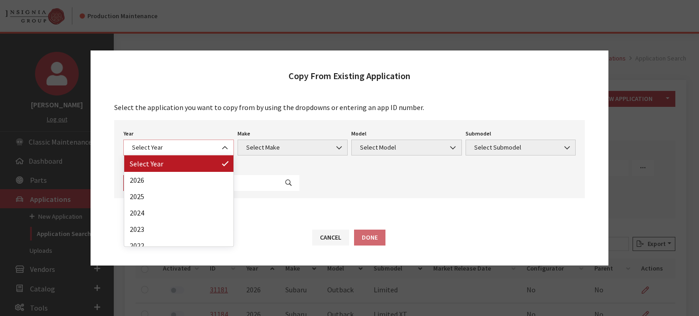
click at [155, 152] on span "Select Year" at bounding box center [178, 148] width 99 height 10
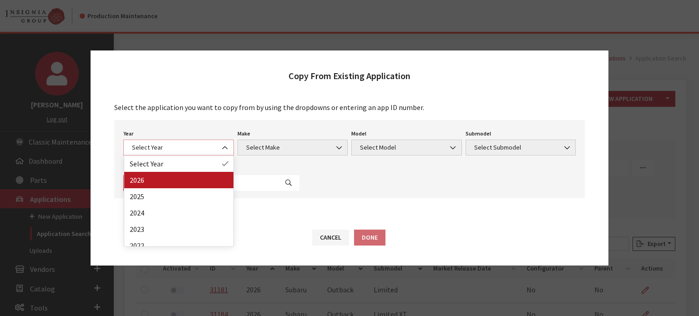
select select "44"
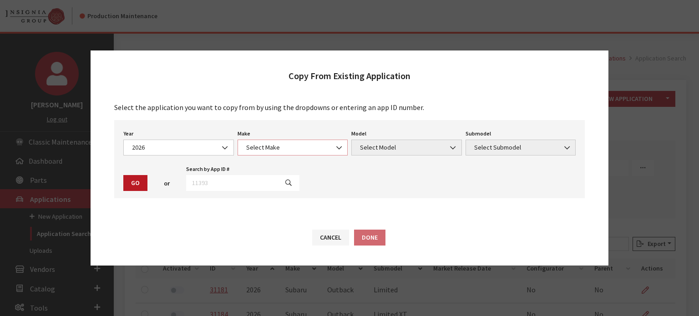
click at [319, 144] on span "Select Make" at bounding box center [292, 148] width 99 height 10
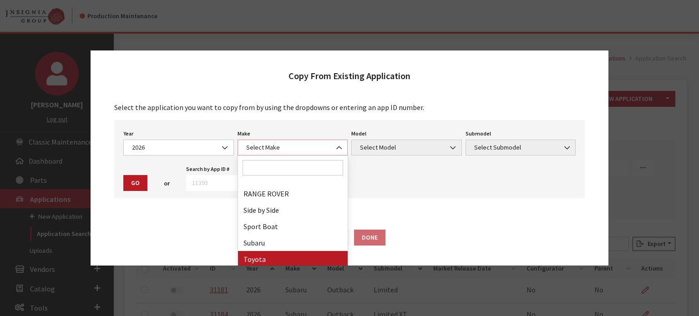
scroll to position [319, 0]
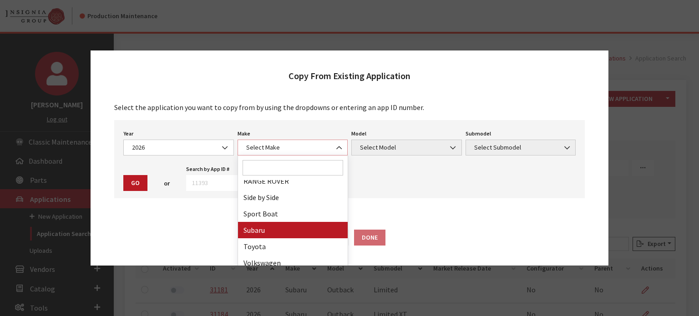
select select "28"
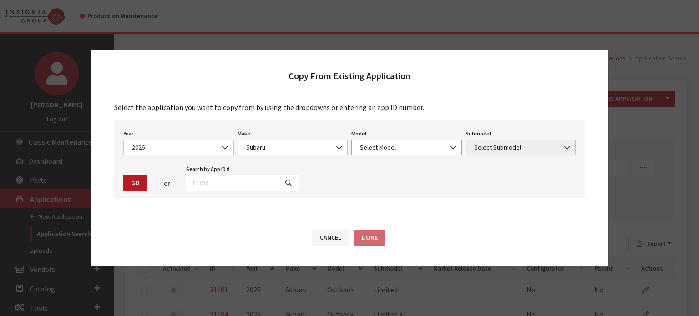
click at [375, 146] on span "Select Model" at bounding box center [406, 148] width 99 height 10
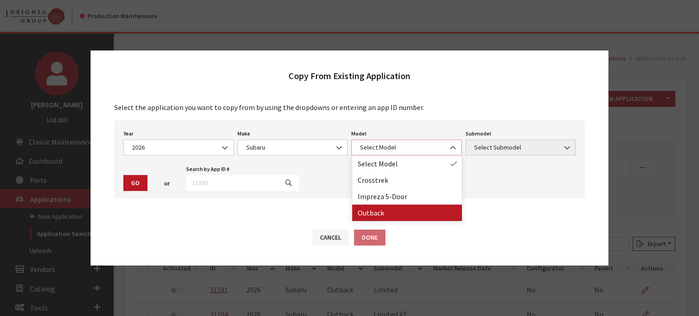
select select "361"
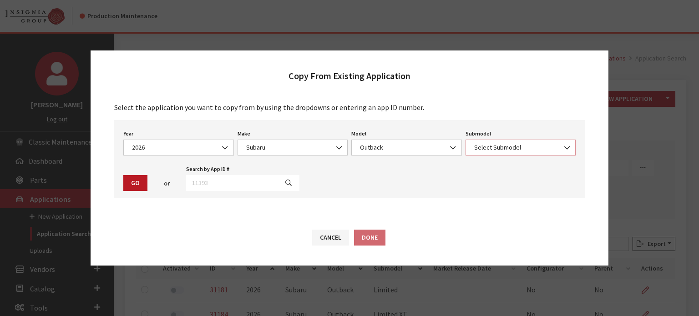
click at [546, 148] on span "Select Submodel" at bounding box center [520, 148] width 99 height 10
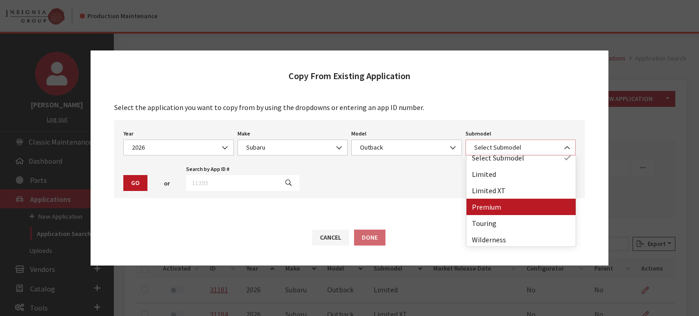
scroll to position [7, 0]
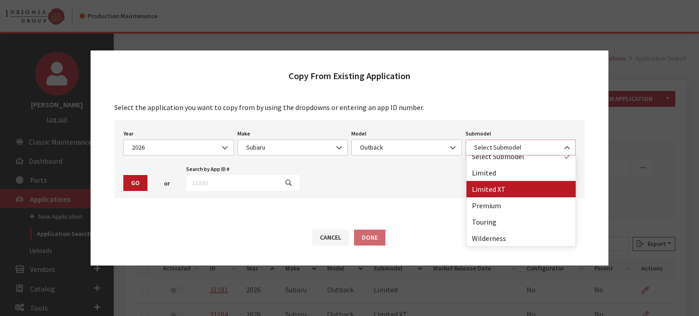
select select "2838"
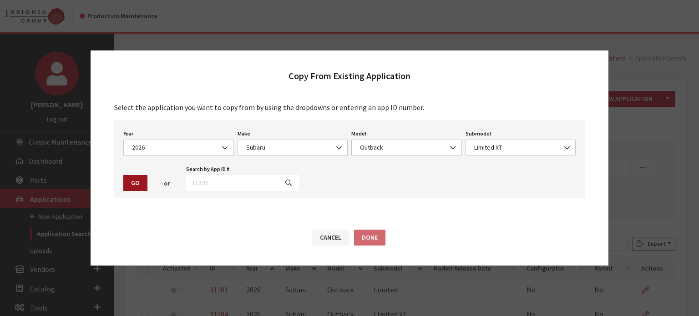
click at [145, 181] on button "Go" at bounding box center [135, 183] width 24 height 16
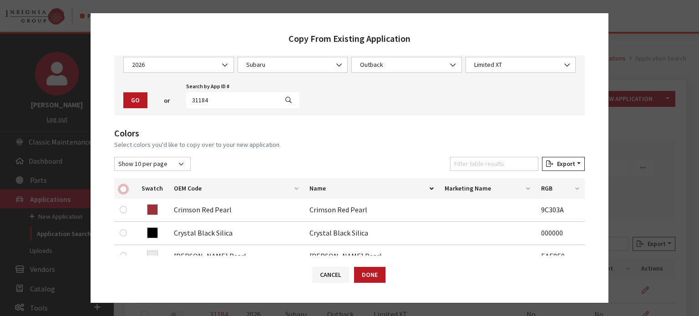
click at [126, 186] on input "checkbox" at bounding box center [123, 189] width 7 height 7
checkbox input "true"
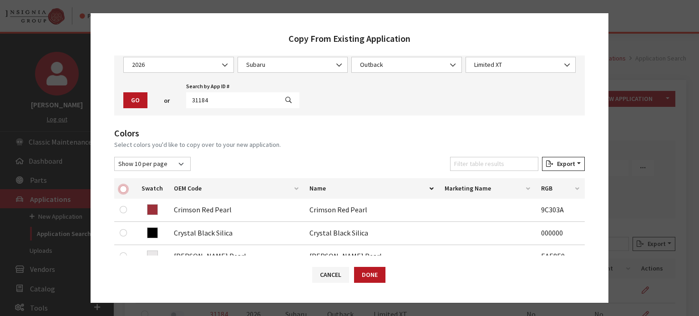
checkbox input "true"
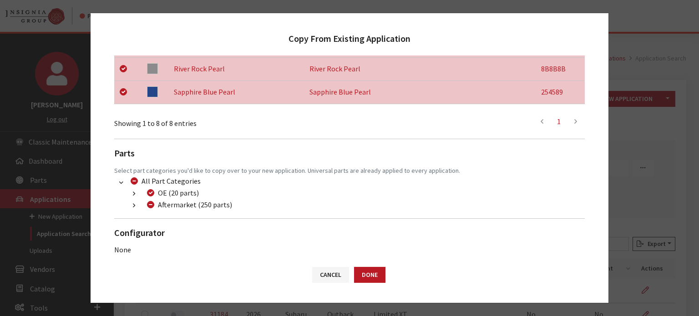
scroll to position [334, 0]
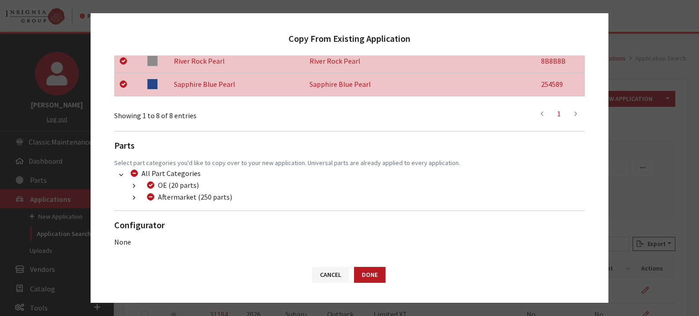
click at [137, 200] on button "button" at bounding box center [134, 198] width 18 height 10
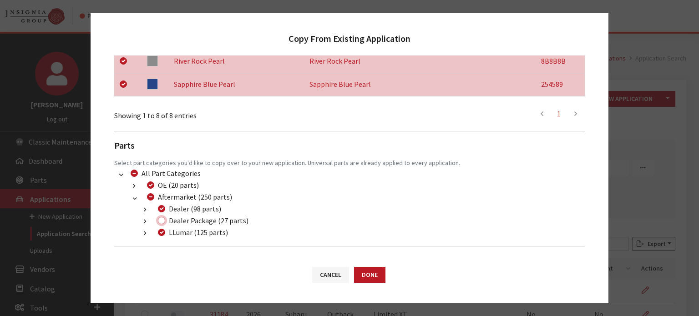
click at [161, 217] on input "Dealer Package (27 parts)" at bounding box center [161, 220] width 7 height 7
checkbox input "true"
click at [381, 271] on button "Done" at bounding box center [369, 275] width 31 height 16
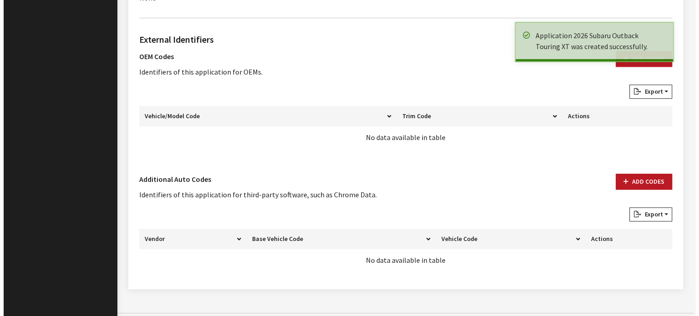
scroll to position [657, 0]
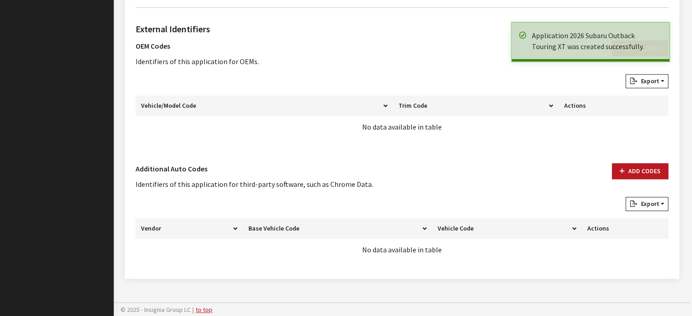
click at [612, 164] on div "Add Codes" at bounding box center [640, 180] width 67 height 34
click at [616, 166] on button "Add Codes" at bounding box center [640, 171] width 56 height 16
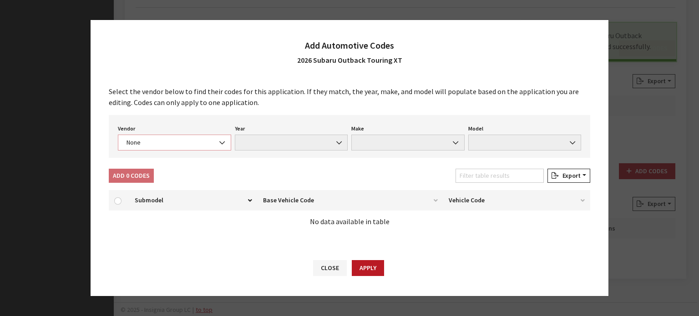
click at [170, 147] on span "None" at bounding box center [174, 143] width 101 height 10
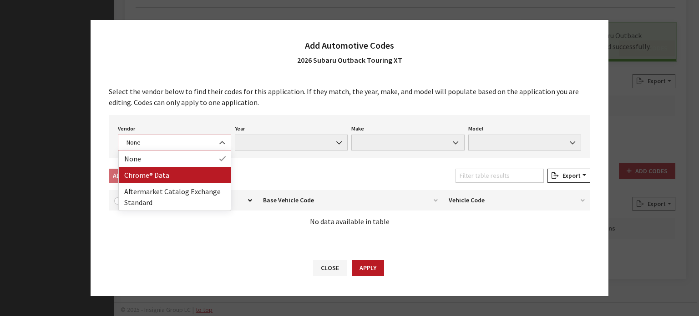
select select "4"
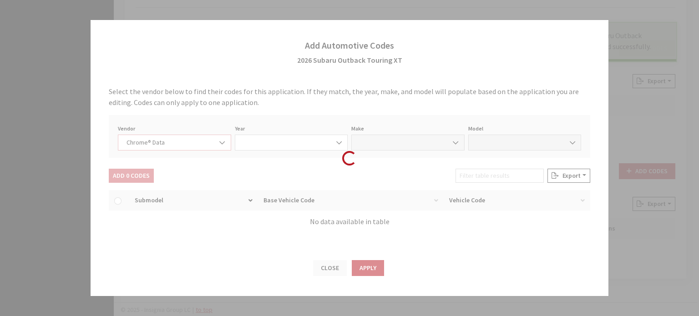
select select "2026"
select select "37"
select select "72341"
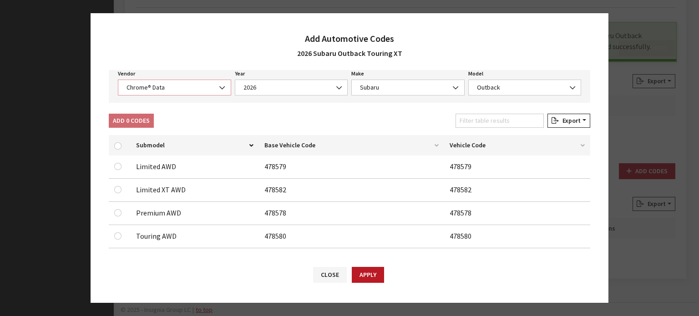
scroll to position [102, 0]
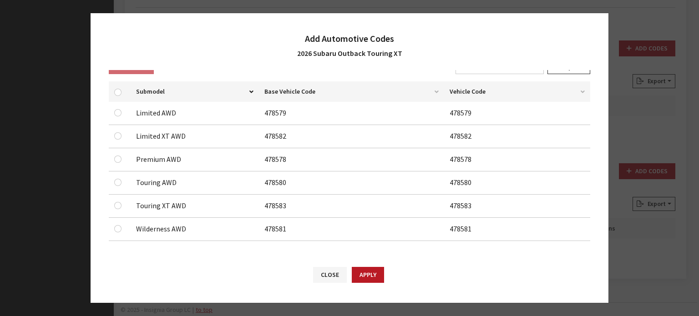
click at [118, 203] on div at bounding box center [119, 205] width 11 height 11
click at [118, 203] on input "checkbox" at bounding box center [117, 205] width 7 height 7
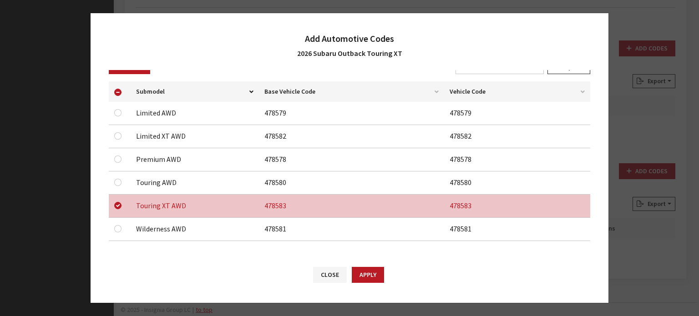
scroll to position [11, 0]
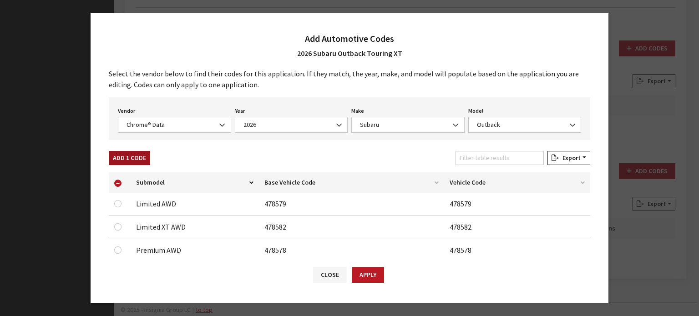
click at [132, 162] on button "Add 1 Code" at bounding box center [129, 158] width 41 height 14
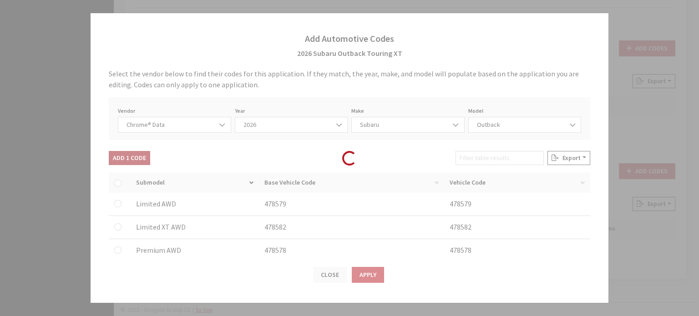
checkbox input "false"
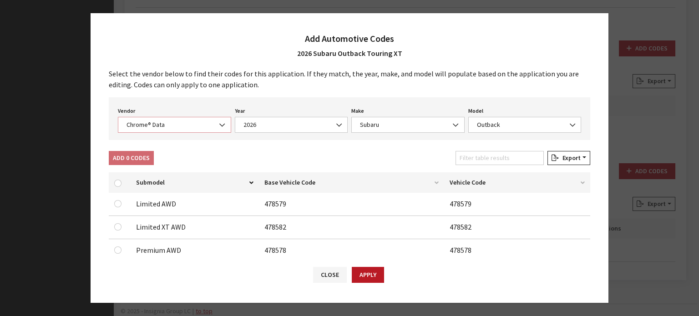
click at [178, 127] on span "Chrome® Data" at bounding box center [174, 125] width 101 height 10
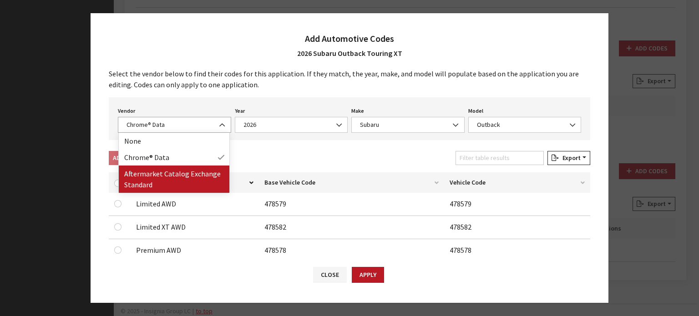
select select "2"
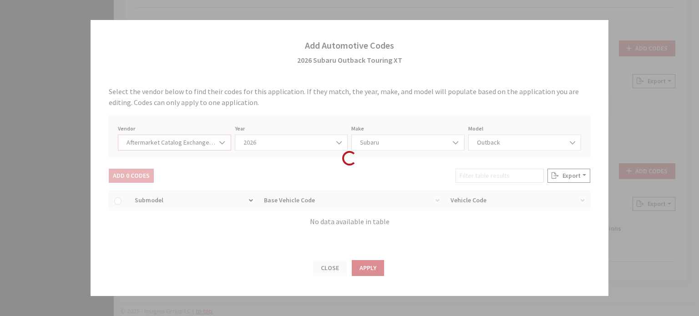
select select "2026"
select select "13"
select select "66"
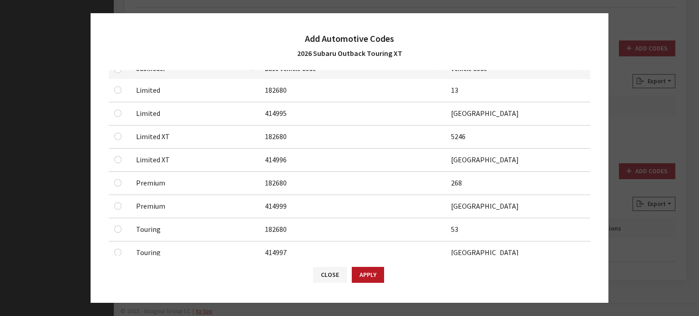
scroll to position [241, 0]
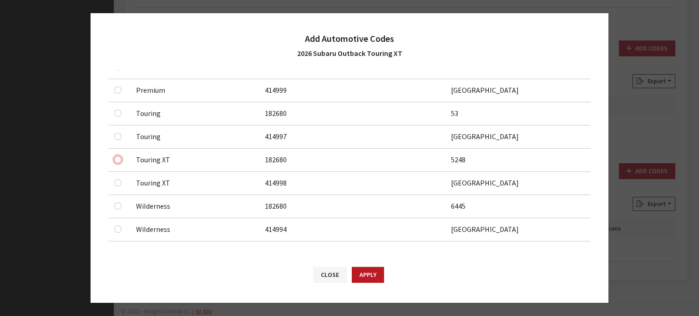
click at [116, 161] on input "checkbox" at bounding box center [117, 159] width 7 height 7
checkbox input "true"
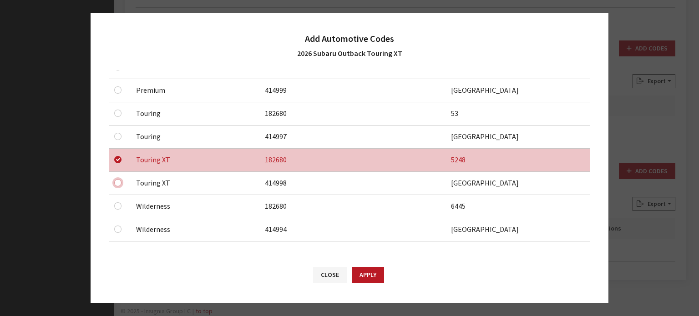
click at [116, 181] on input "checkbox" at bounding box center [117, 182] width 7 height 7
checkbox input "true"
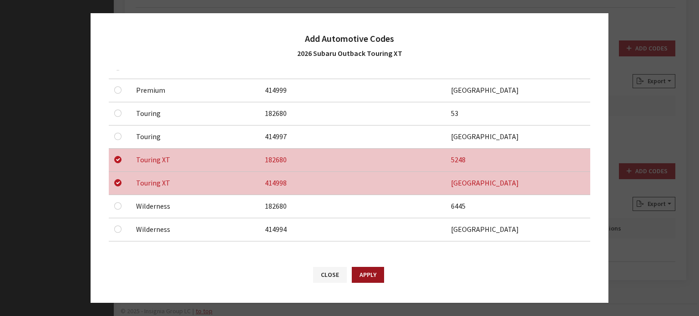
click at [373, 272] on button "Apply" at bounding box center [368, 275] width 32 height 16
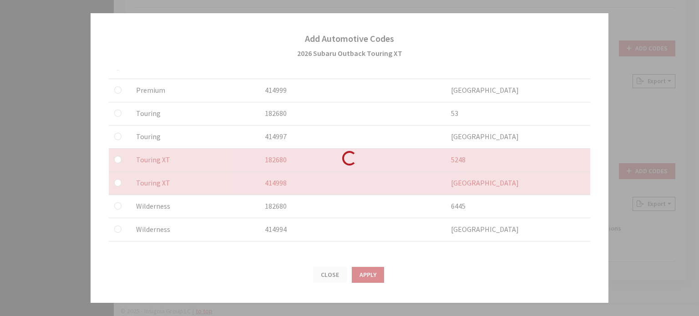
checkbox input "false"
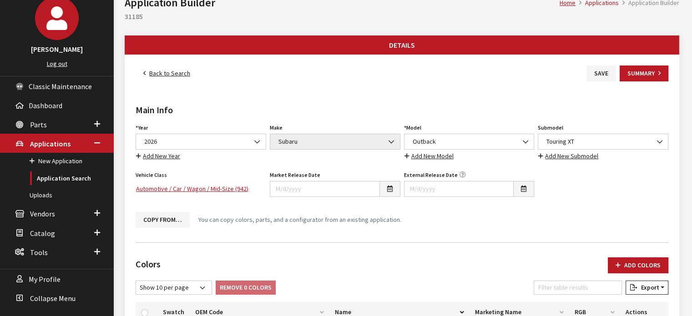
scroll to position [0, 0]
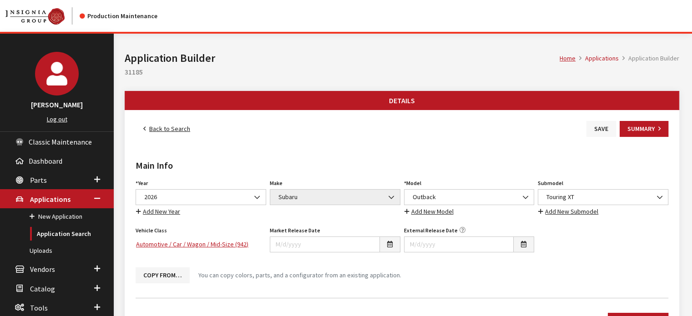
click at [593, 125] on button "Save" at bounding box center [602, 129] width 30 height 16
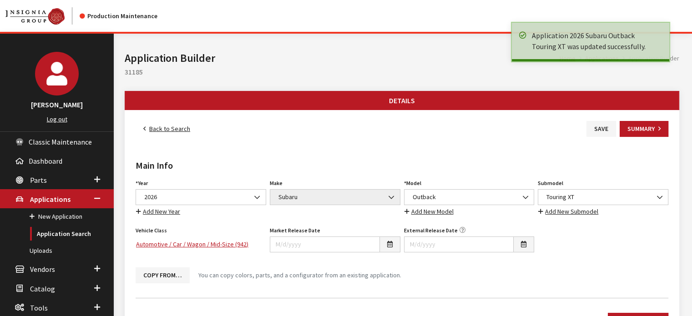
drag, startPoint x: 0, startPoint y: 0, endPoint x: 165, endPoint y: 125, distance: 206.9
click at [165, 125] on link "Back to Search" at bounding box center [167, 129] width 62 height 16
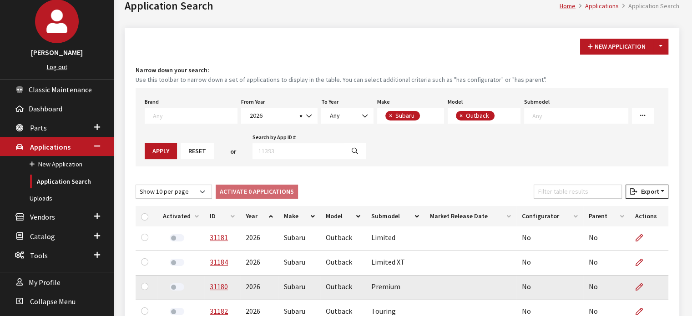
scroll to position [91, 0]
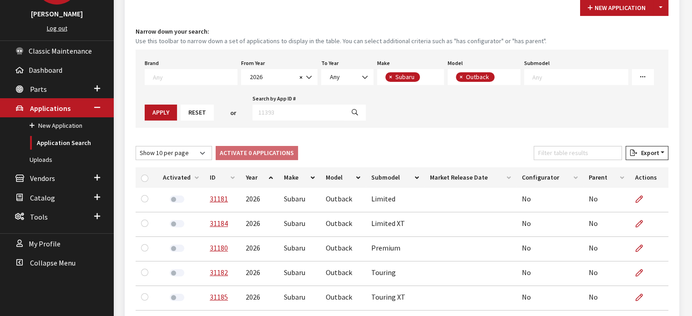
click at [230, 175] on th "ID" at bounding box center [222, 177] width 36 height 20
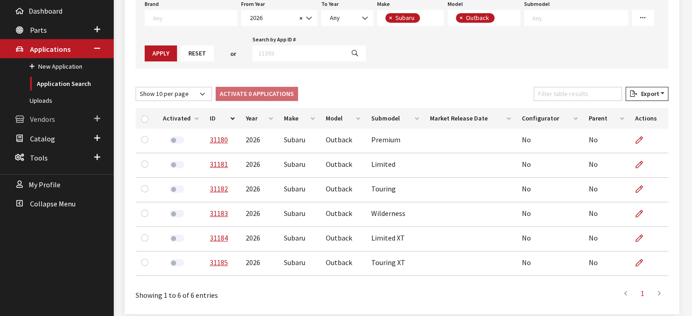
scroll to position [137, 0]
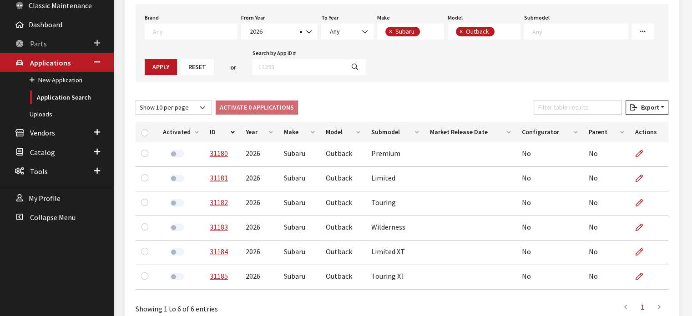
click at [61, 44] on link "Parts" at bounding box center [57, 43] width 114 height 19
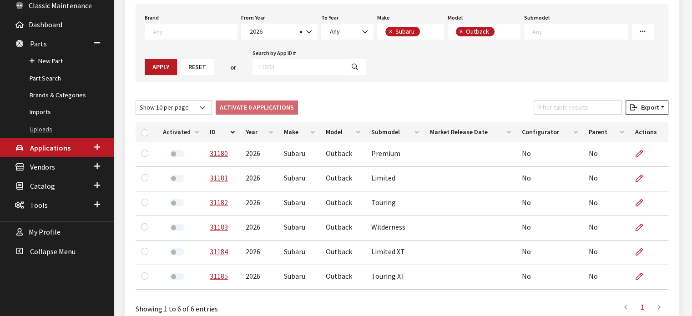
click at [42, 123] on link "Uploads" at bounding box center [57, 129] width 114 height 17
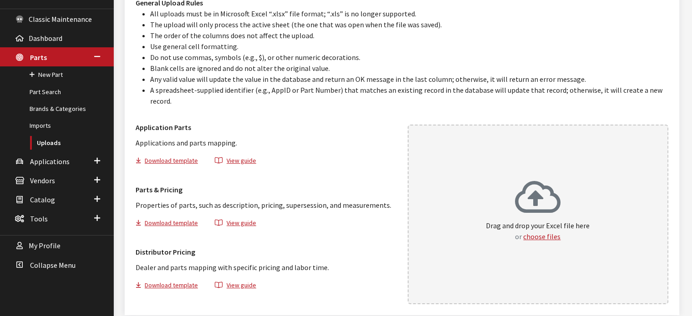
scroll to position [137, 0]
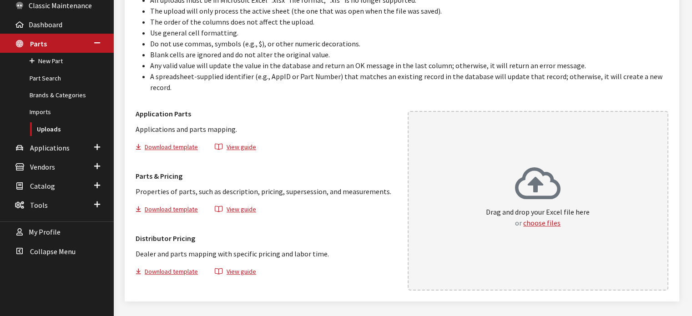
click at [519, 218] on span "or" at bounding box center [518, 222] width 7 height 9
click at [514, 182] on div "Drag and drop your Excel file here or choose files" at bounding box center [538, 198] width 104 height 62
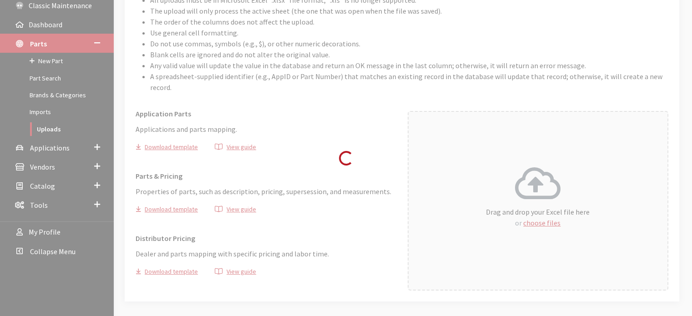
click at [267, 144] on div "Loading..." at bounding box center [346, 158] width 692 height 316
